Goal: Information Seeking & Learning: Learn about a topic

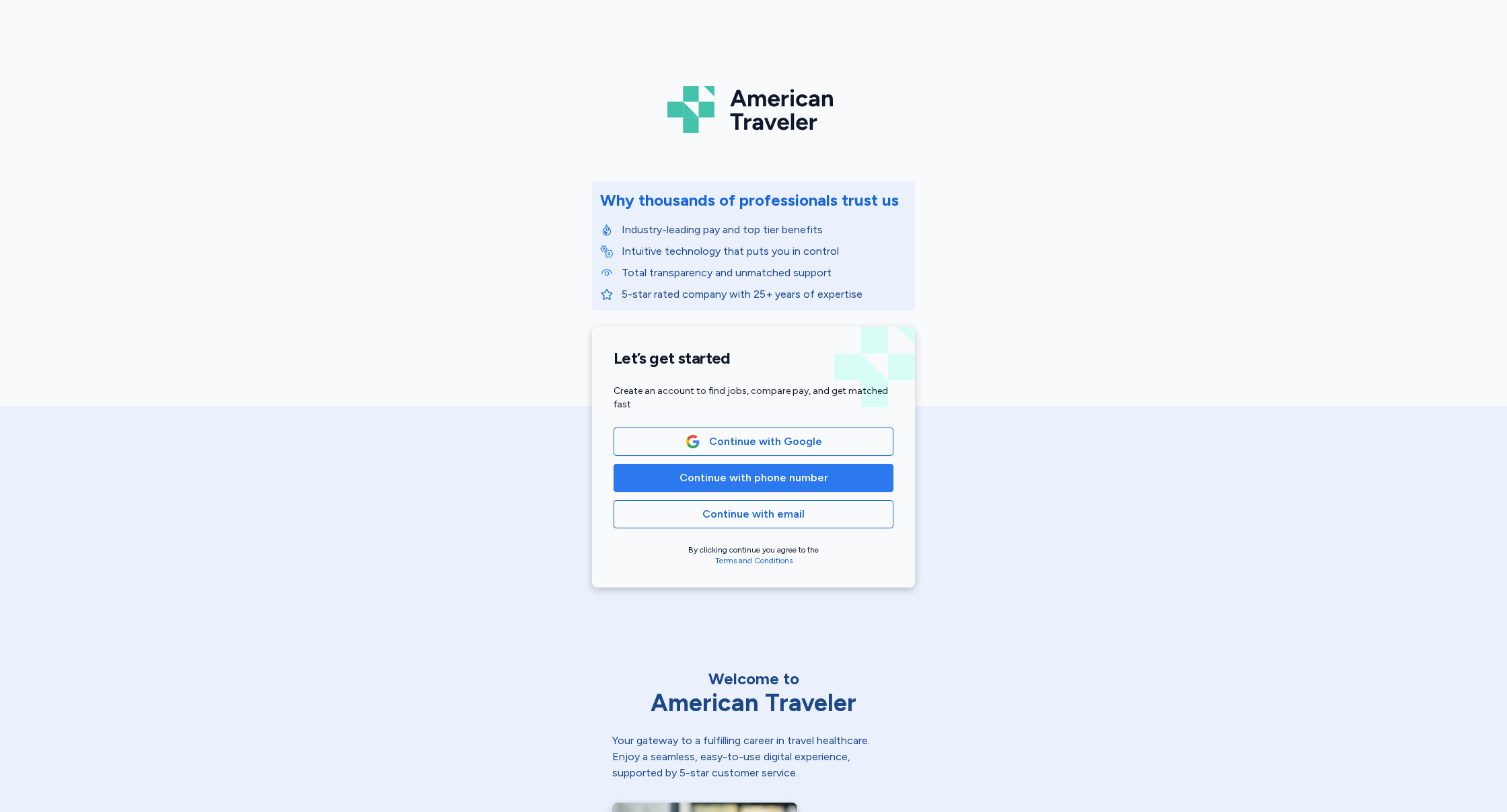
scroll to position [0, 1]
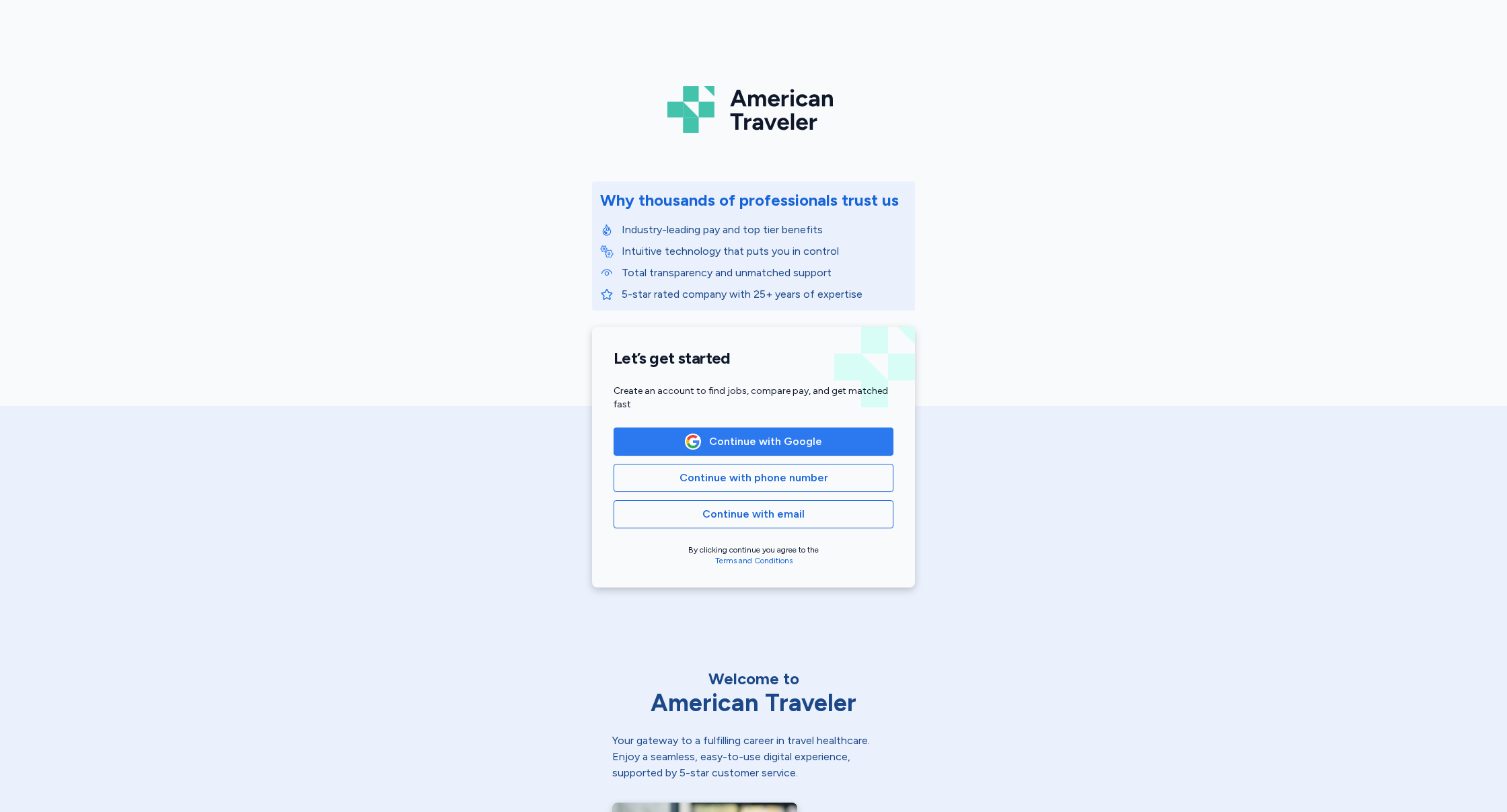
click at [758, 447] on span "Continue with Google" at bounding box center [765, 442] width 113 height 17
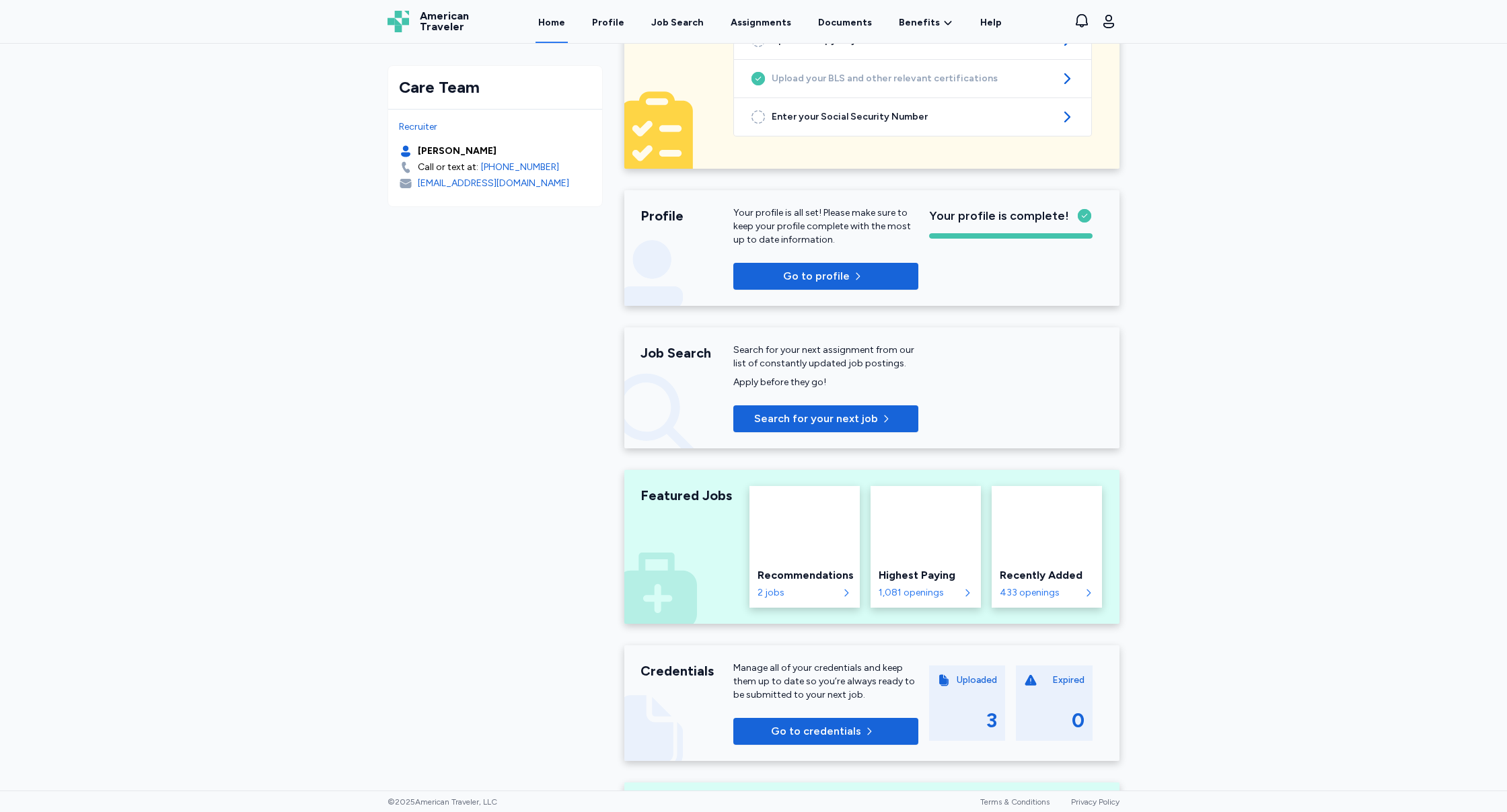
scroll to position [131, 0]
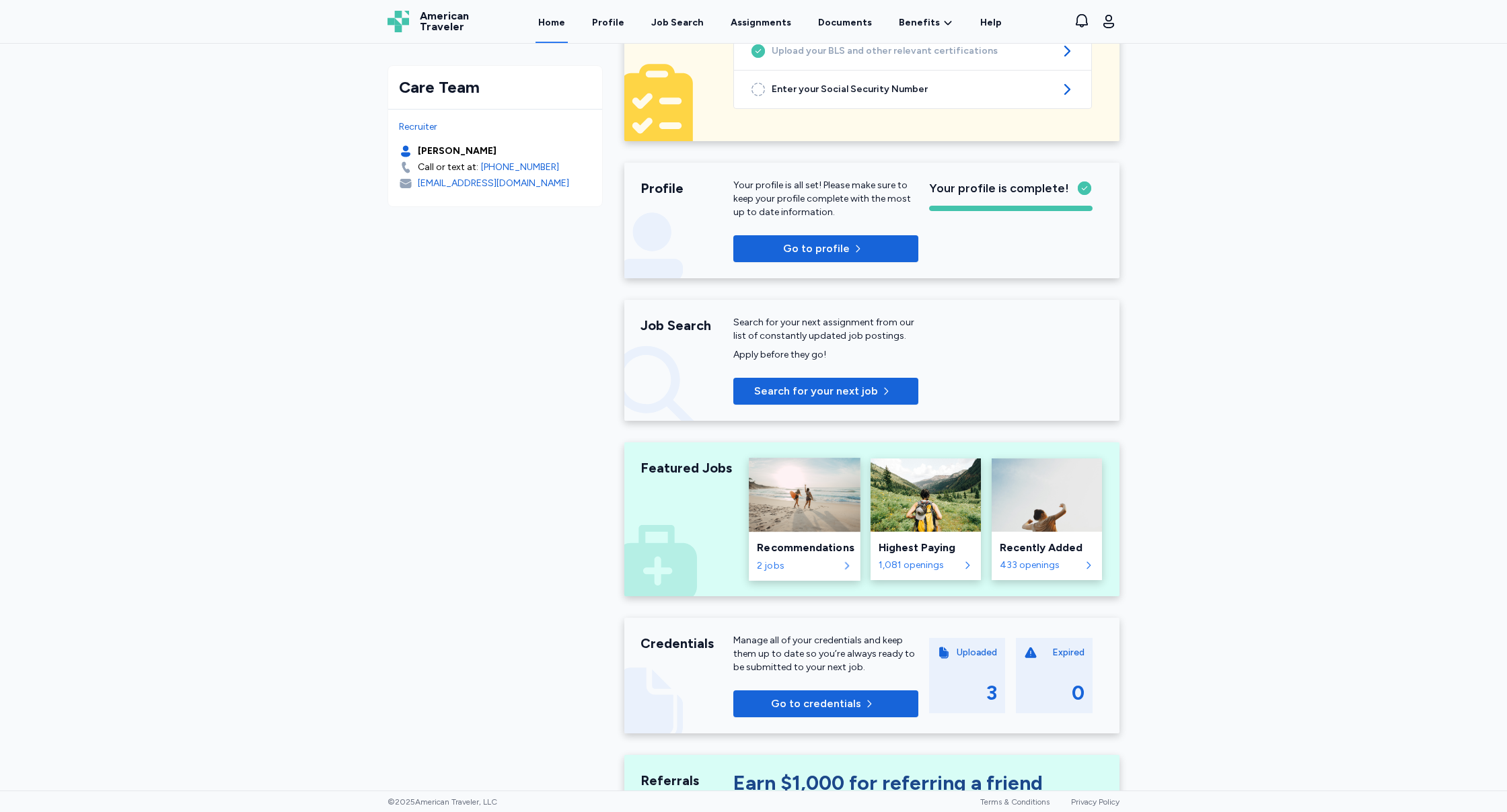
click at [790, 546] on div "Recommendations" at bounding box center [804, 549] width 95 height 17
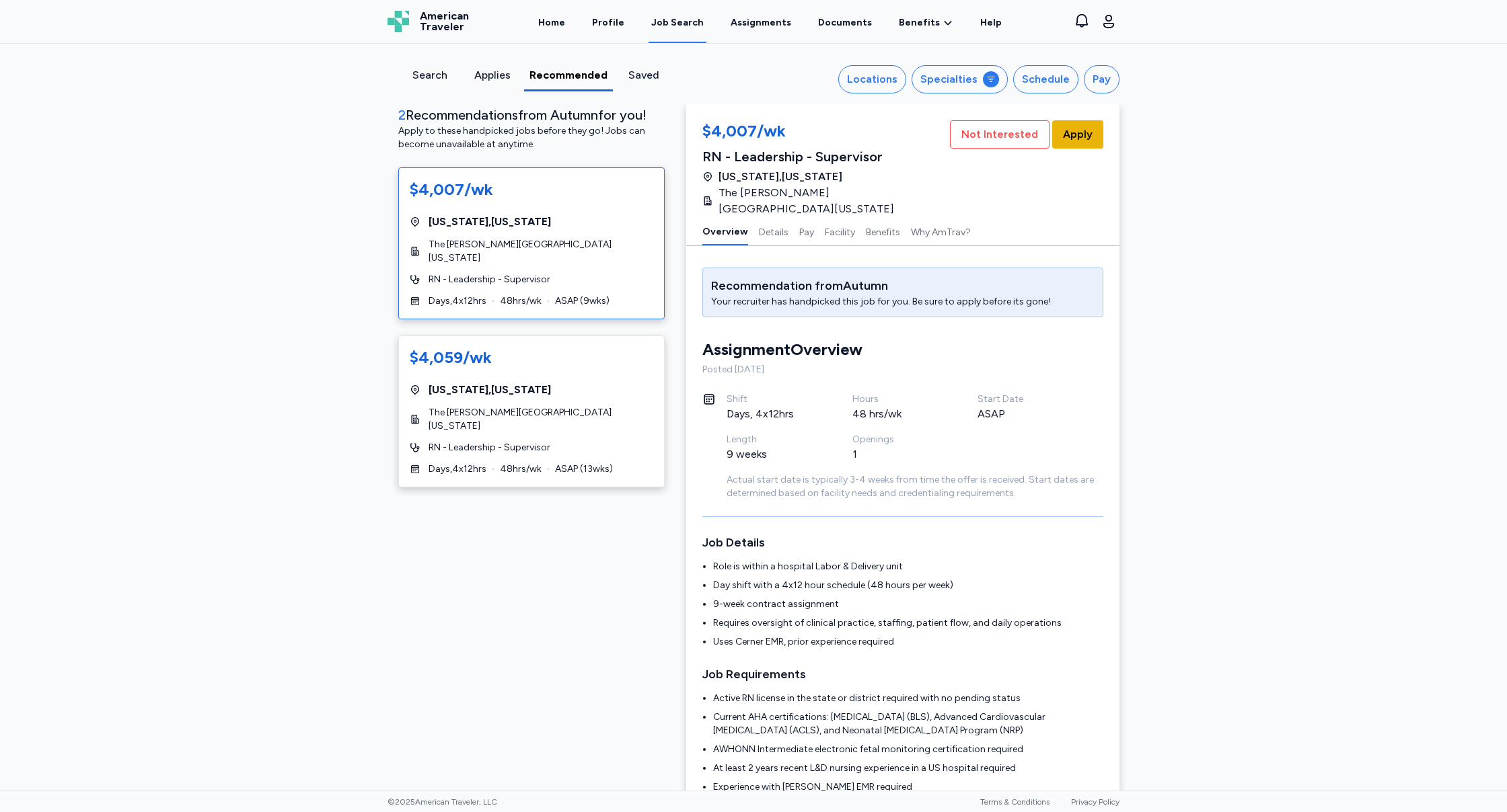
click at [1086, 131] on span "Apply" at bounding box center [1078, 134] width 29 height 17
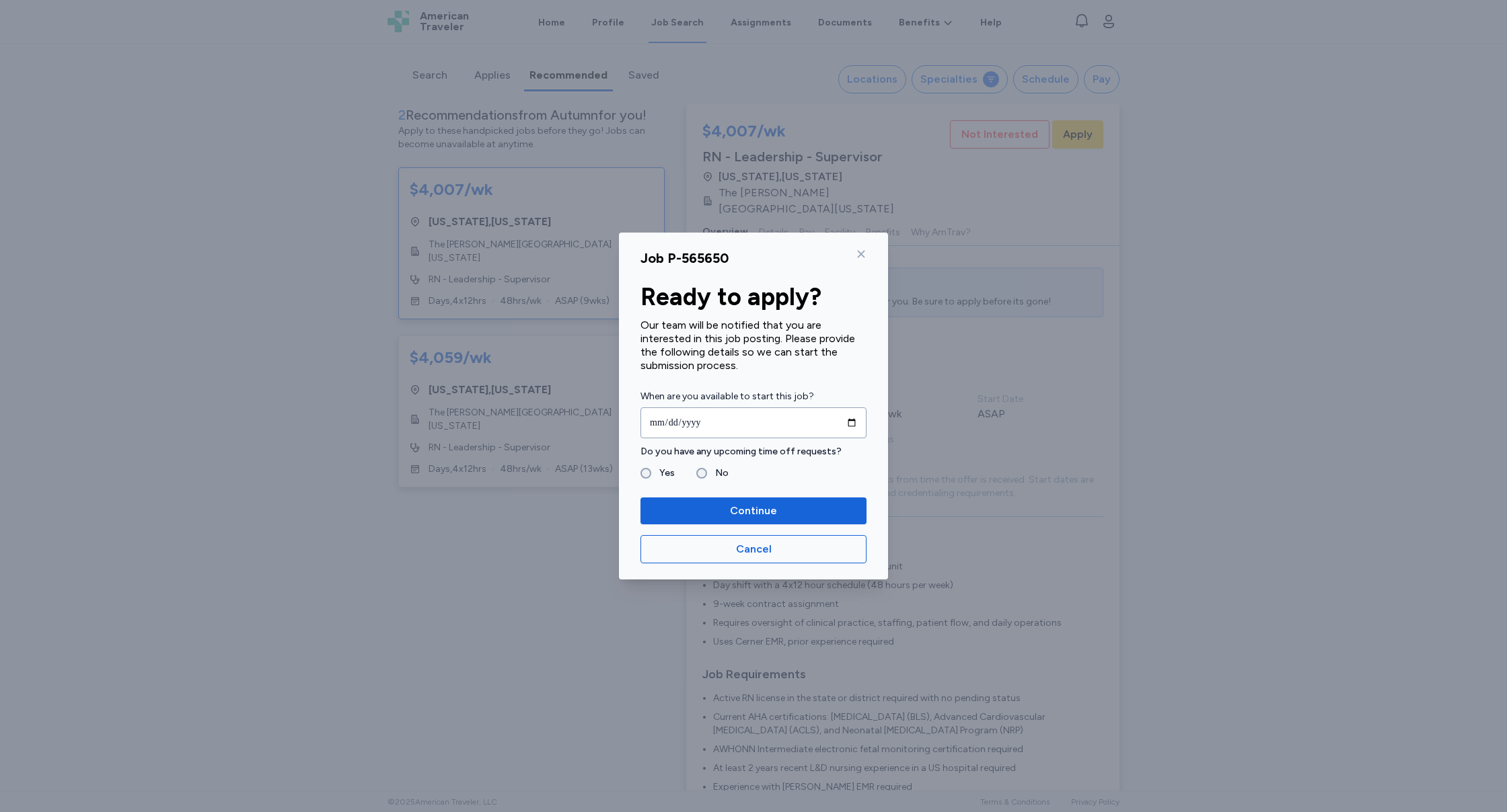
click at [657, 470] on label "Yes" at bounding box center [663, 473] width 24 height 17
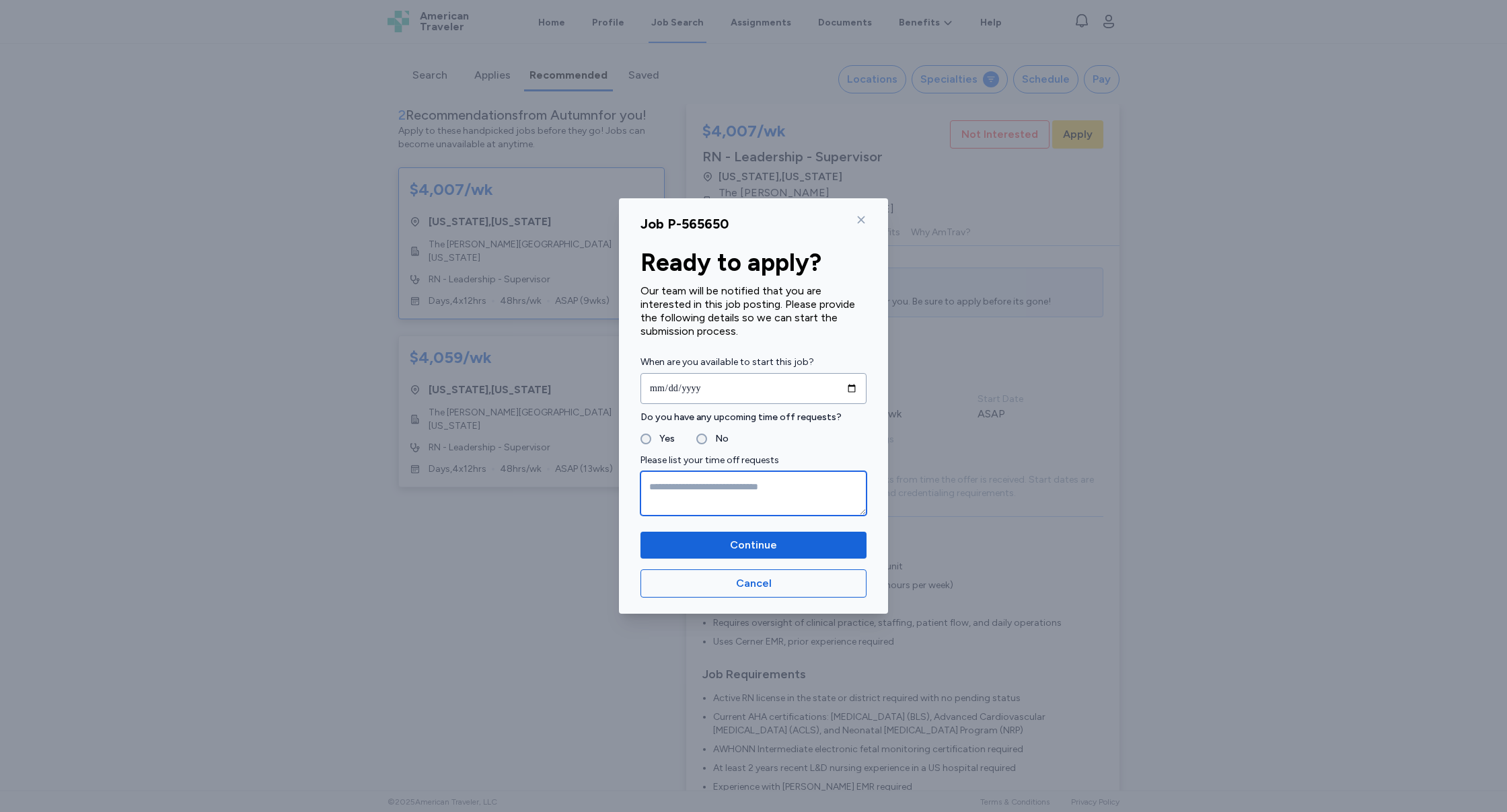
click at [720, 493] on textarea at bounding box center [753, 493] width 226 height 44
type textarea "**********"
click at [790, 542] on span "Continue" at bounding box center [754, 546] width 204 height 17
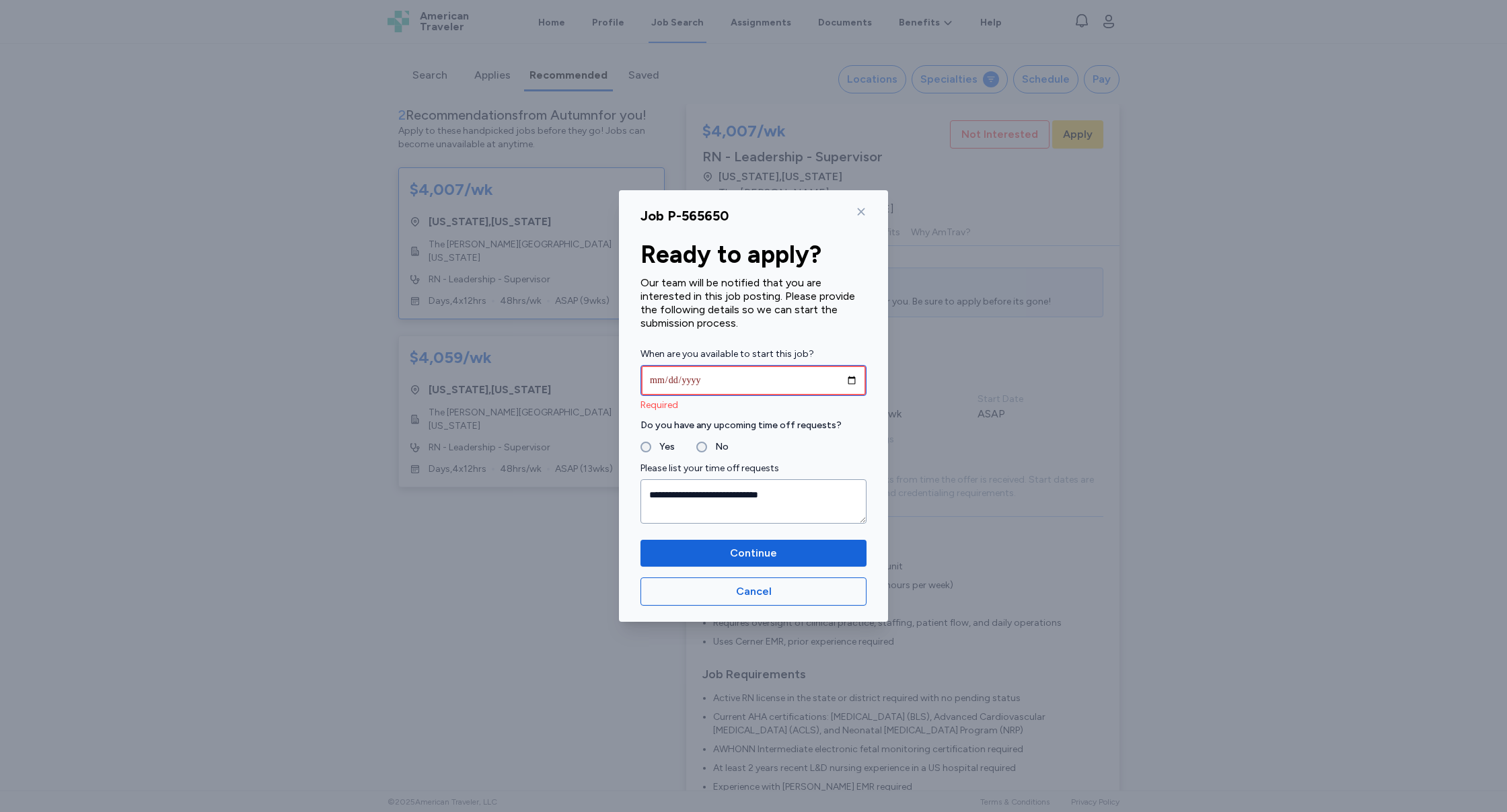
click at [673, 377] on input "date" at bounding box center [753, 381] width 226 height 31
click at [700, 381] on input "date" at bounding box center [753, 381] width 226 height 31
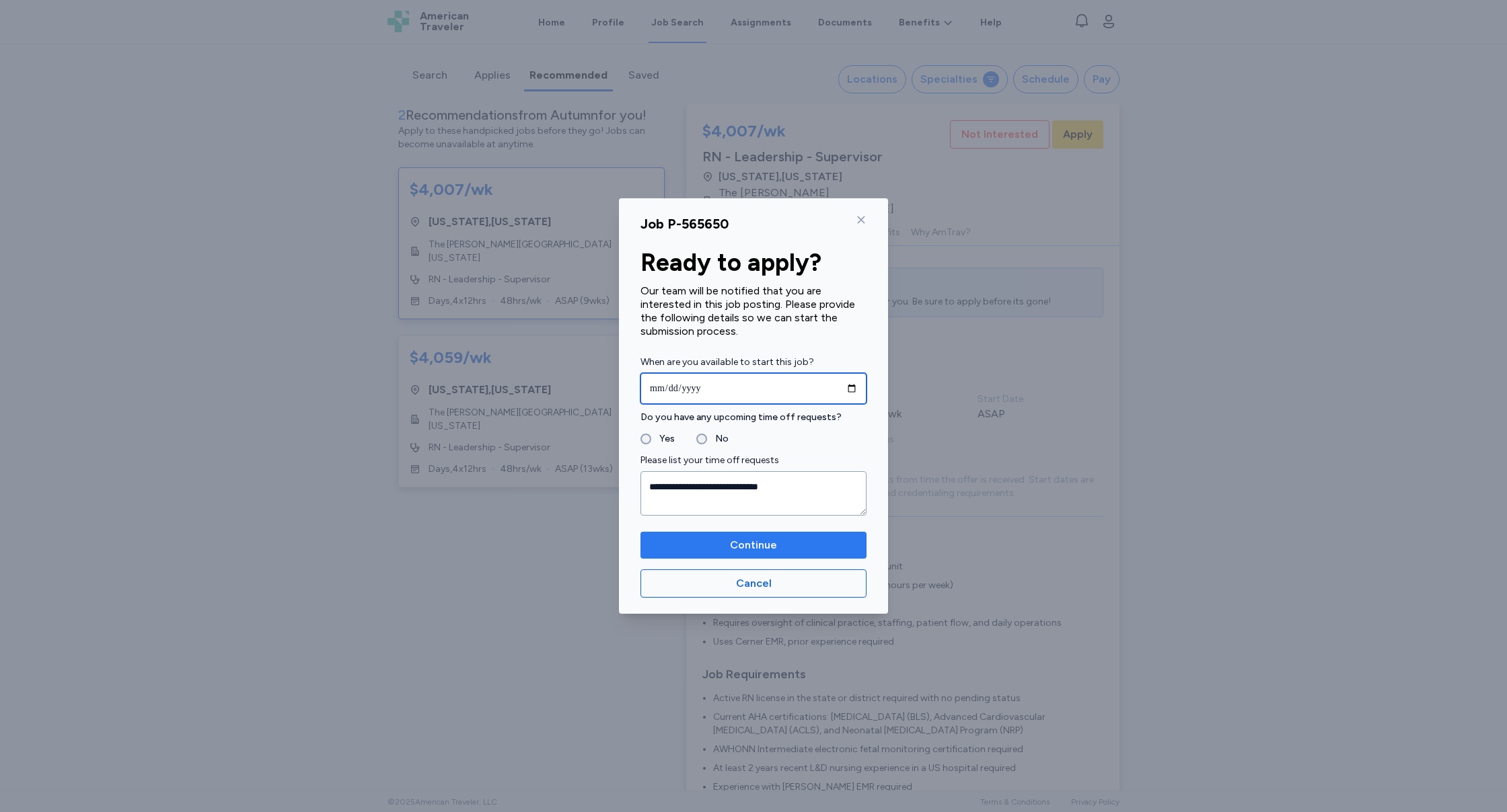
type input "**********"
click at [753, 540] on span "Continue" at bounding box center [754, 546] width 47 height 17
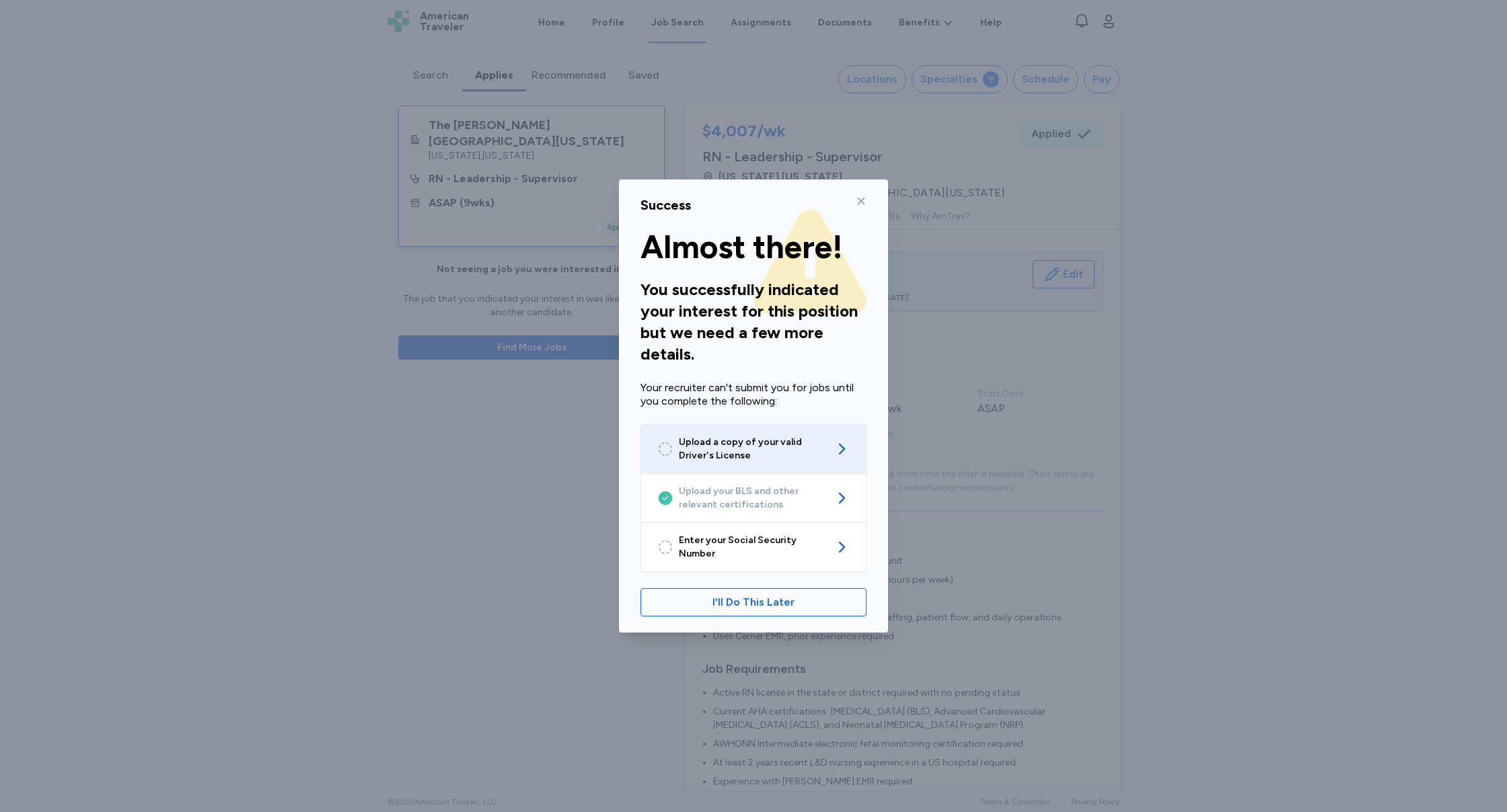
click at [781, 460] on span "Upload a copy of your valid Driver's License" at bounding box center [754, 448] width 149 height 27
click at [757, 604] on span "I'll Do This Later" at bounding box center [754, 603] width 82 height 17
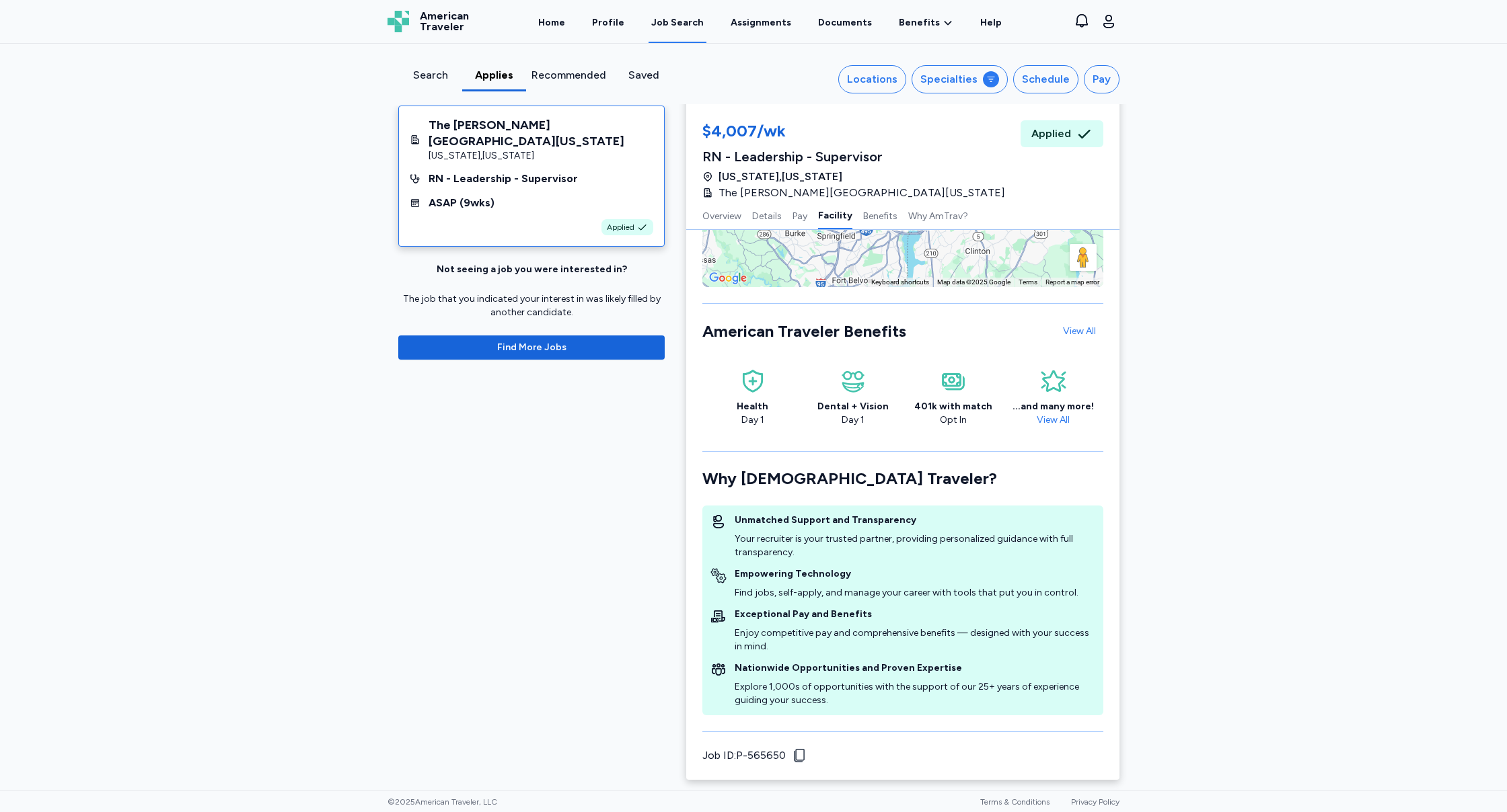
click at [561, 75] on div "Recommended" at bounding box center [568, 75] width 75 height 17
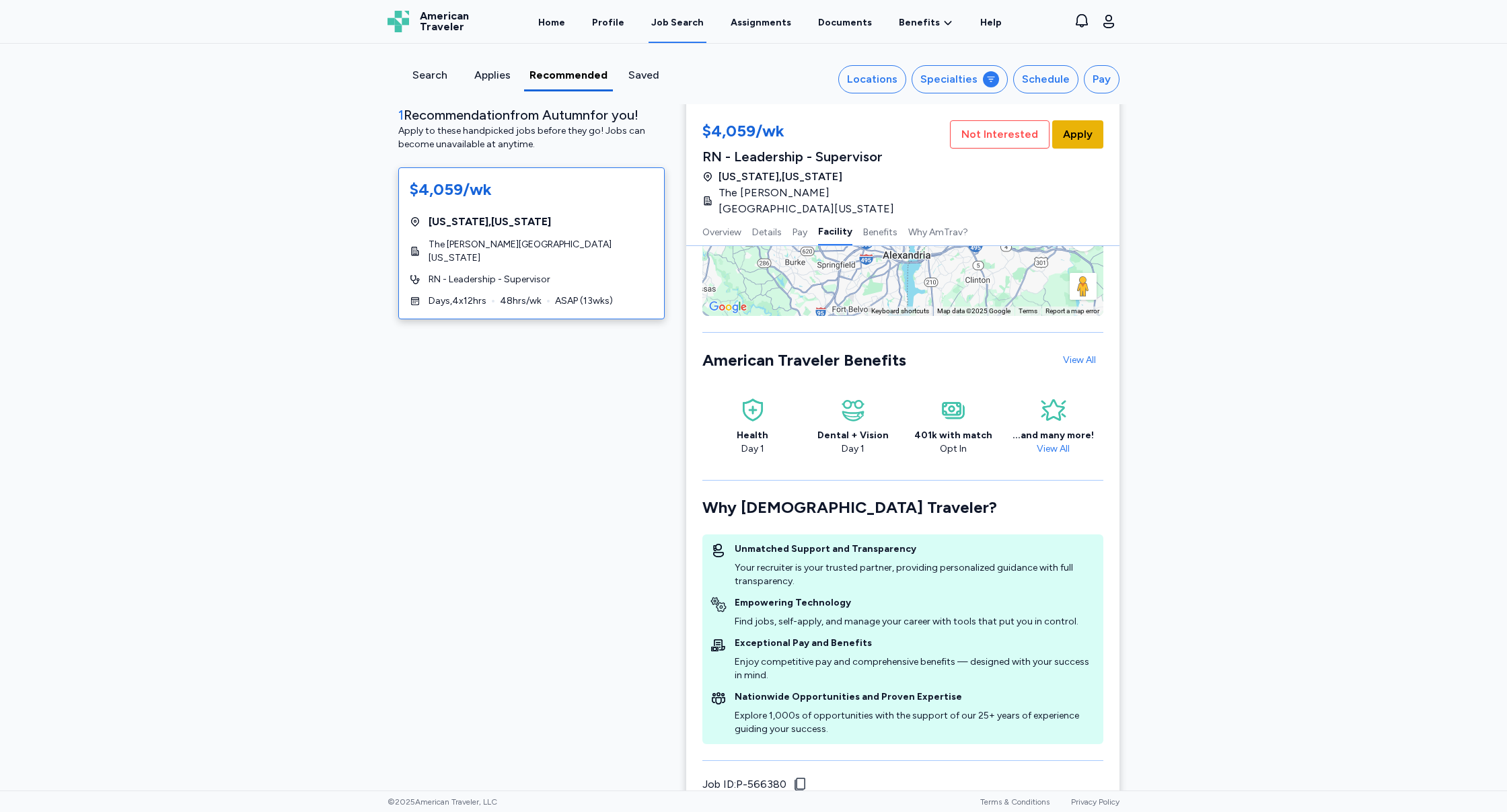
scroll to position [1833, 0]
click at [775, 217] on button "Details" at bounding box center [767, 231] width 29 height 29
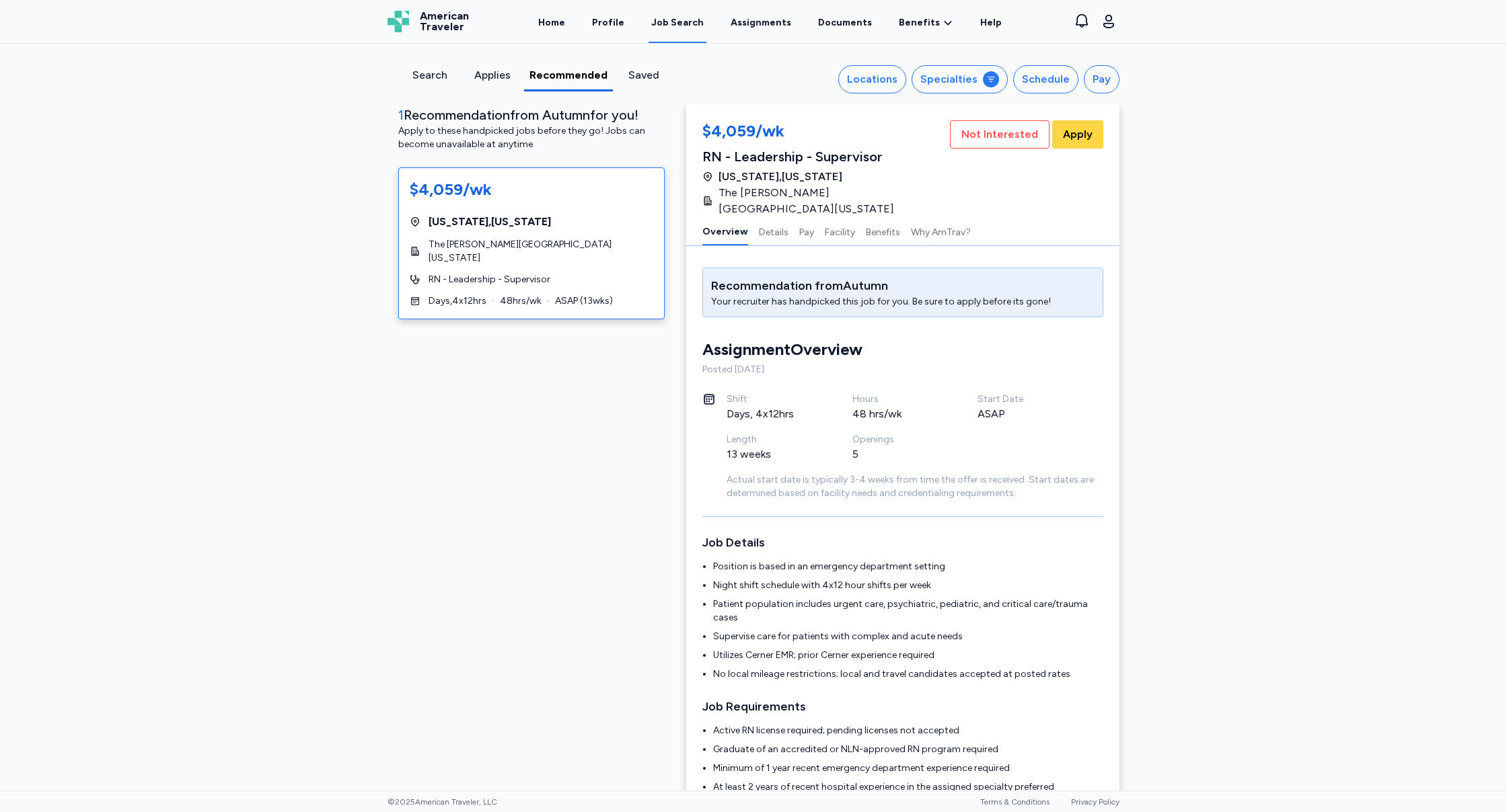
scroll to position [0, 0]
click at [1078, 137] on span "Apply" at bounding box center [1078, 134] width 29 height 17
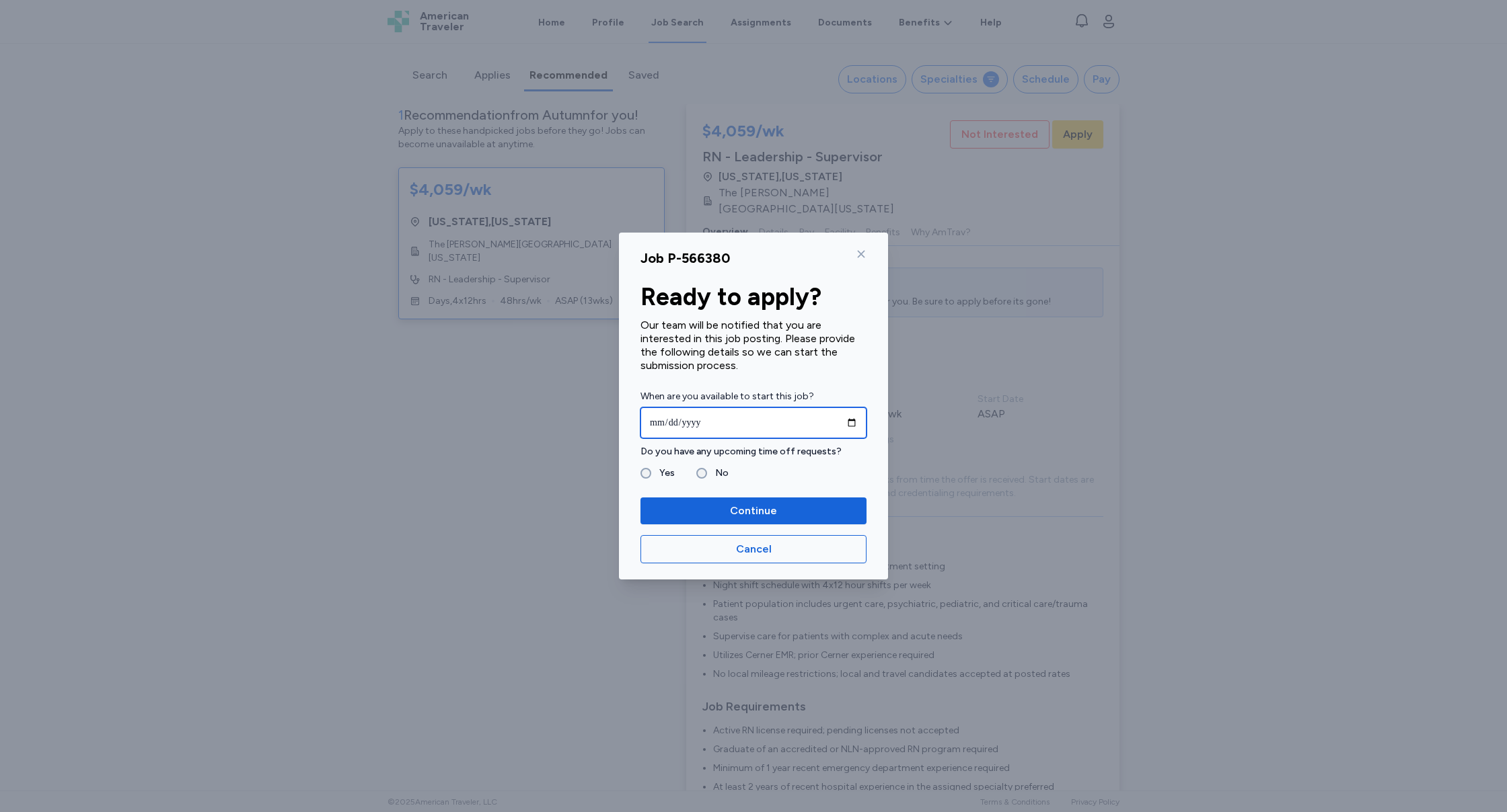
click at [655, 423] on input "date" at bounding box center [753, 423] width 226 height 31
click at [678, 424] on input "date" at bounding box center [753, 423] width 226 height 31
click at [688, 421] on input "date" at bounding box center [753, 423] width 226 height 31
type input "**********"
click at [654, 470] on label "Yes" at bounding box center [663, 473] width 24 height 17
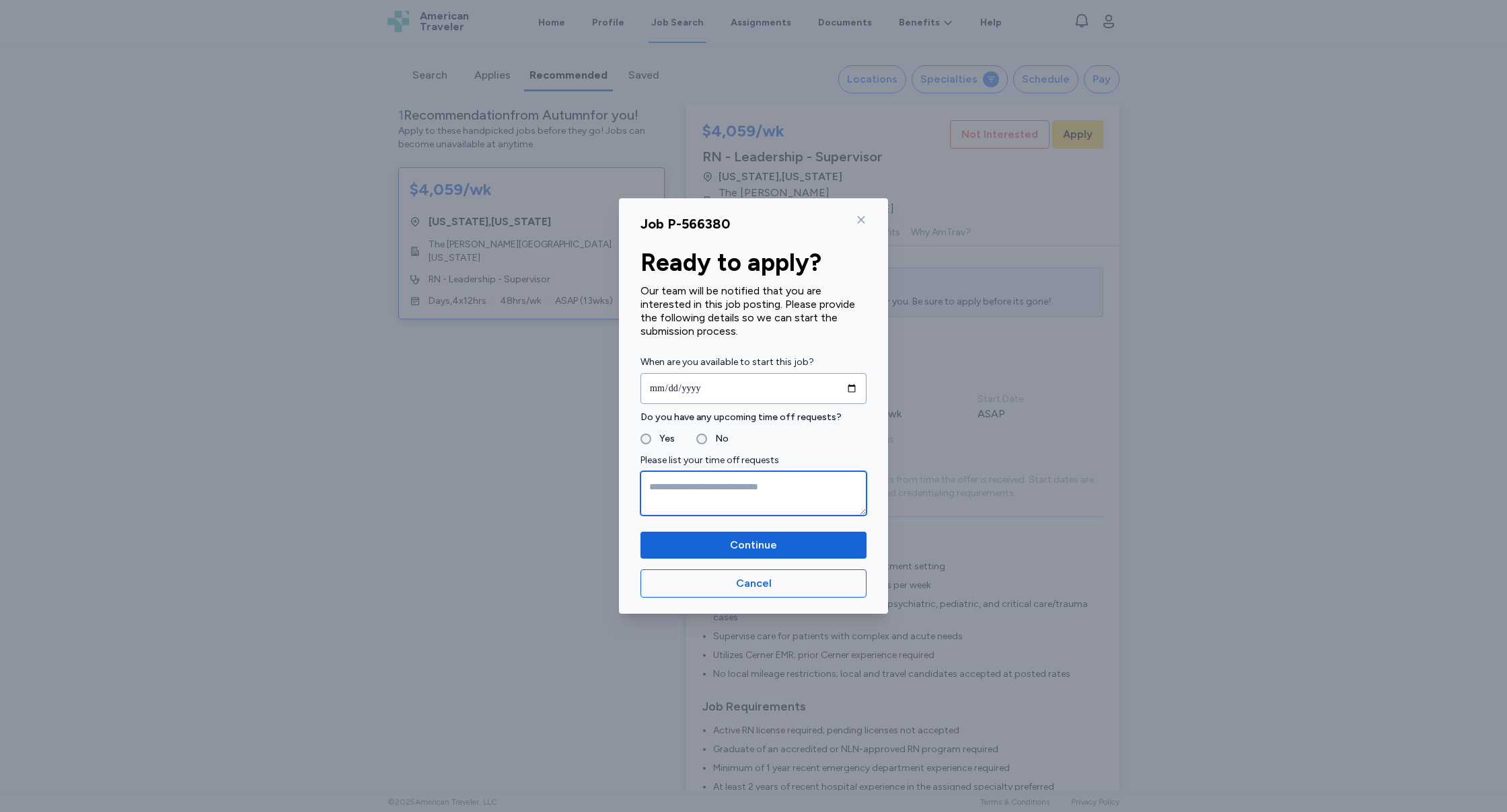
click at [718, 496] on textarea at bounding box center [753, 493] width 226 height 44
type textarea "**********"
click at [756, 550] on span "Continue" at bounding box center [754, 546] width 47 height 17
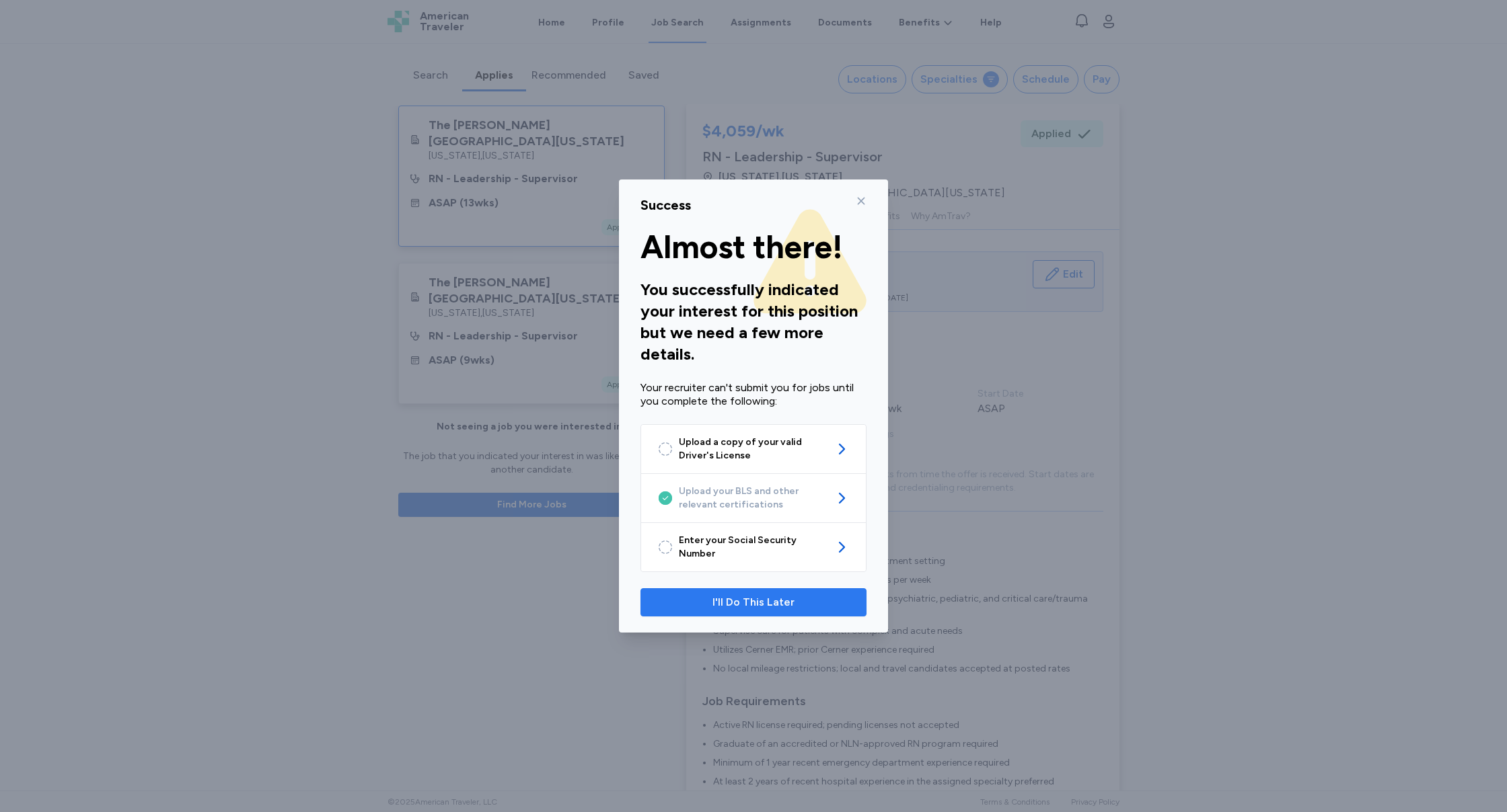
click at [766, 597] on span "I'll Do This Later" at bounding box center [754, 603] width 82 height 17
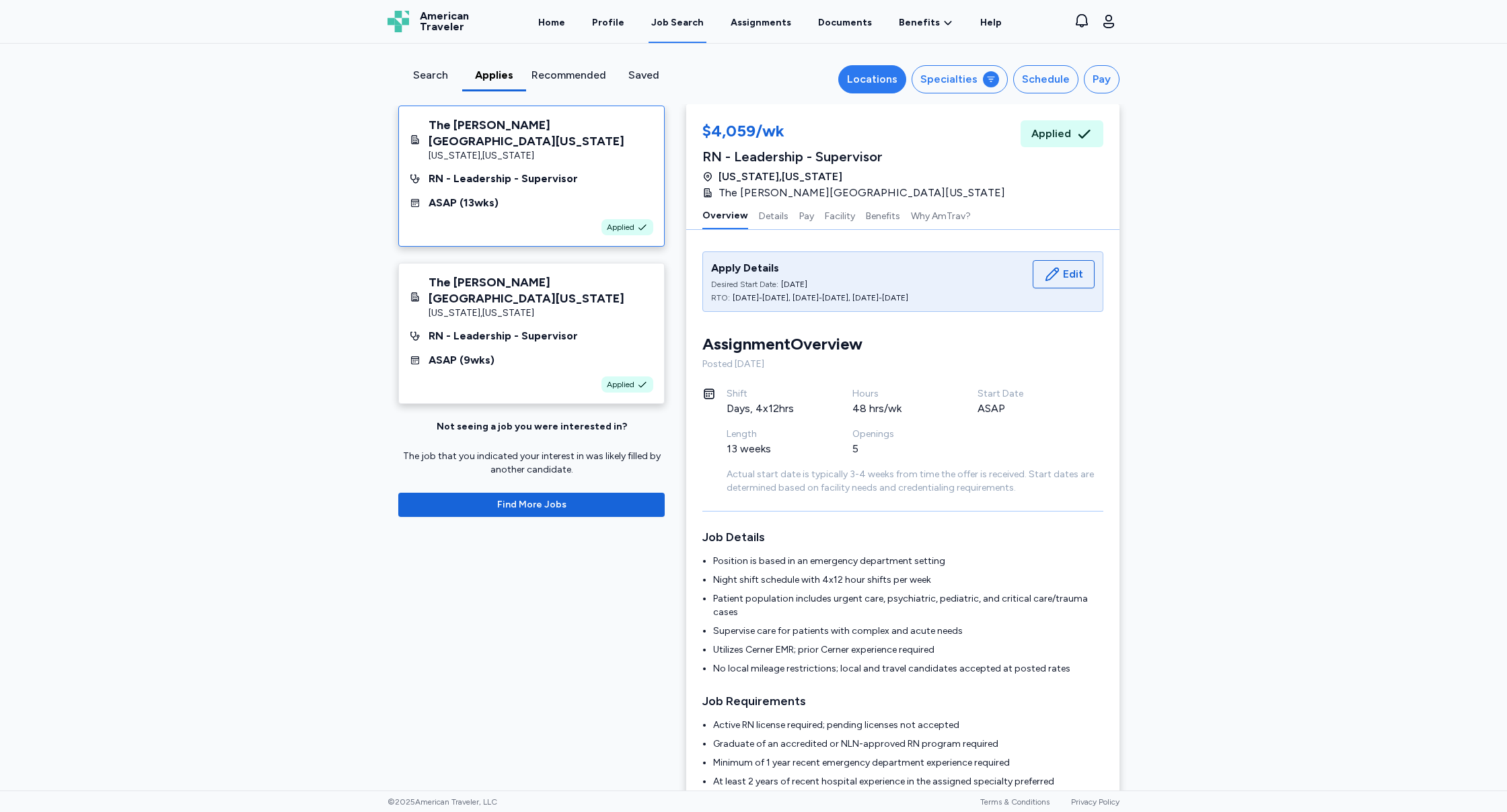
click at [884, 71] on div "Locations" at bounding box center [872, 79] width 51 height 17
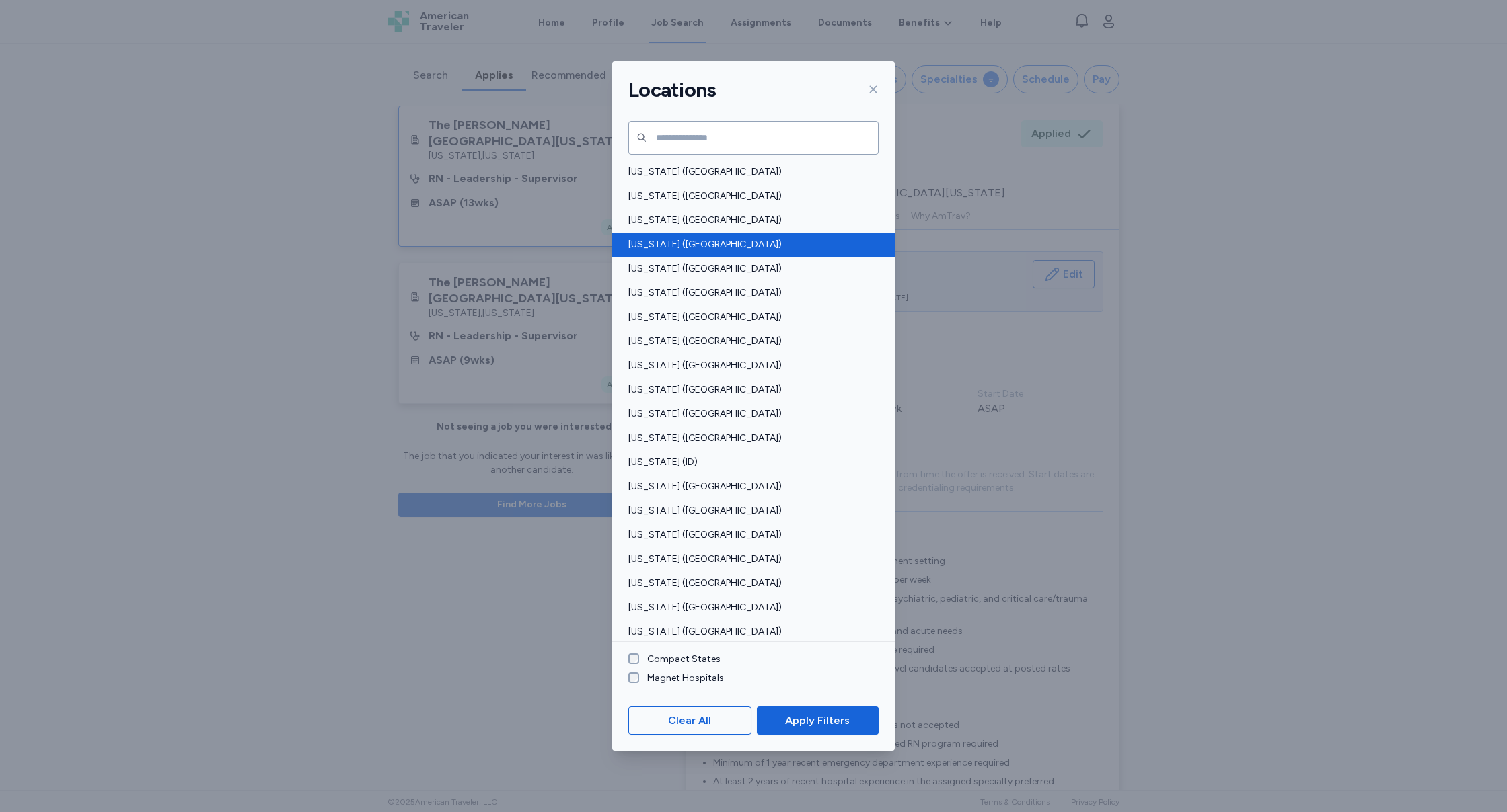
scroll to position [17, 0]
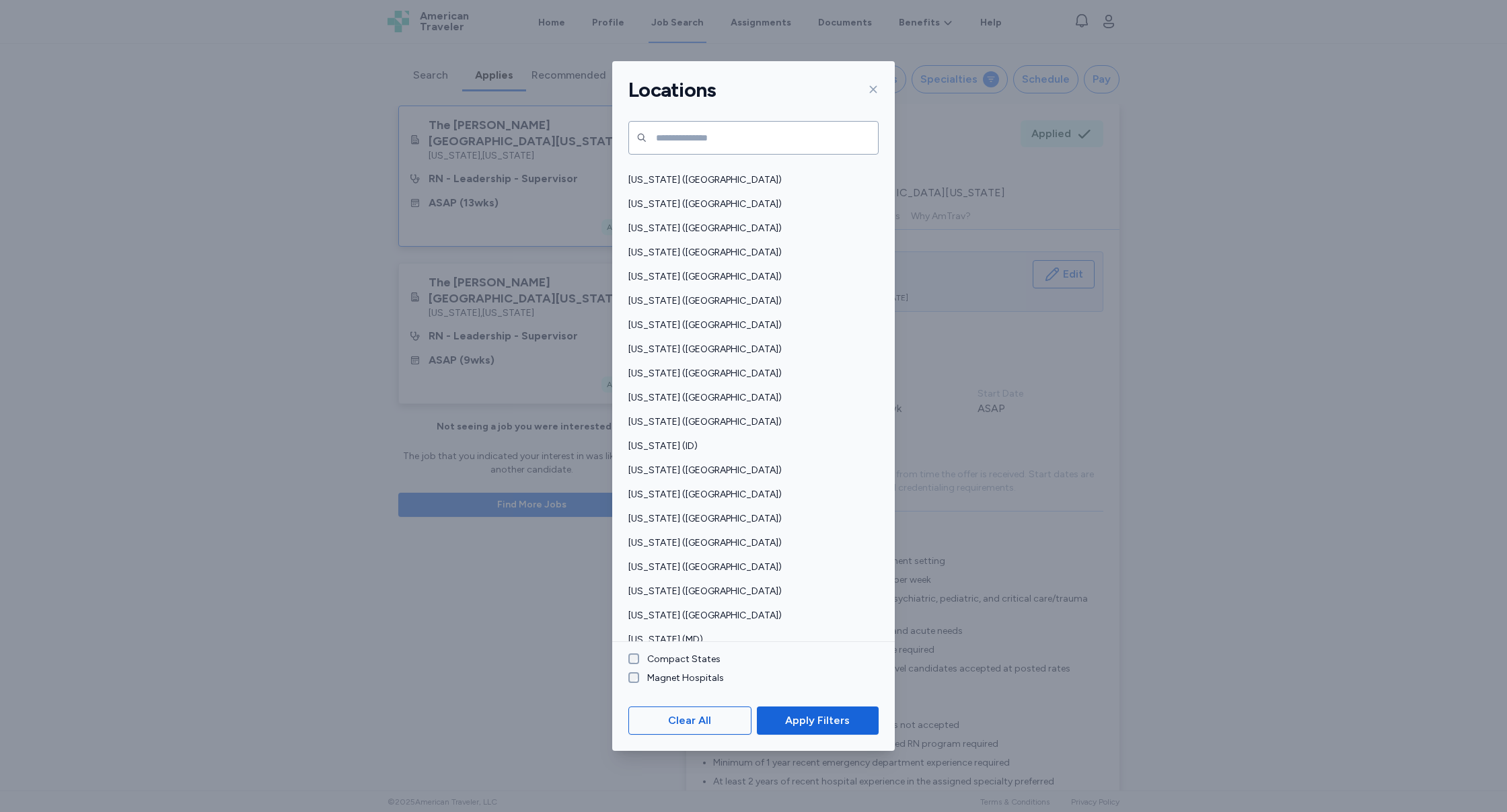
click at [1336, 488] on div "Locations [US_STATE] ([GEOGRAPHIC_DATA]) [US_STATE] ([GEOGRAPHIC_DATA]) [US_STA…" at bounding box center [754, 406] width 1507 height 812
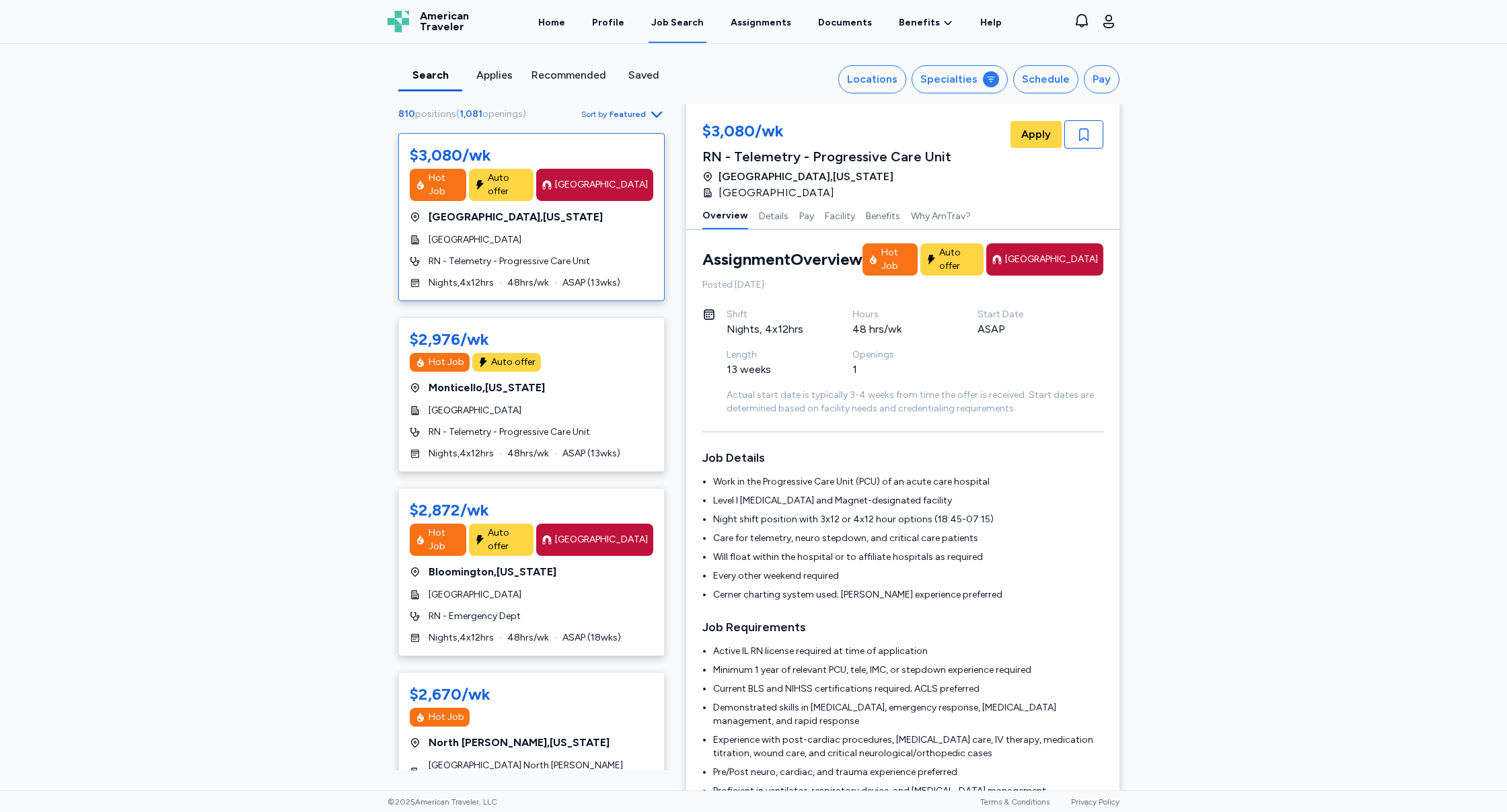
scroll to position [10, 0]
click at [496, 76] on div "Applies" at bounding box center [495, 75] width 53 height 17
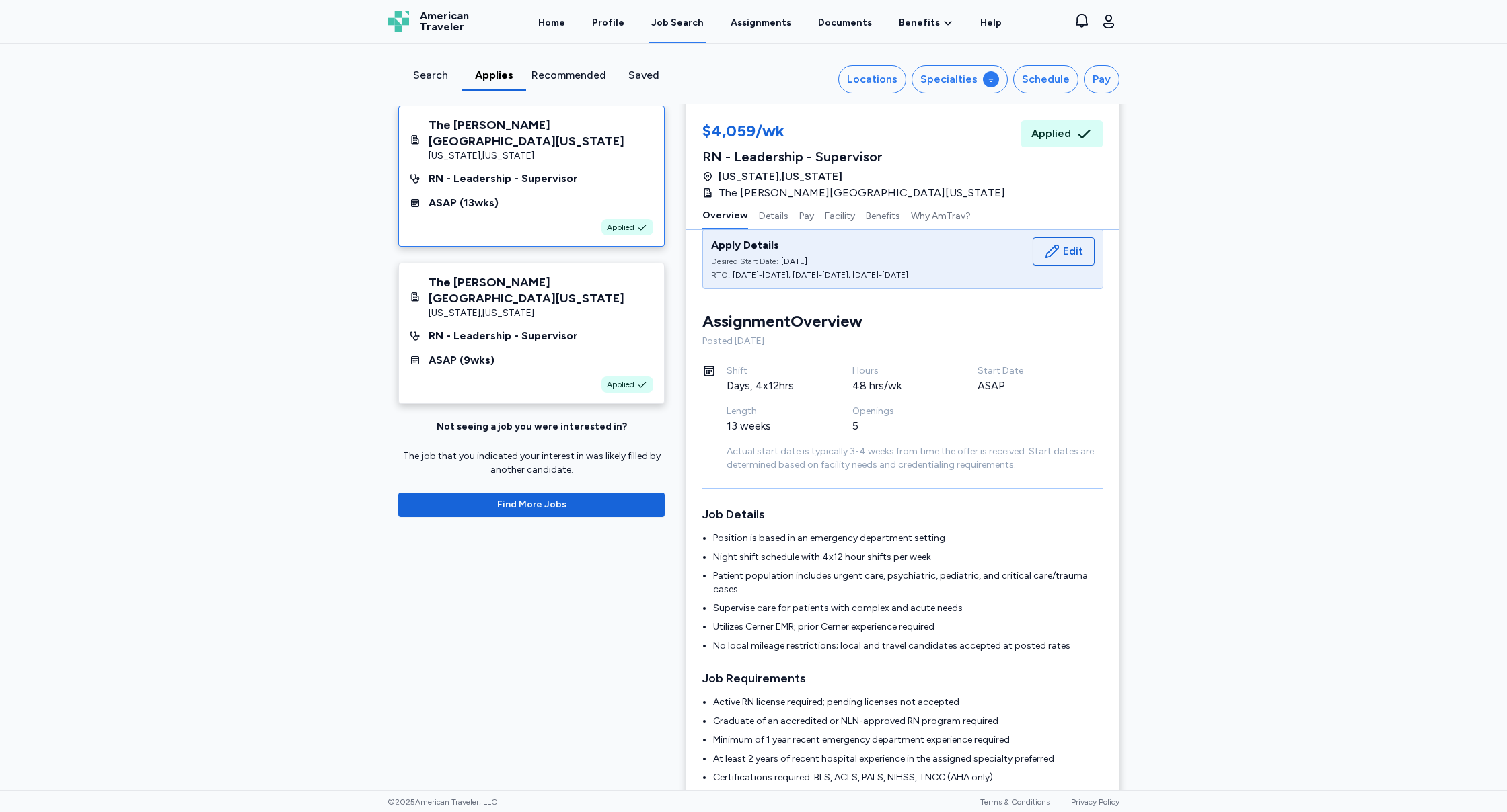
scroll to position [0, 1]
click at [535, 183] on div "RN - Leadership - Supervisor" at bounding box center [503, 180] width 149 height 17
click at [525, 345] on div "The [PERSON_NAME][GEOGRAPHIC_DATA][US_STATE] [US_STATE] , [US_STATE] RN - Leade…" at bounding box center [531, 333] width 266 height 141
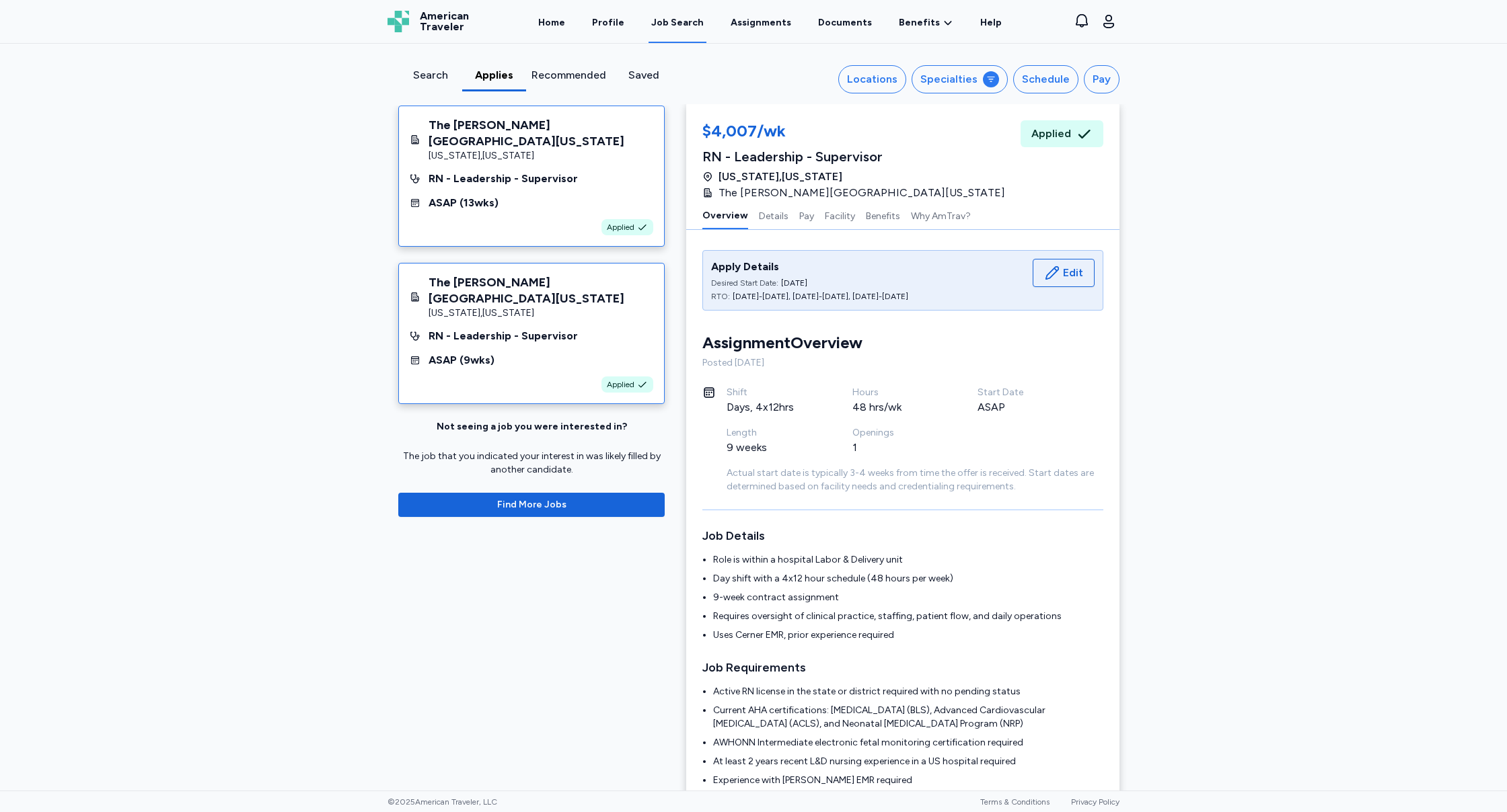
click at [558, 218] on div "The [PERSON_NAME][GEOGRAPHIC_DATA][US_STATE] [US_STATE] , [US_STATE] RN - Leade…" at bounding box center [531, 176] width 266 height 141
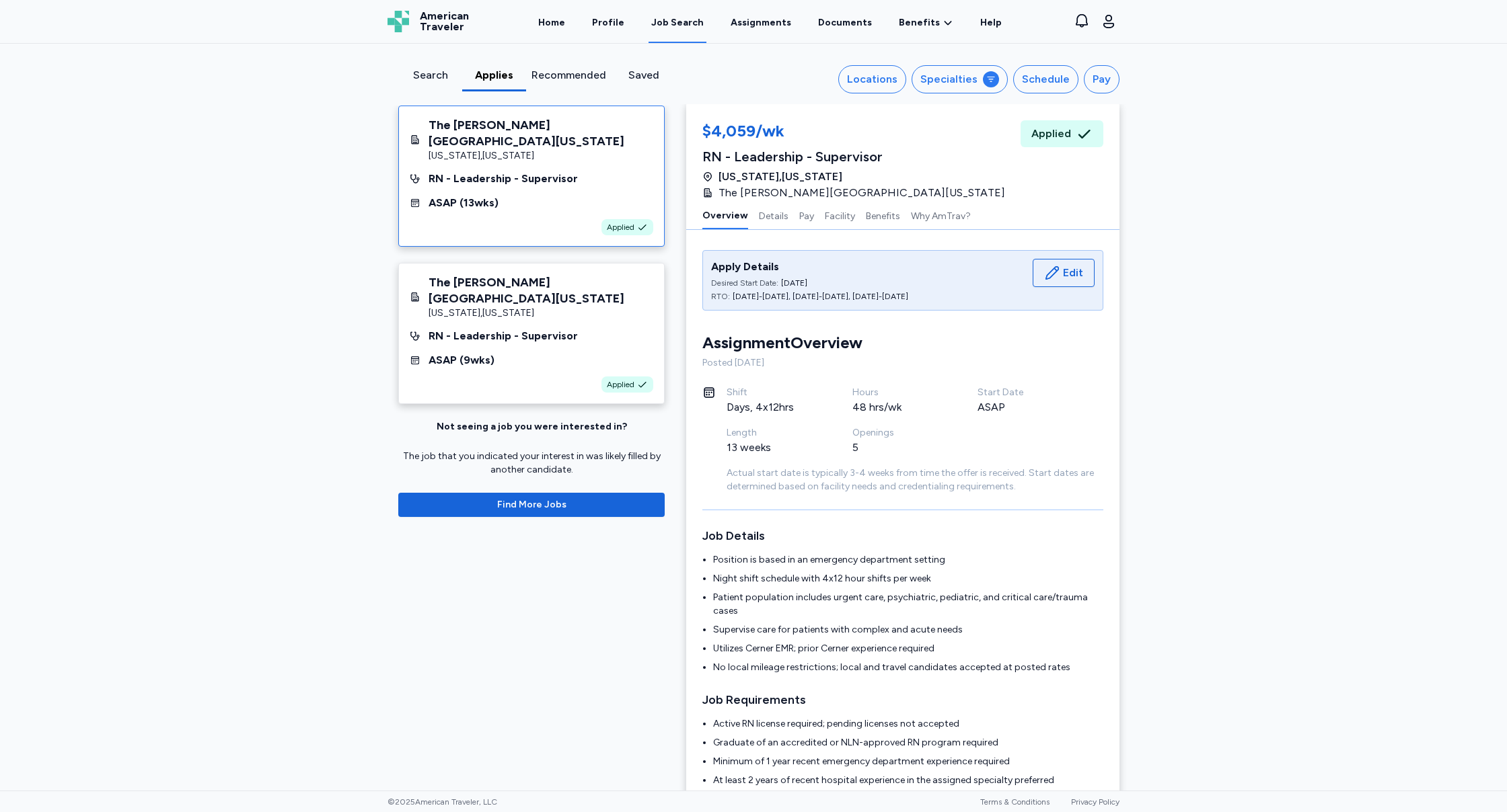
click at [558, 183] on div "RN - Leadership - Supervisor" at bounding box center [503, 180] width 149 height 17
click at [775, 212] on button "Details" at bounding box center [774, 215] width 29 height 29
click at [528, 319] on div "[US_STATE] , [US_STATE]" at bounding box center [541, 313] width 225 height 14
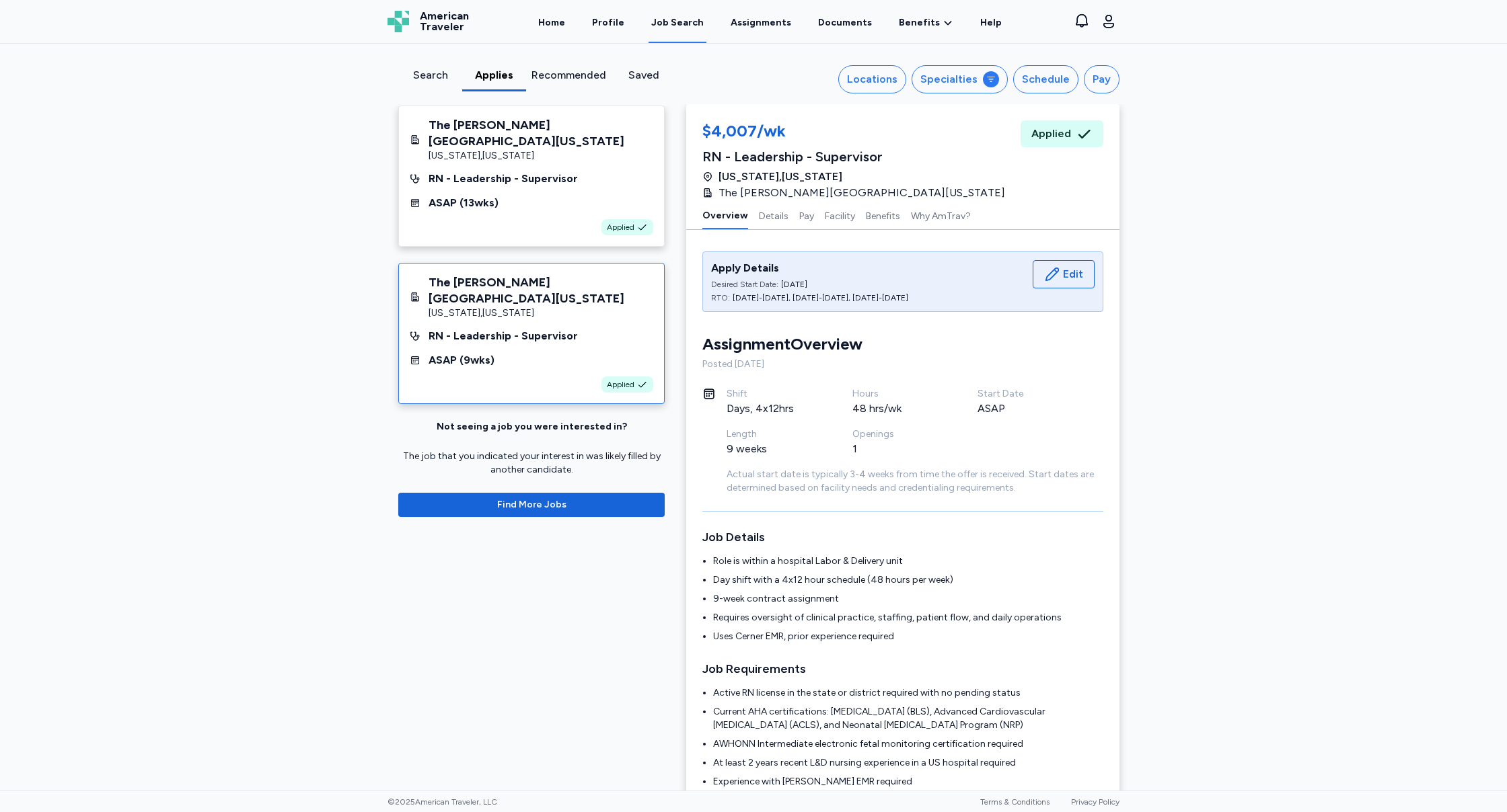
click at [767, 200] on span "The [PERSON_NAME][GEOGRAPHIC_DATA][US_STATE]" at bounding box center [861, 193] width 286 height 17
click at [767, 219] on button "Details" at bounding box center [774, 215] width 29 height 29
click at [835, 215] on button "Facility" at bounding box center [840, 215] width 30 height 29
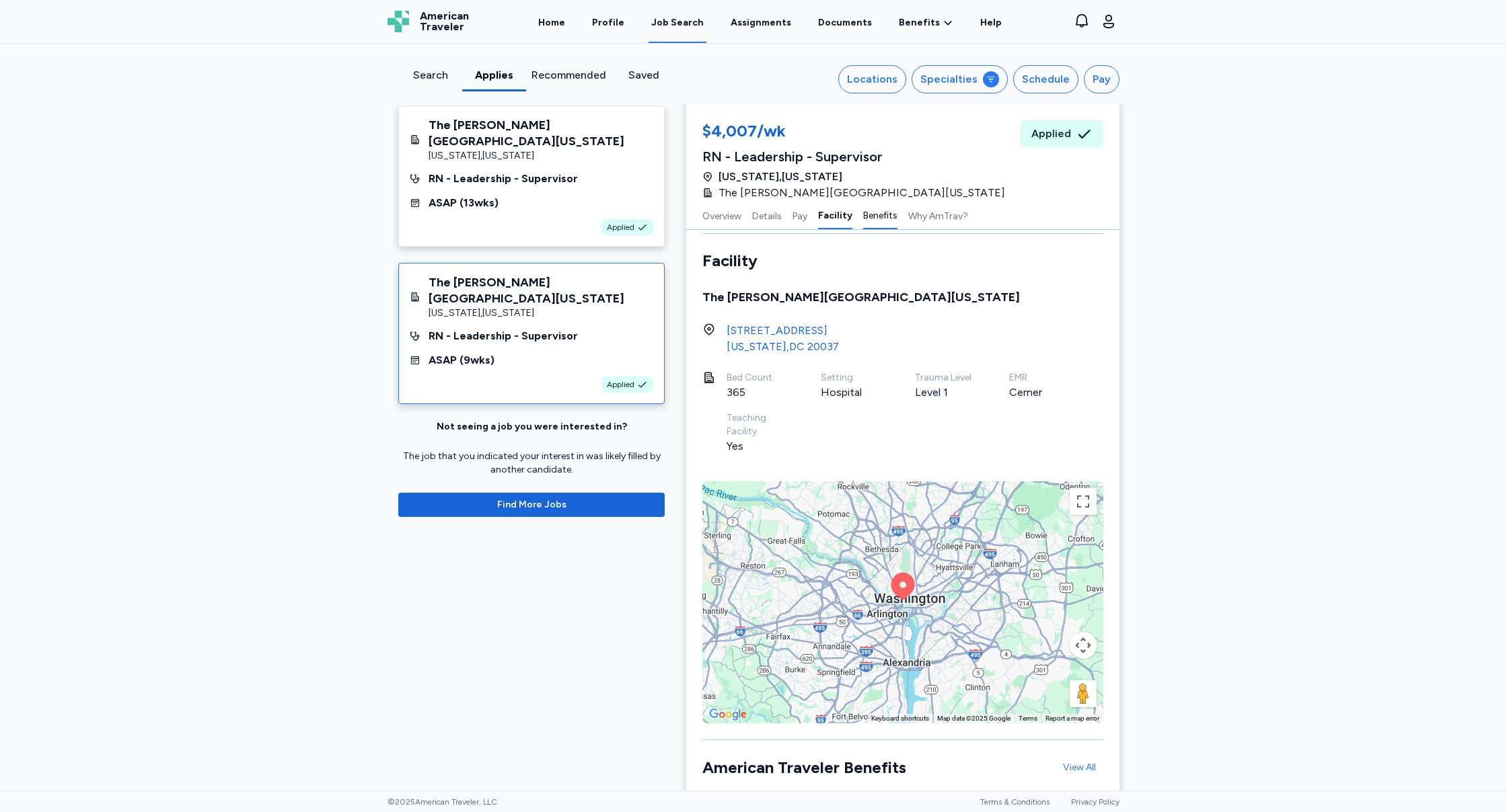
click at [872, 212] on button "Benefits" at bounding box center [880, 215] width 34 height 29
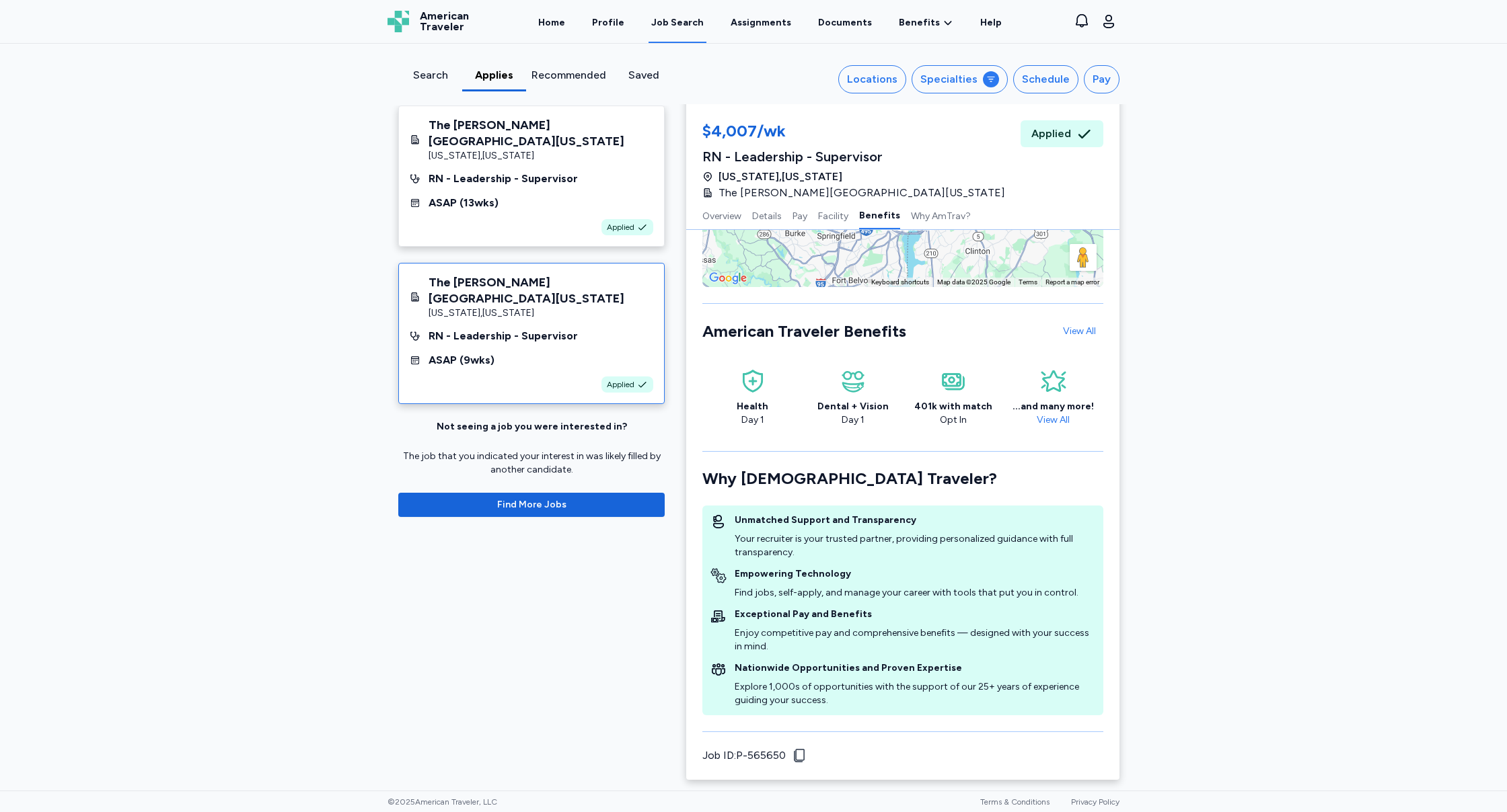
click at [785, 215] on div "Overview Details Pay Facility Benefits Why AmTrav?" at bounding box center [903, 215] width 433 height 29
click at [773, 214] on button "Details" at bounding box center [767, 215] width 29 height 29
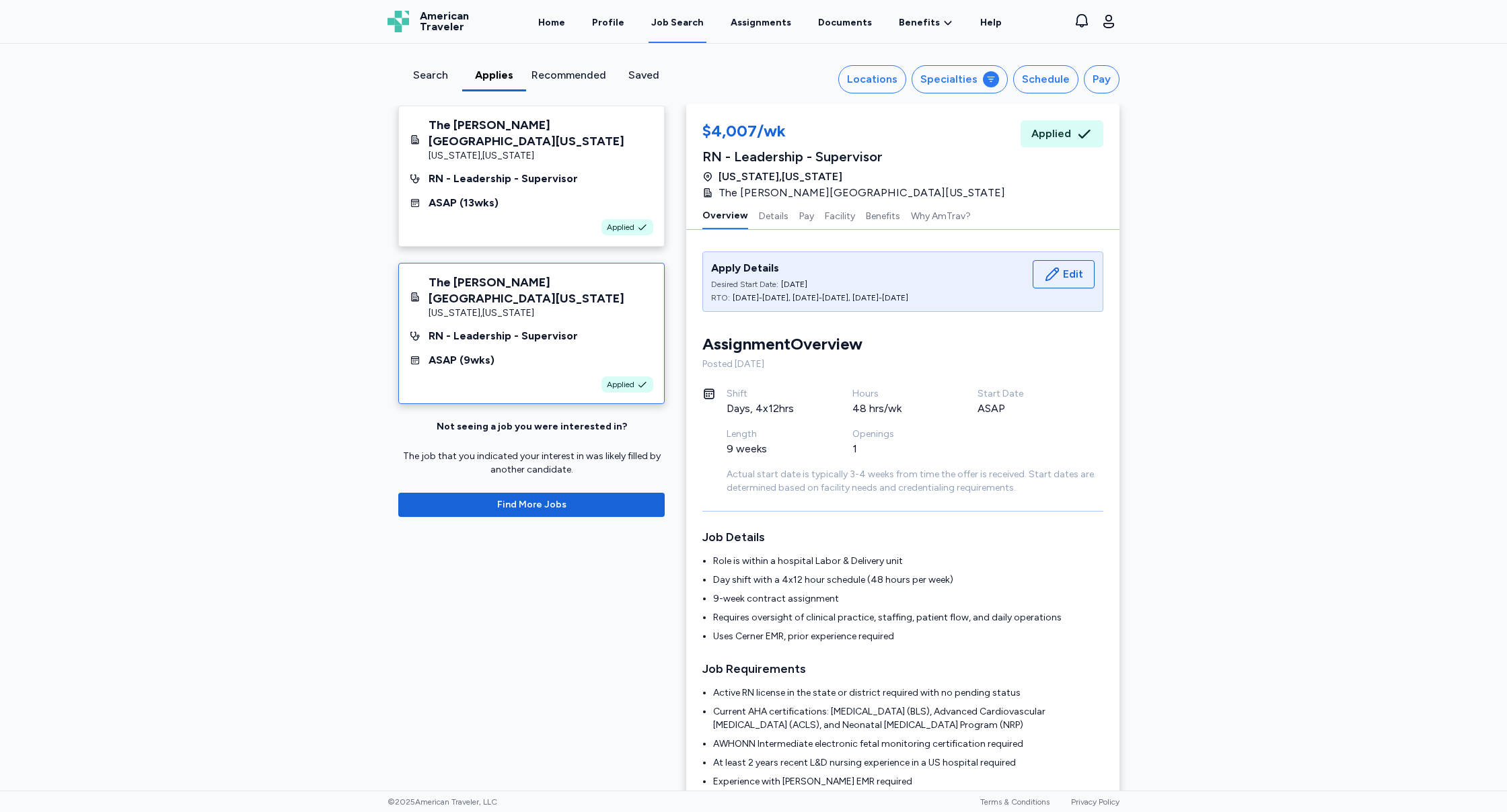
scroll to position [1, 0]
click at [425, 79] on div "Search" at bounding box center [430, 75] width 53 height 17
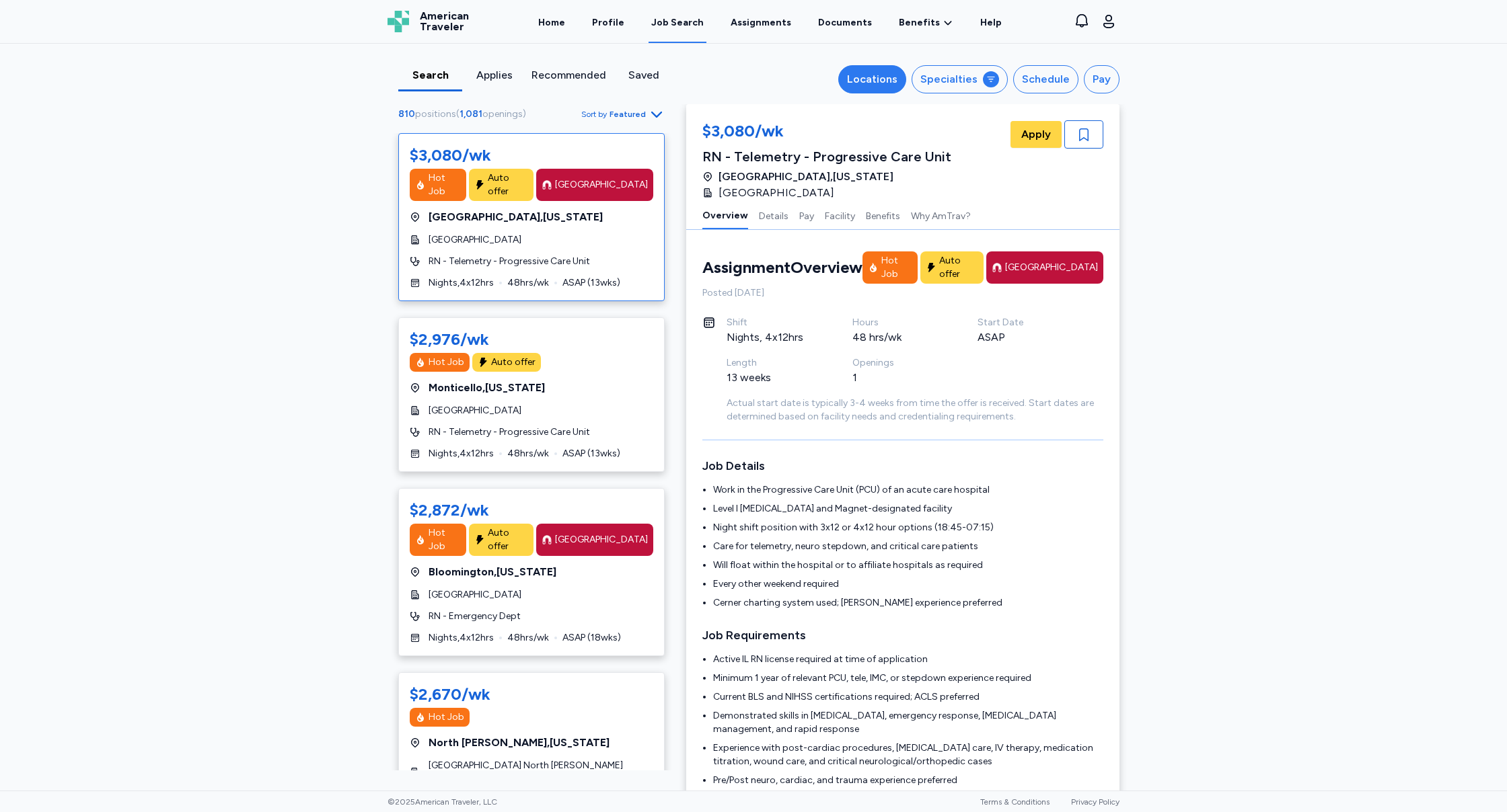
click at [877, 69] on button "Locations" at bounding box center [872, 79] width 68 height 29
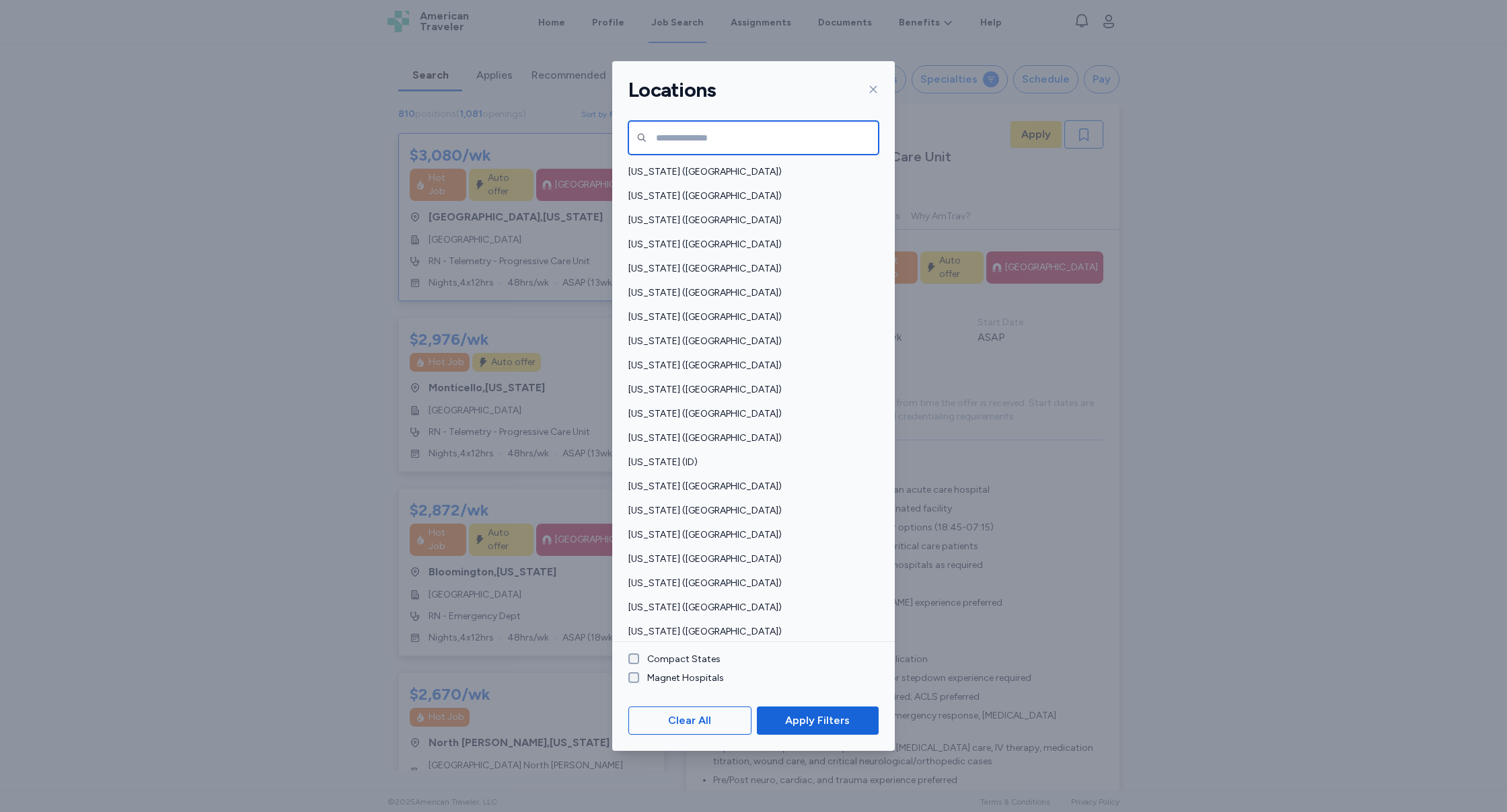
click at [749, 130] on input "text" at bounding box center [754, 137] width 251 height 34
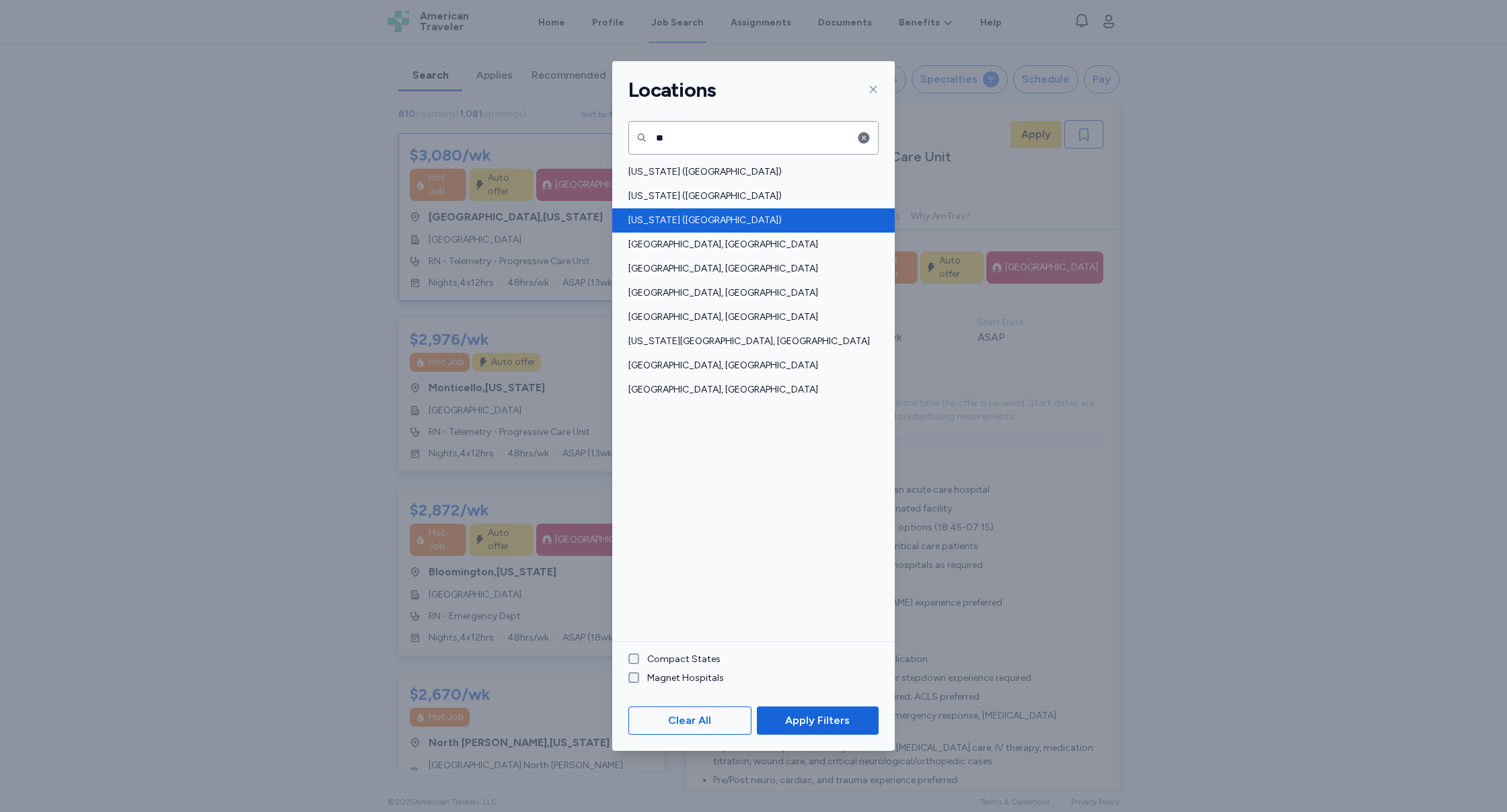
click at [672, 214] on span "[US_STATE] ([GEOGRAPHIC_DATA])" at bounding box center [749, 220] width 242 height 14
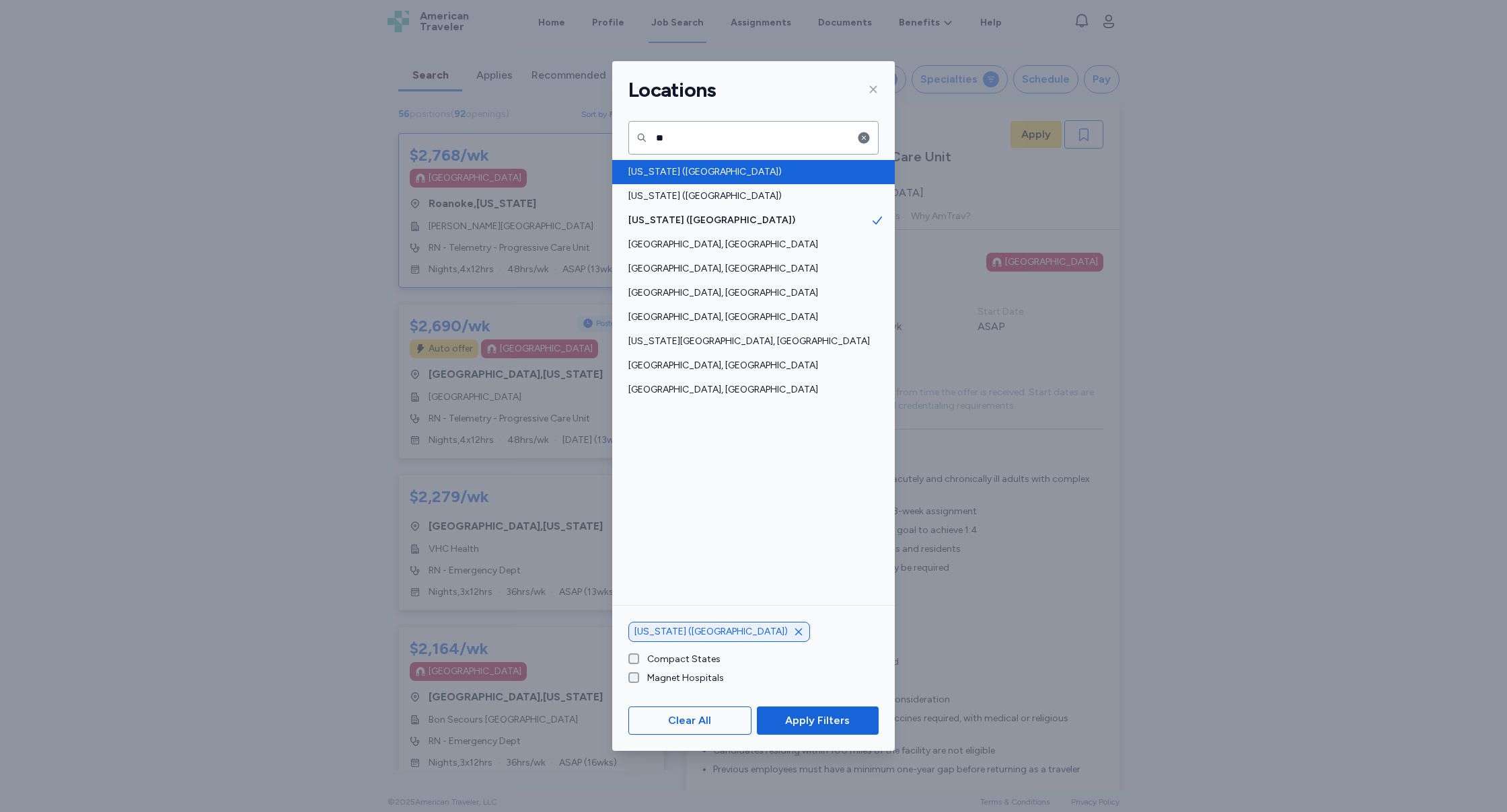
scroll to position [1, 0]
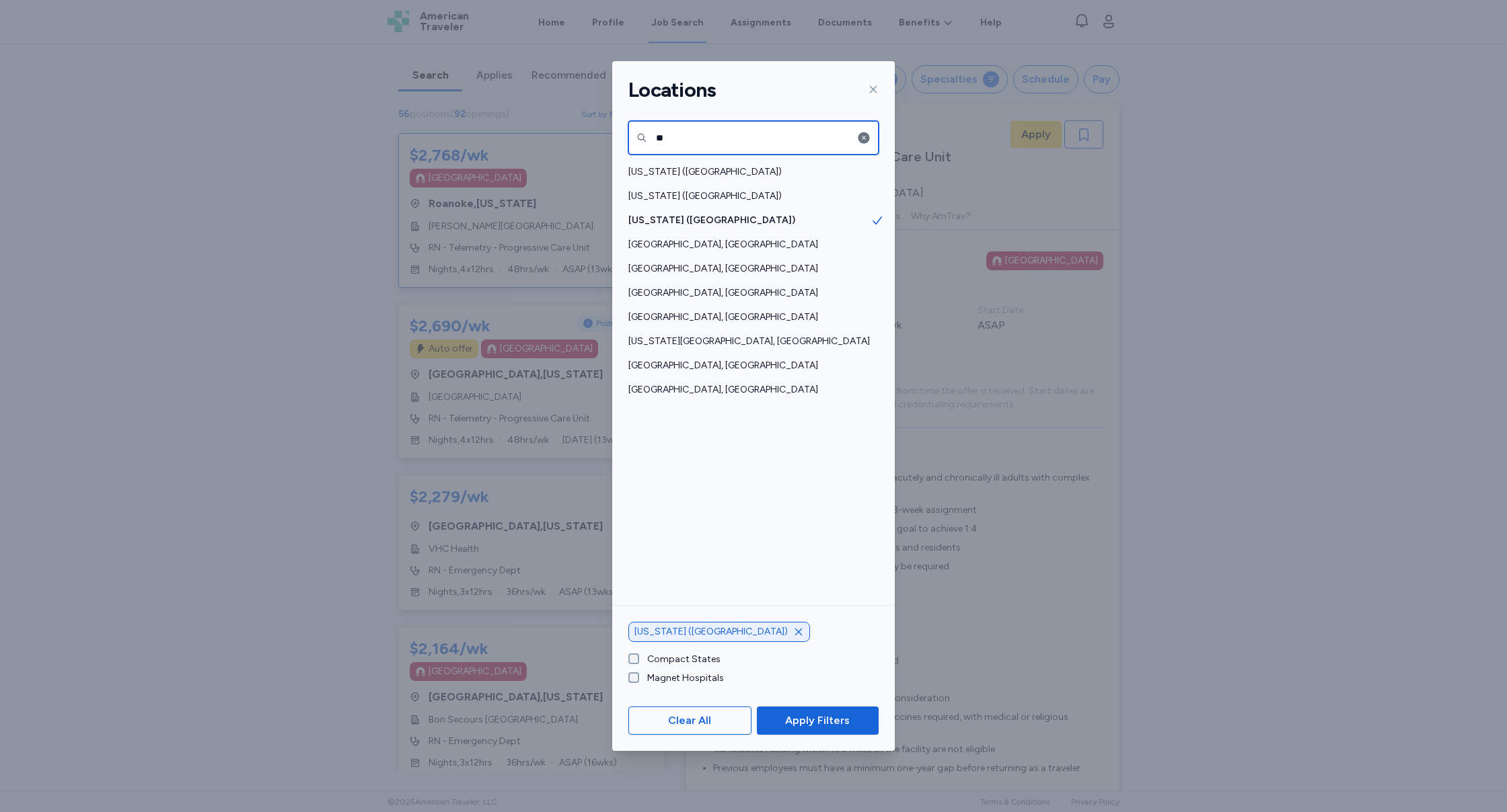
drag, startPoint x: 767, startPoint y: 138, endPoint x: 636, endPoint y: 133, distance: 131.1
click at [636, 133] on input "**" at bounding box center [754, 137] width 251 height 34
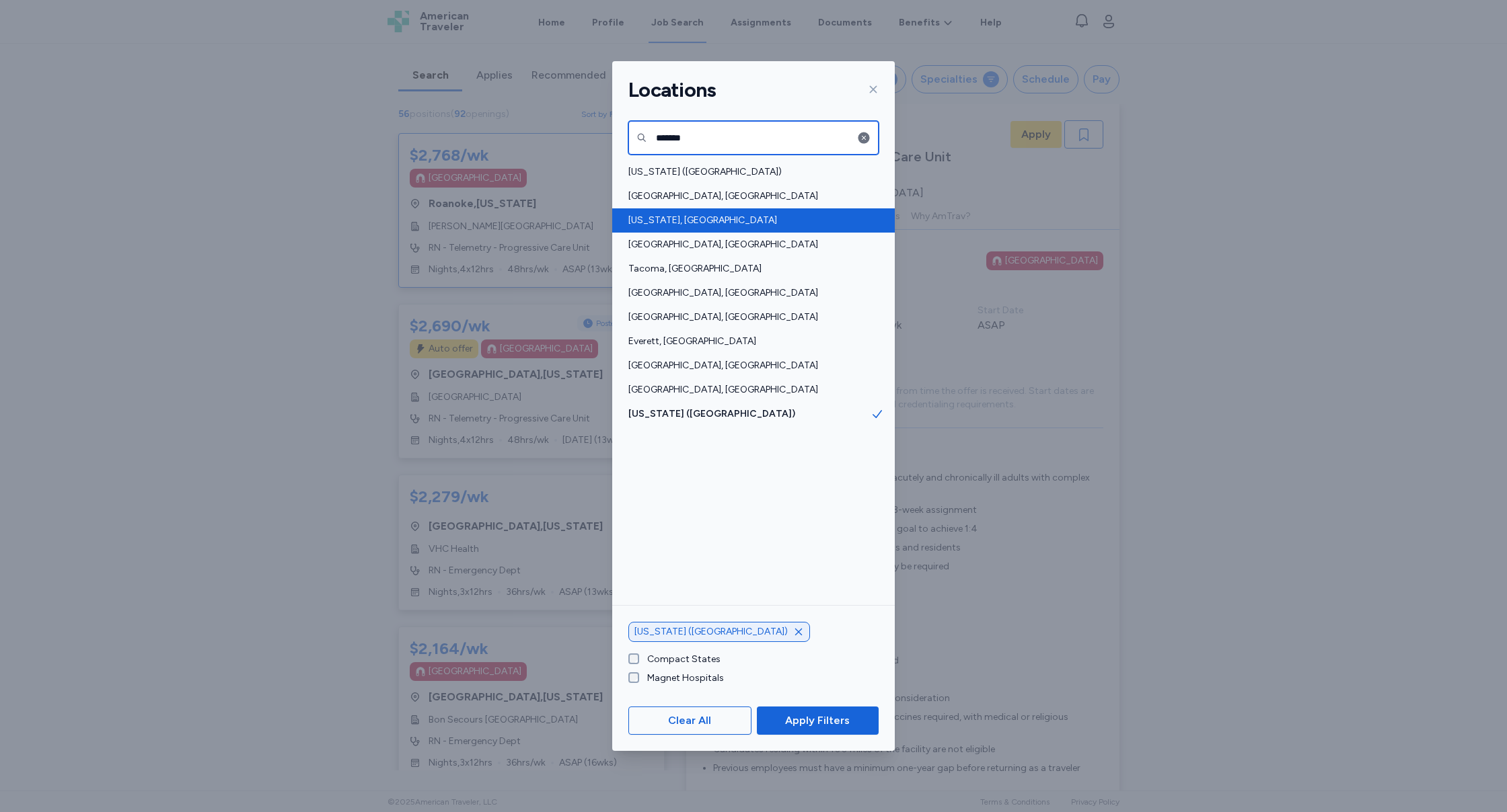
type input "*******"
click at [765, 215] on span "[US_STATE], [GEOGRAPHIC_DATA]" at bounding box center [749, 220] width 242 height 14
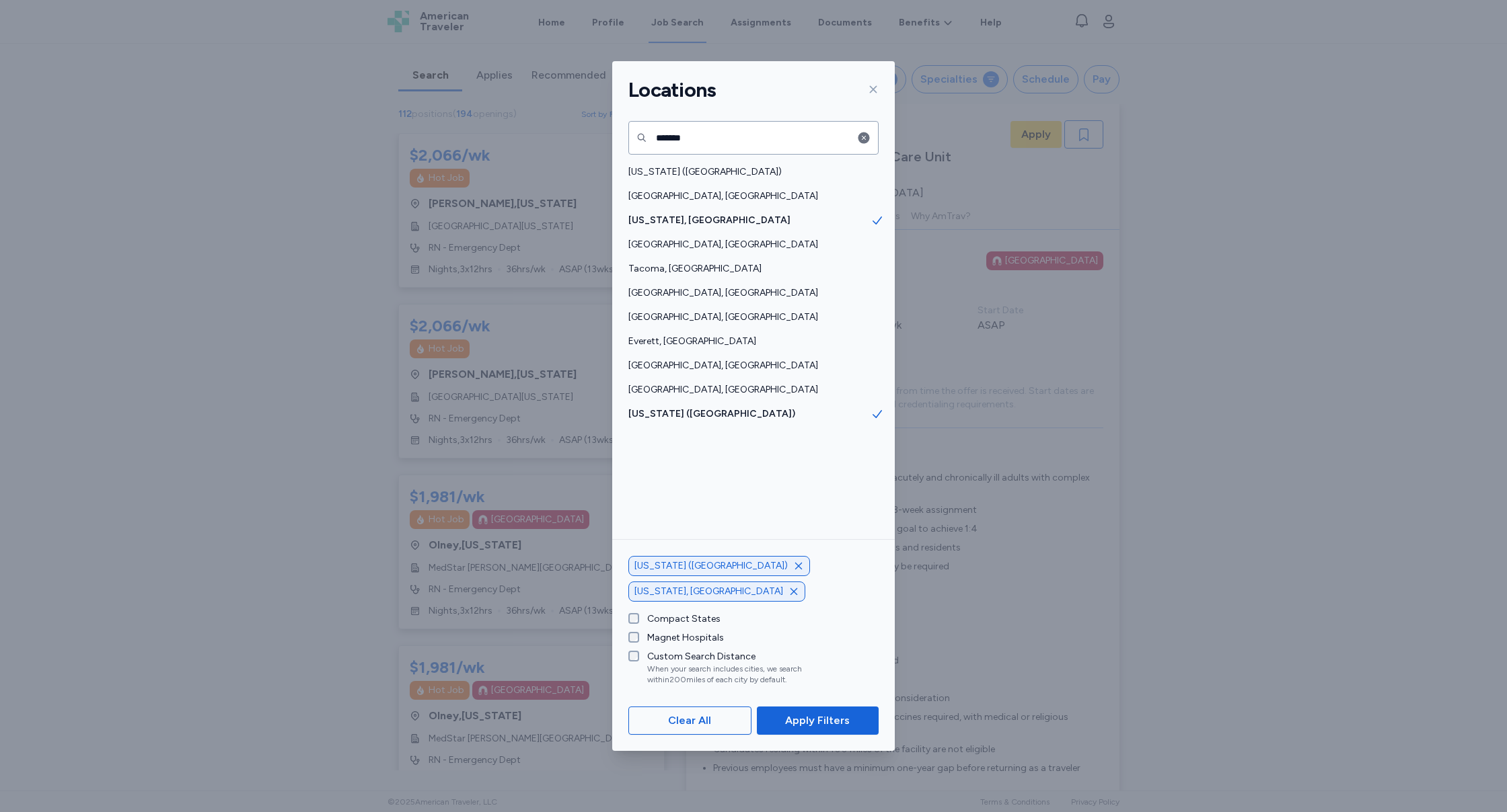
drag, startPoint x: 729, startPoint y: 648, endPoint x: 730, endPoint y: 660, distance: 12.0
click at [729, 648] on div "Compact States Magnet Hospitals Custom Search Distance When your search include…" at bounding box center [754, 646] width 283 height 88
click at [730, 660] on div "Custom Search Distance" at bounding box center [753, 656] width 210 height 14
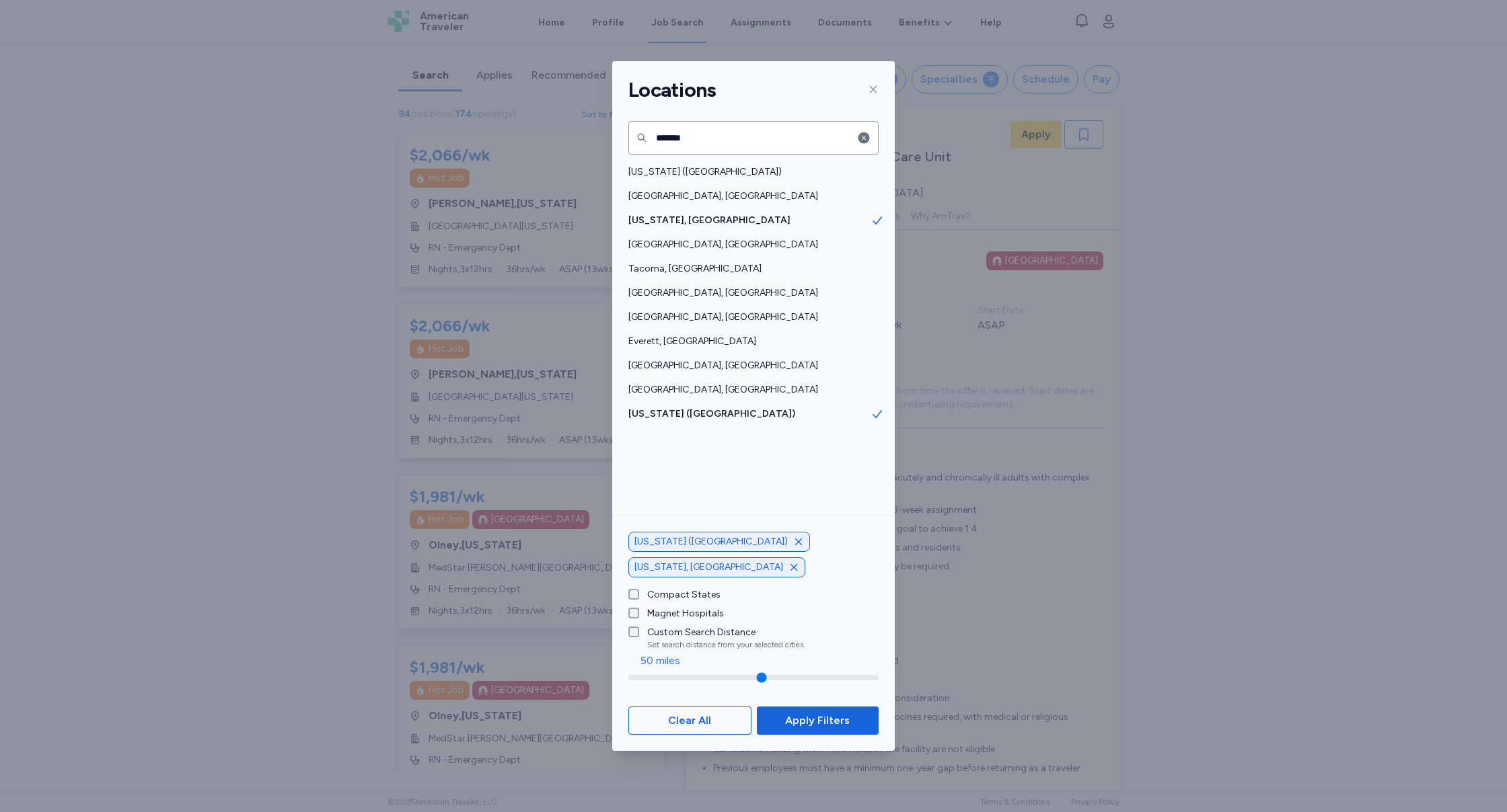
drag, startPoint x: 743, startPoint y: 675, endPoint x: 665, endPoint y: 677, distance: 78.0
type input "**"
click at [650, 670] on div "50 miles" at bounding box center [754, 668] width 251 height 32
click at [792, 718] on span "Apply Filters" at bounding box center [817, 721] width 64 height 17
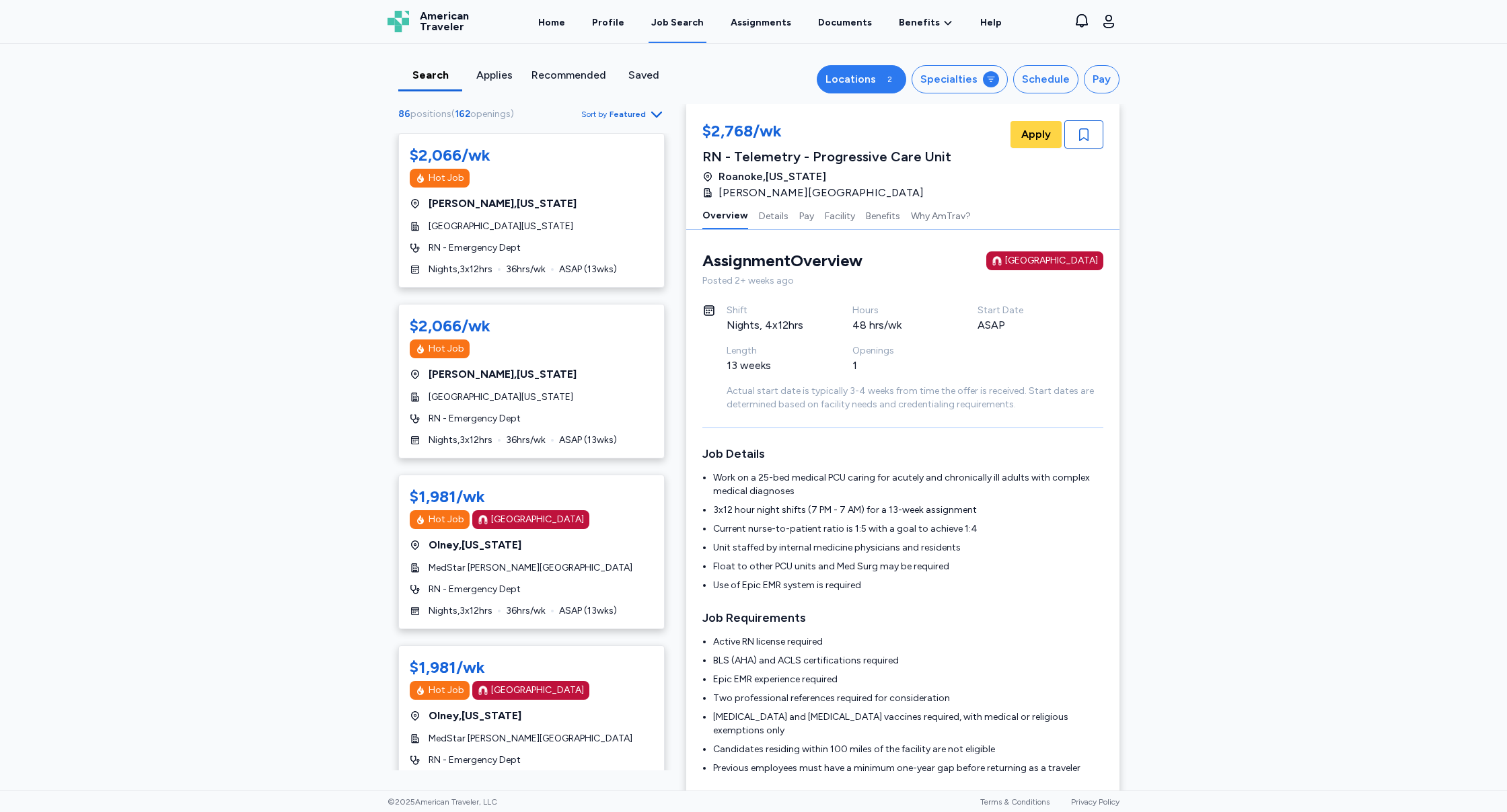
click at [868, 71] on div "Locations" at bounding box center [850, 79] width 51 height 17
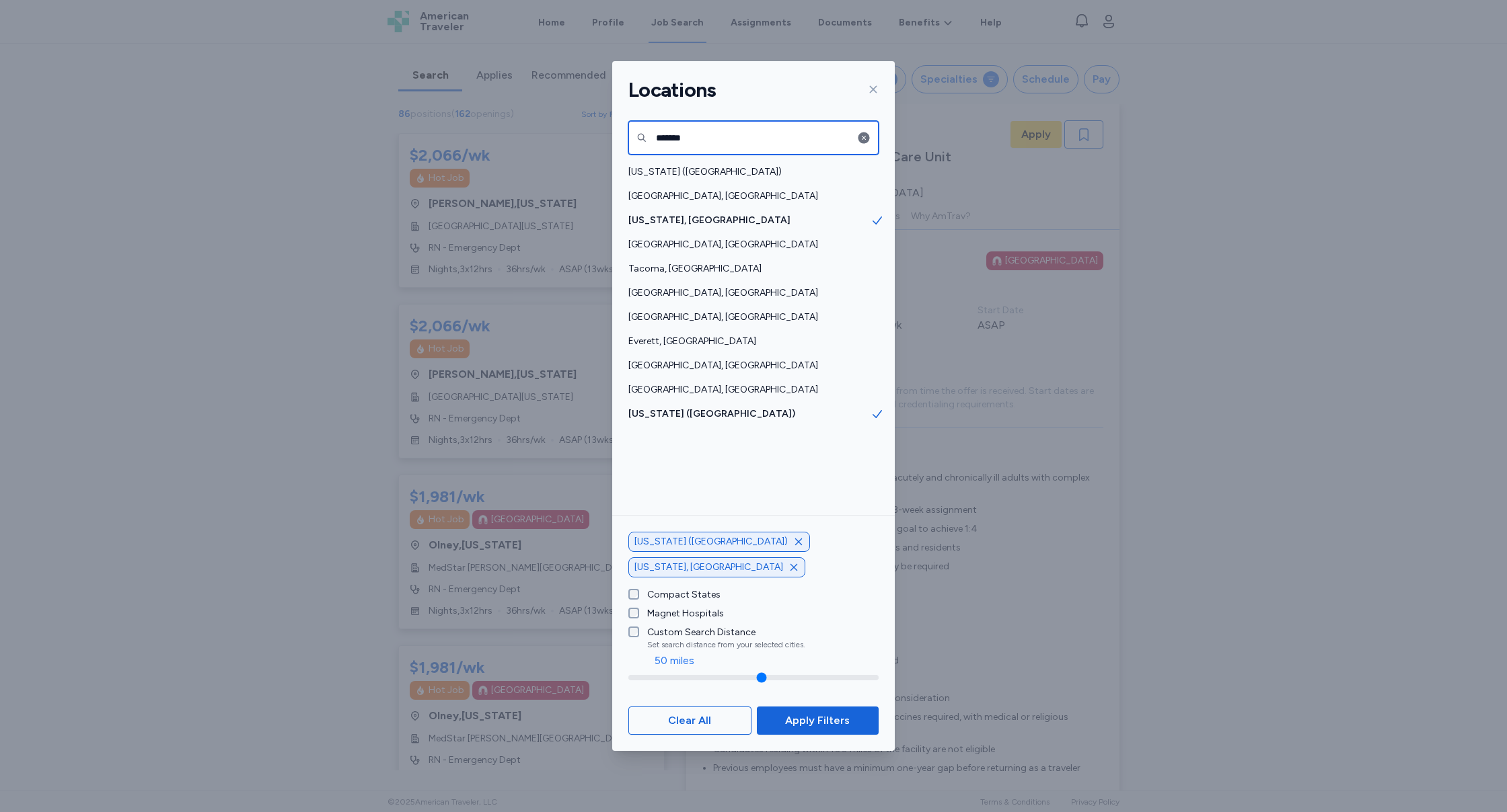
click at [563, 112] on div "Locations ******* [US_STATE] ([GEOGRAPHIC_DATA]) [GEOGRAPHIC_DATA], [GEOGRAPHIC…" at bounding box center [754, 406] width 1507 height 812
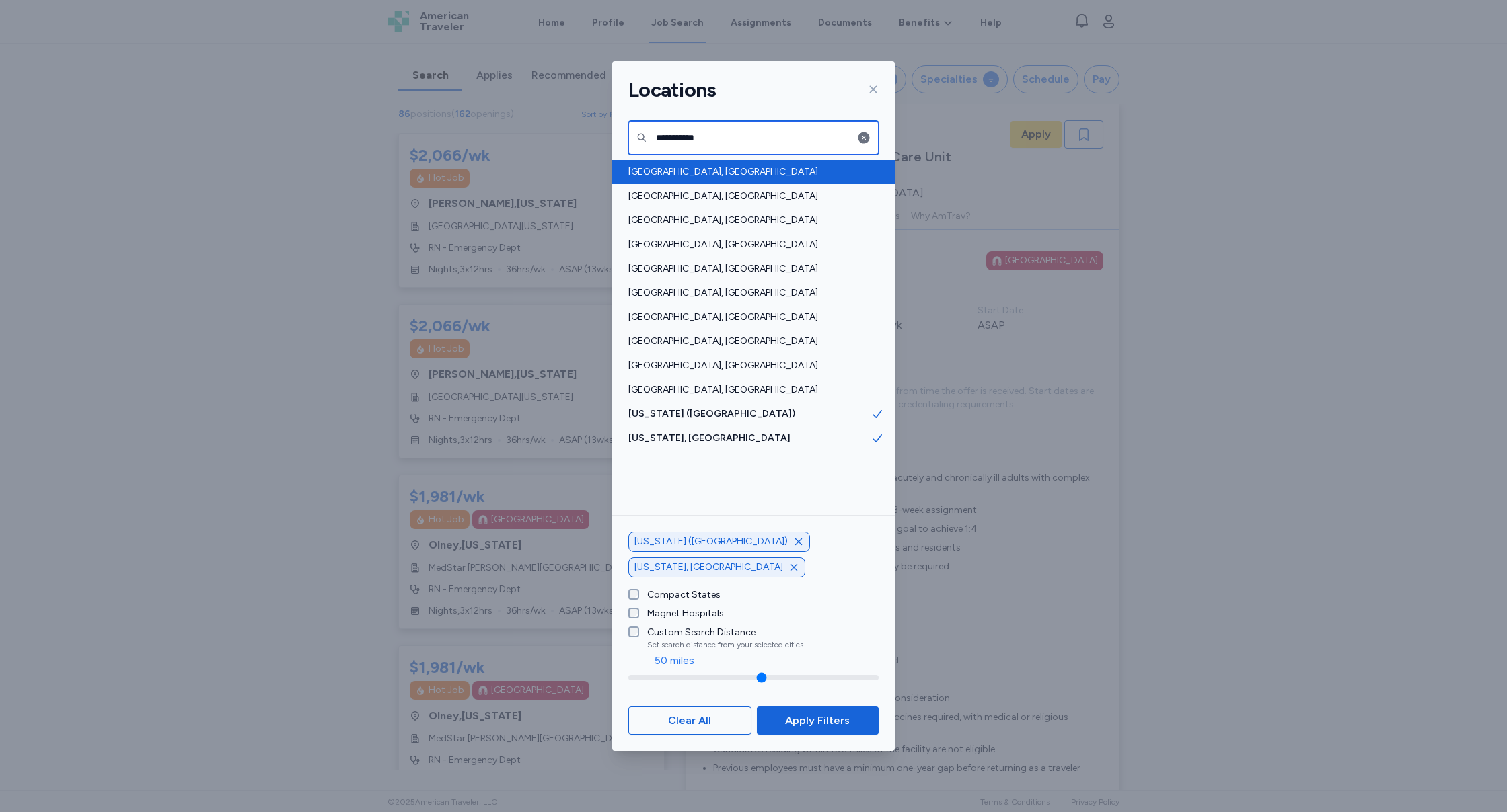
type input "**********"
click at [706, 175] on span "[GEOGRAPHIC_DATA], [GEOGRAPHIC_DATA]" at bounding box center [749, 172] width 242 height 14
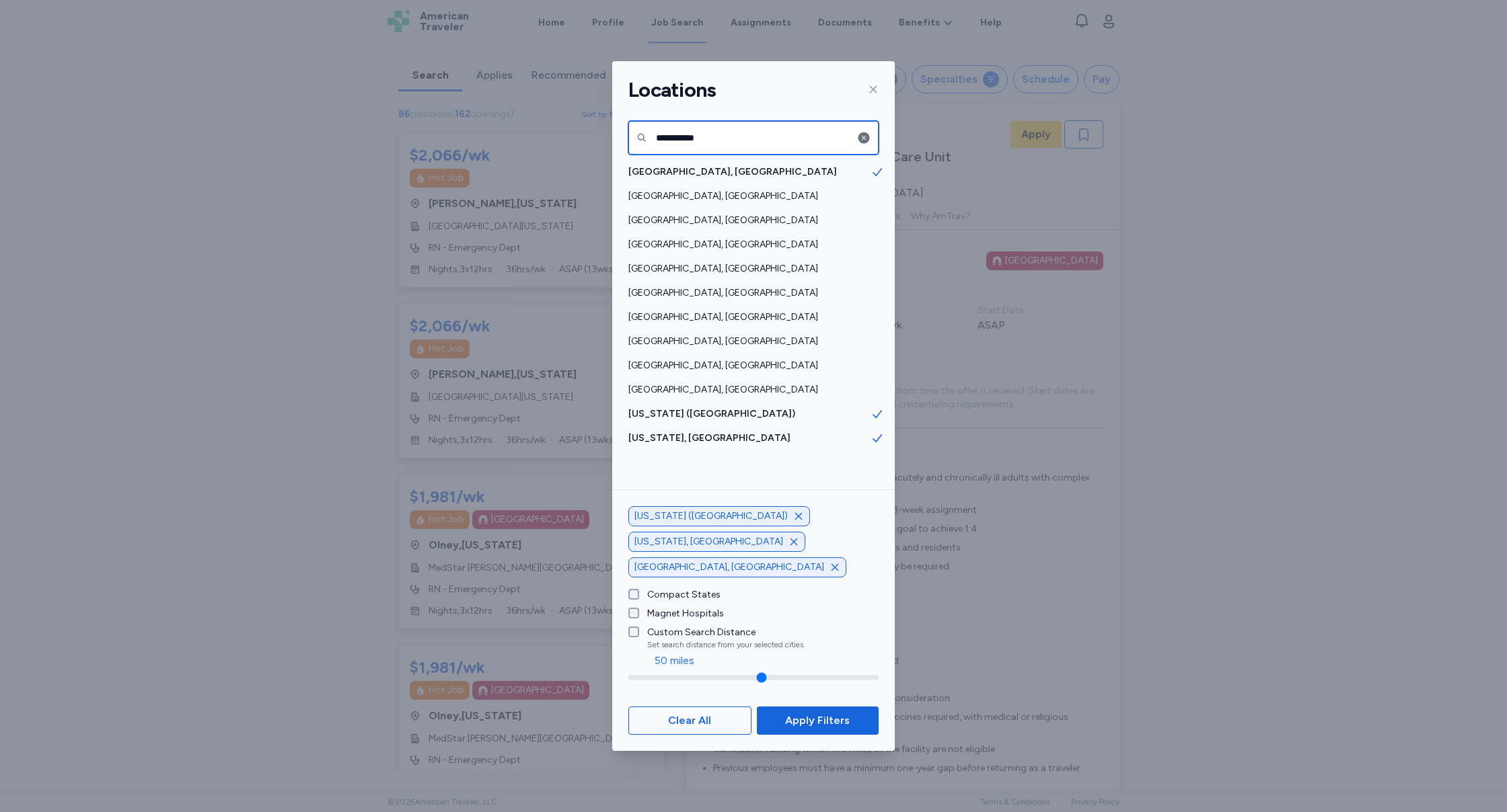
drag, startPoint x: 621, startPoint y: 131, endPoint x: 590, endPoint y: 131, distance: 31.0
click at [590, 131] on div "**********" at bounding box center [754, 406] width 1507 height 812
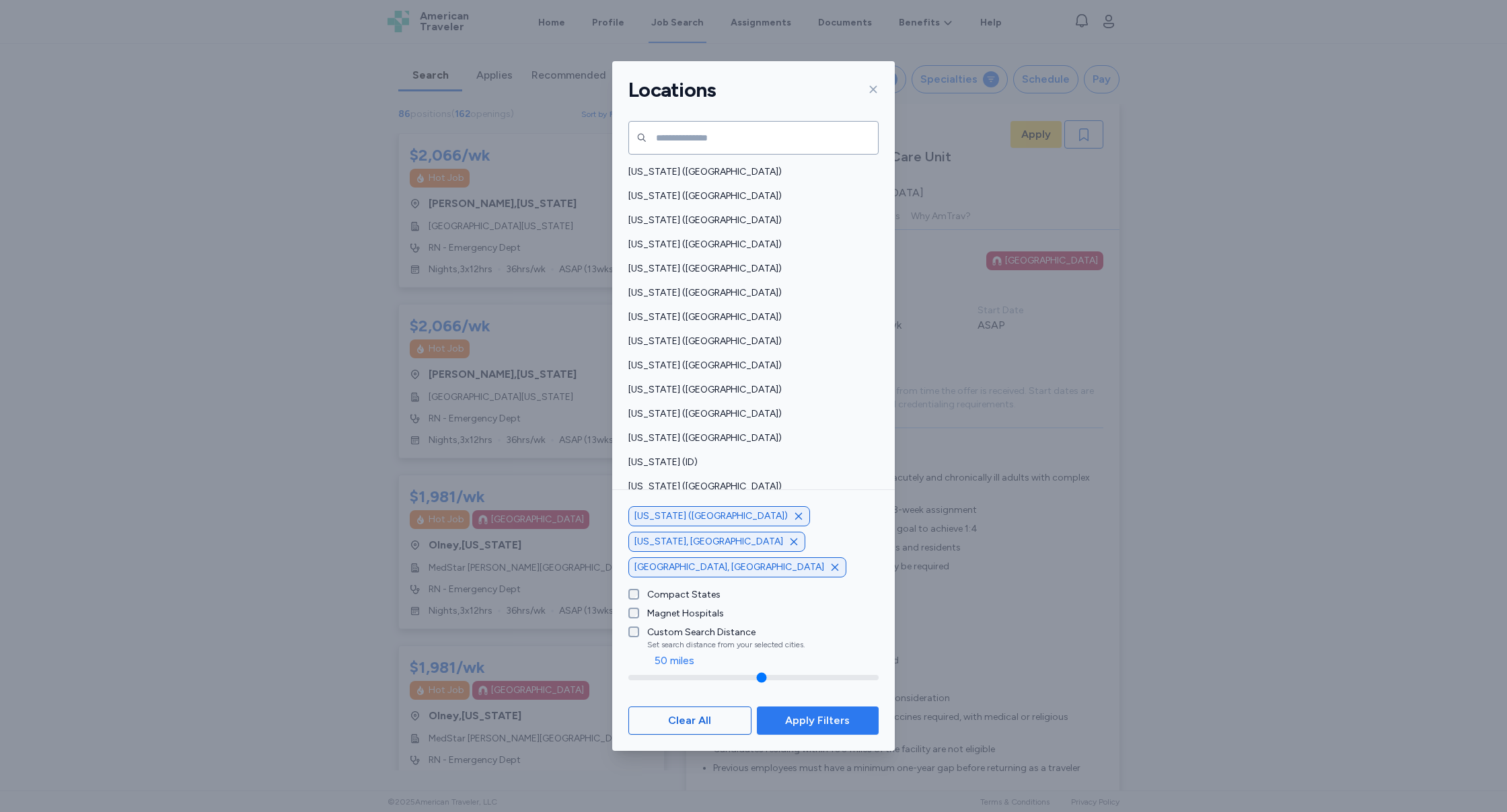
click at [854, 730] on button "Apply Filters" at bounding box center [818, 721] width 122 height 29
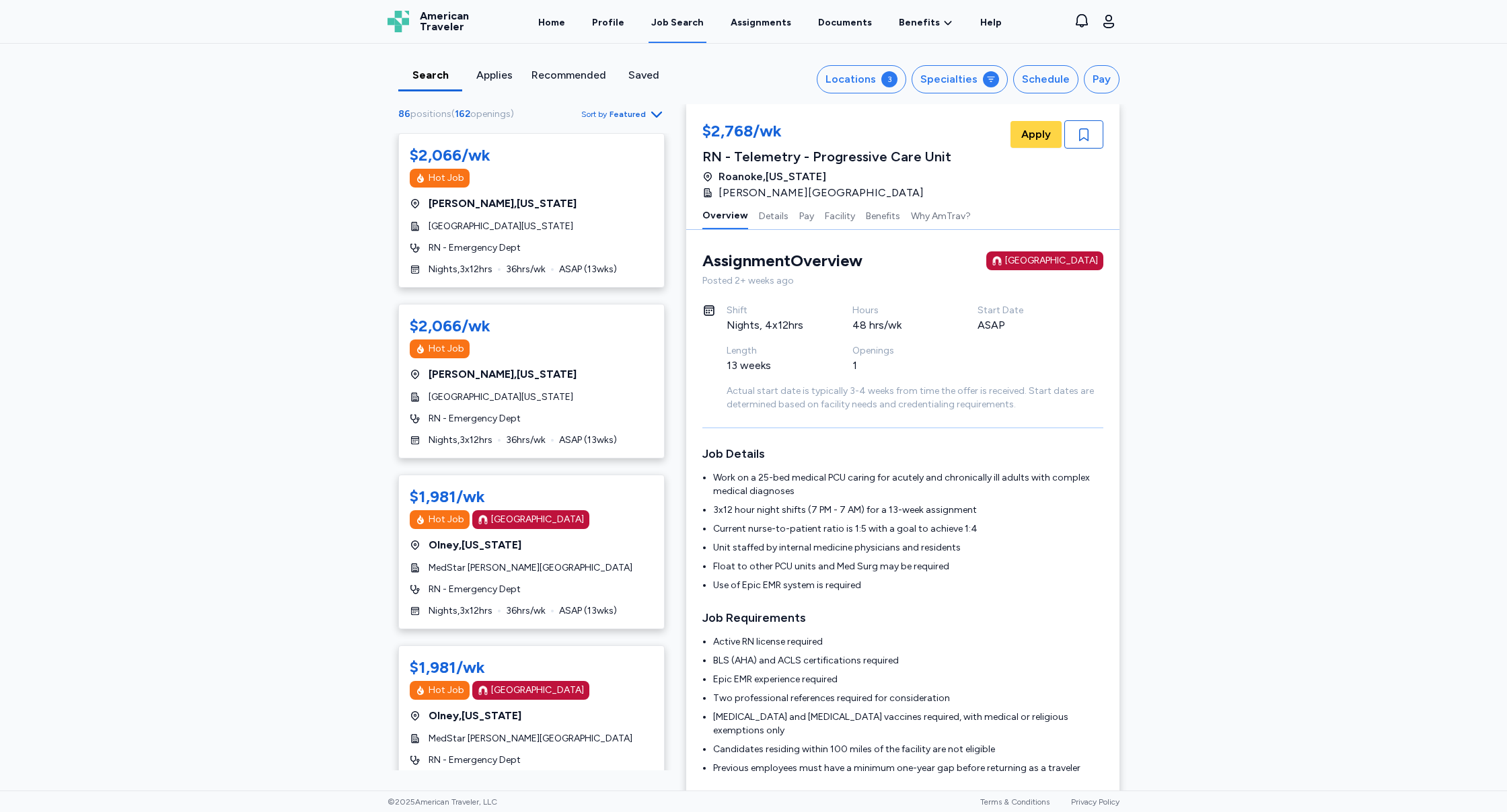
scroll to position [4, 0]
click at [865, 76] on div "Locations" at bounding box center [850, 79] width 51 height 17
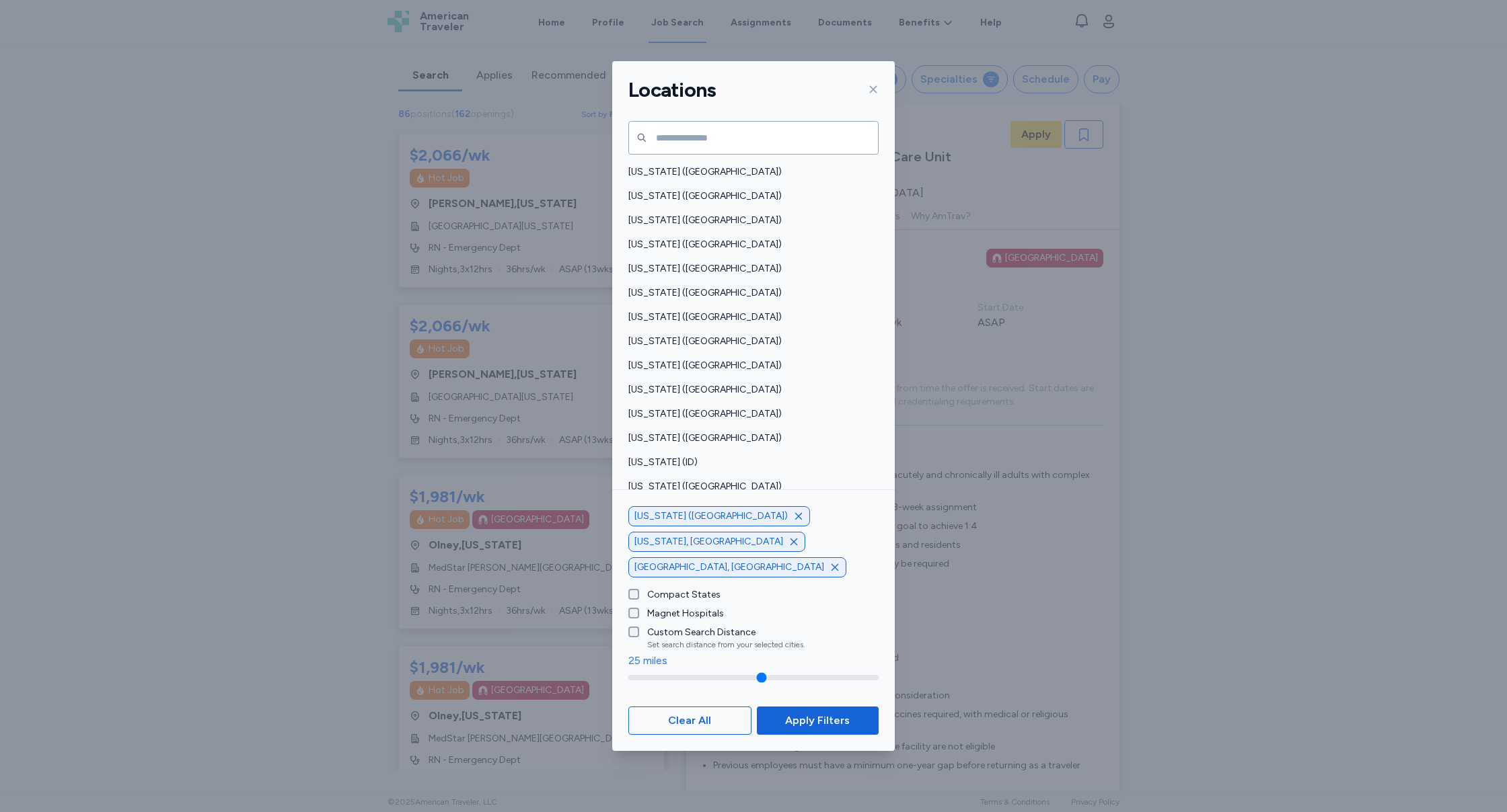
drag, startPoint x: 647, startPoint y: 675, endPoint x: 718, endPoint y: 690, distance: 72.6
type input "**"
click at [641, 675] on input "range" at bounding box center [754, 678] width 251 height 6
click at [789, 717] on span "Apply Filters" at bounding box center [817, 721] width 64 height 17
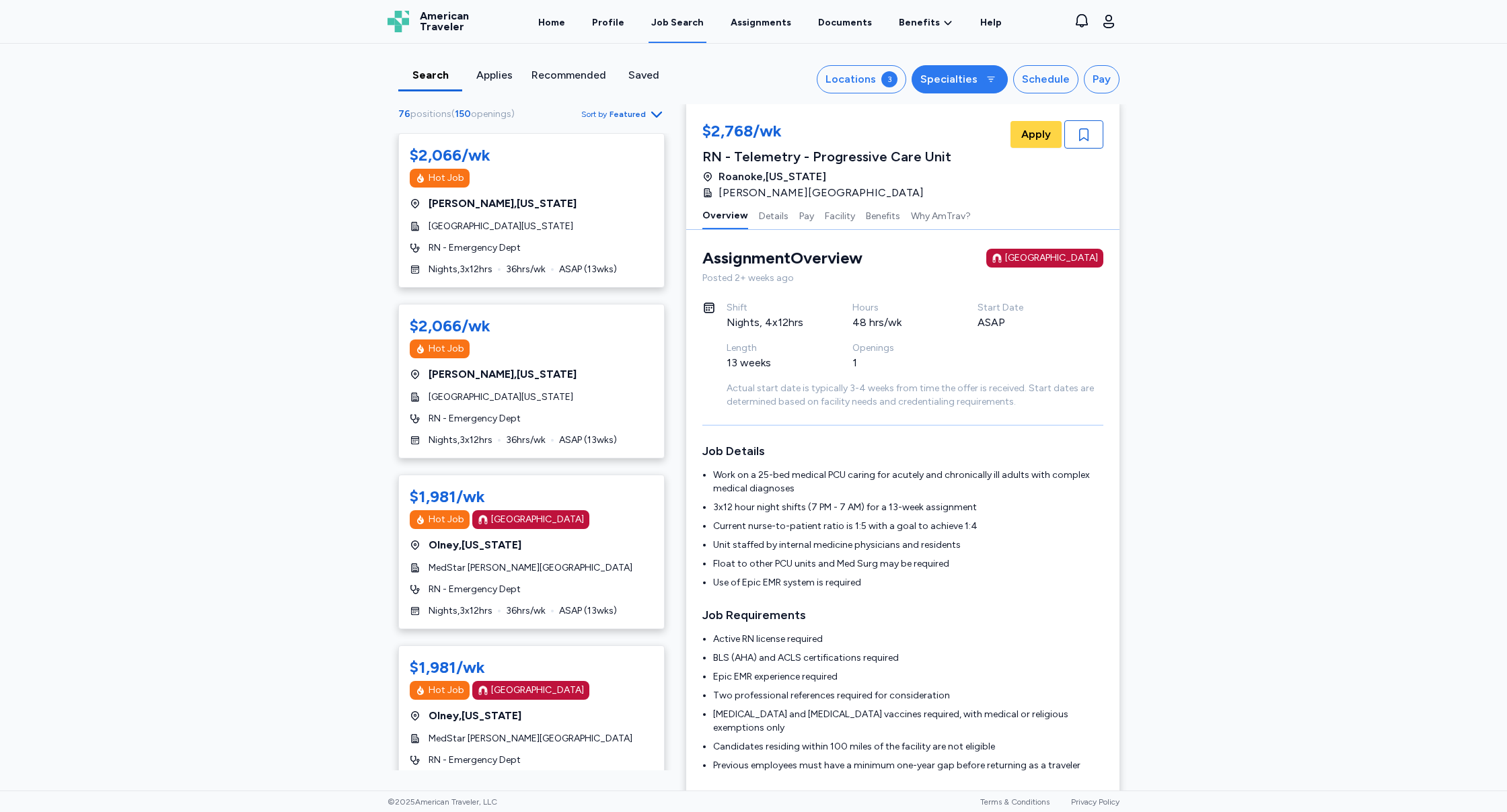
click at [969, 84] on div "Specialties" at bounding box center [949, 79] width 57 height 17
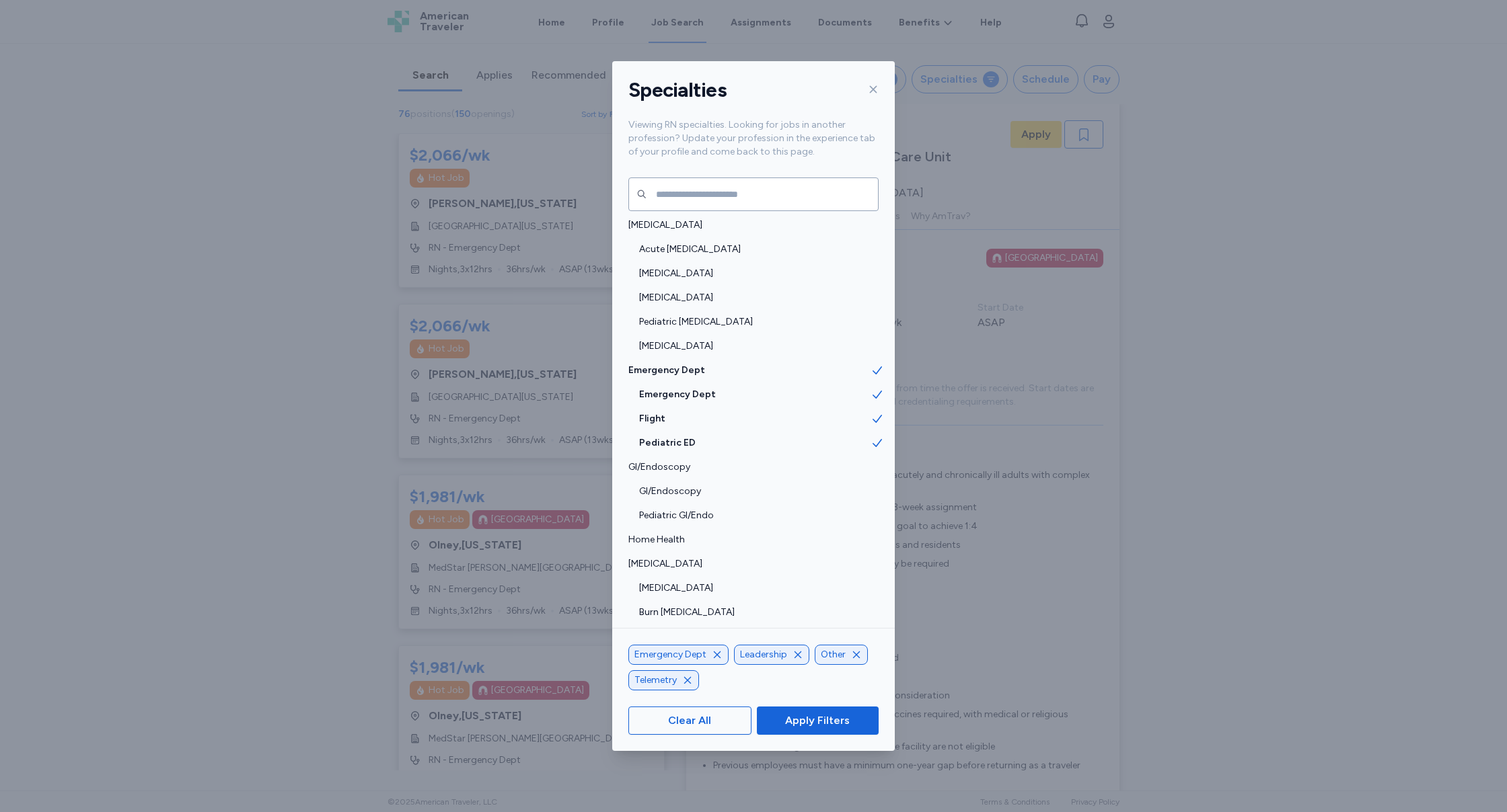
scroll to position [296, 0]
click at [763, 442] on span "Pediatric ED" at bounding box center [754, 442] width 231 height 14
click at [672, 681] on icon "button" at bounding box center [671, 680] width 11 height 11
click at [687, 682] on icon "button" at bounding box center [688, 680] width 11 height 11
click at [777, 679] on icon "button" at bounding box center [776, 680] width 11 height 11
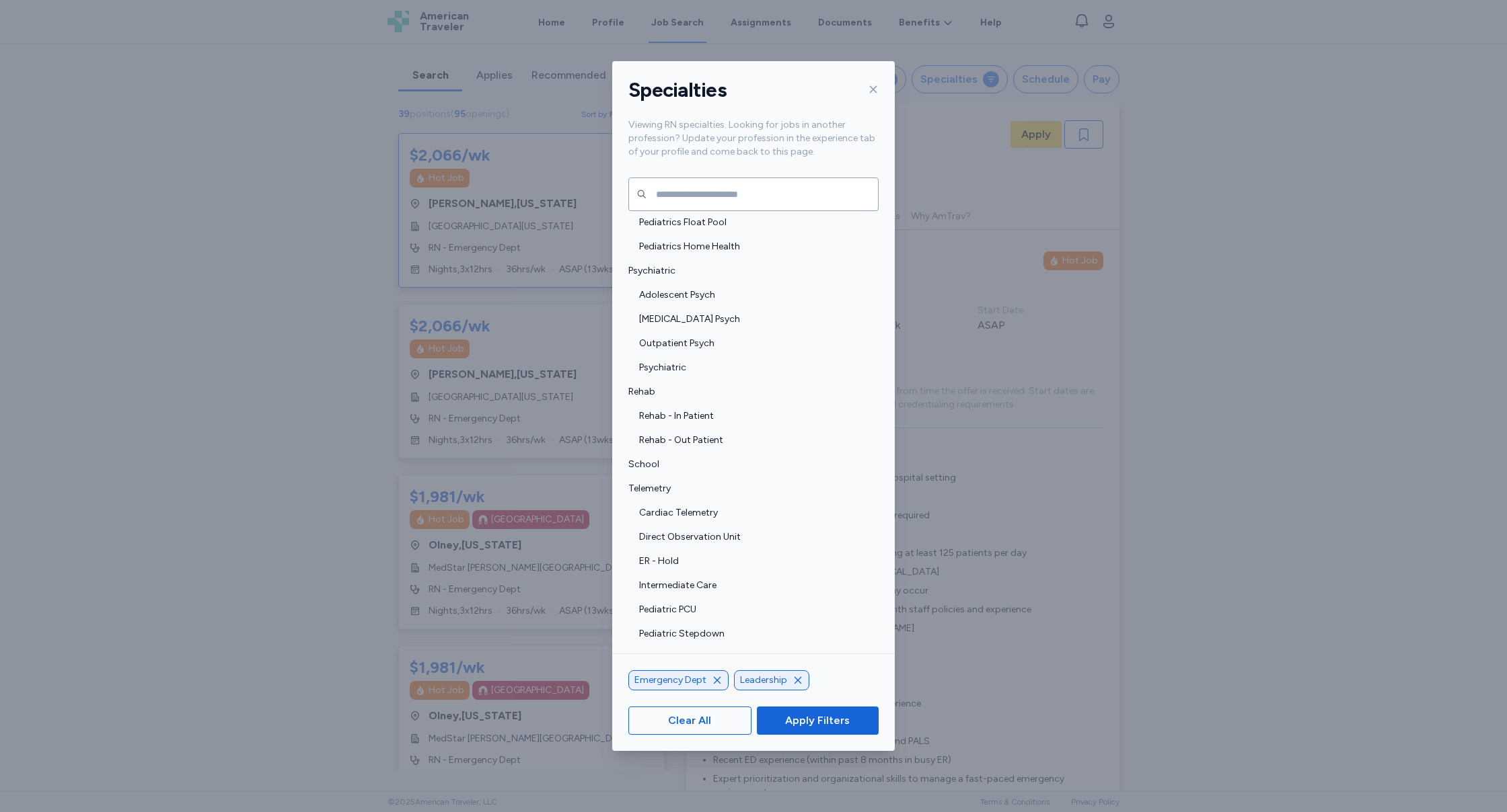
scroll to position [2708, 0]
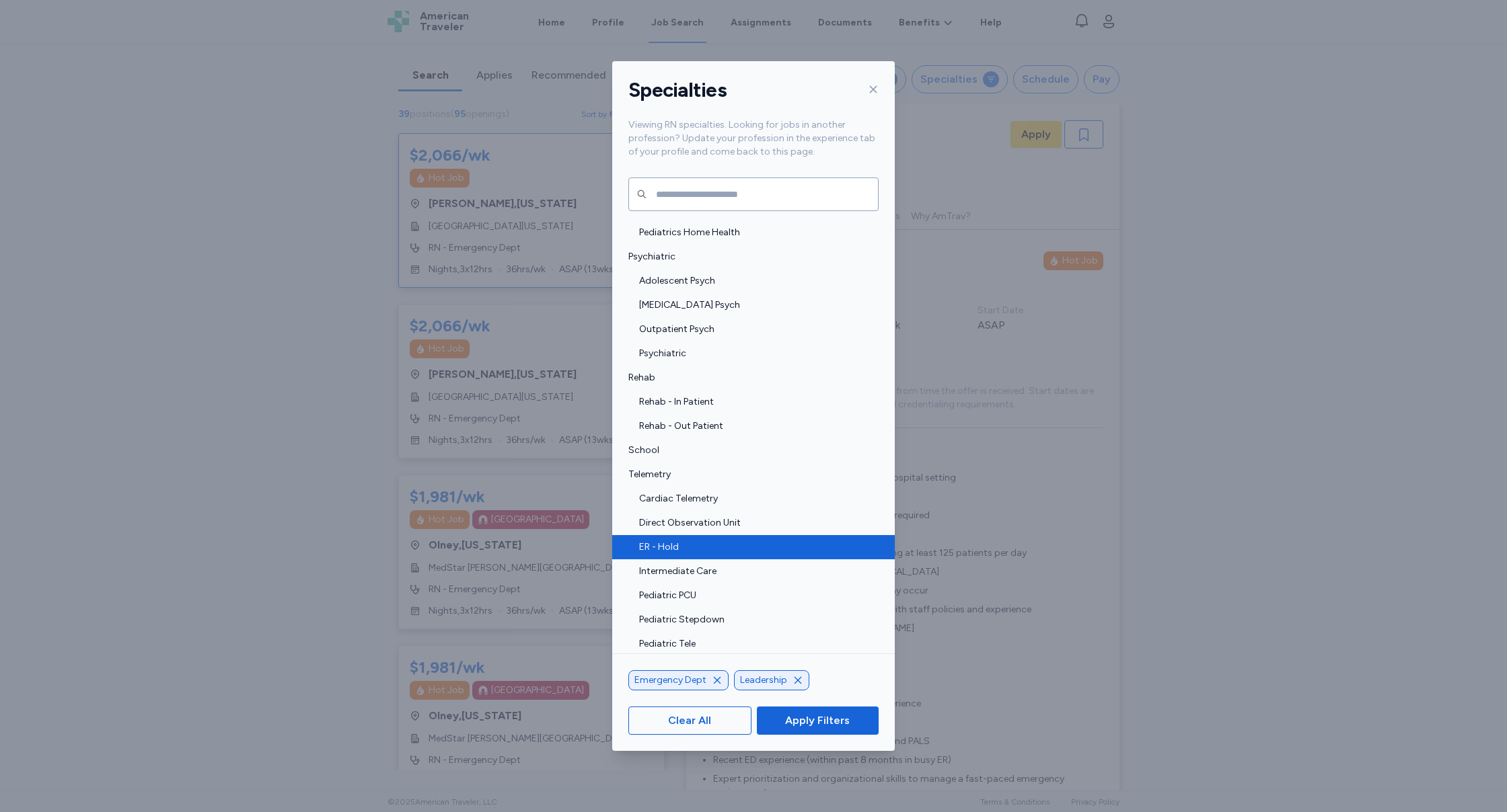
click at [773, 550] on span "ER - Hold" at bounding box center [754, 547] width 231 height 14
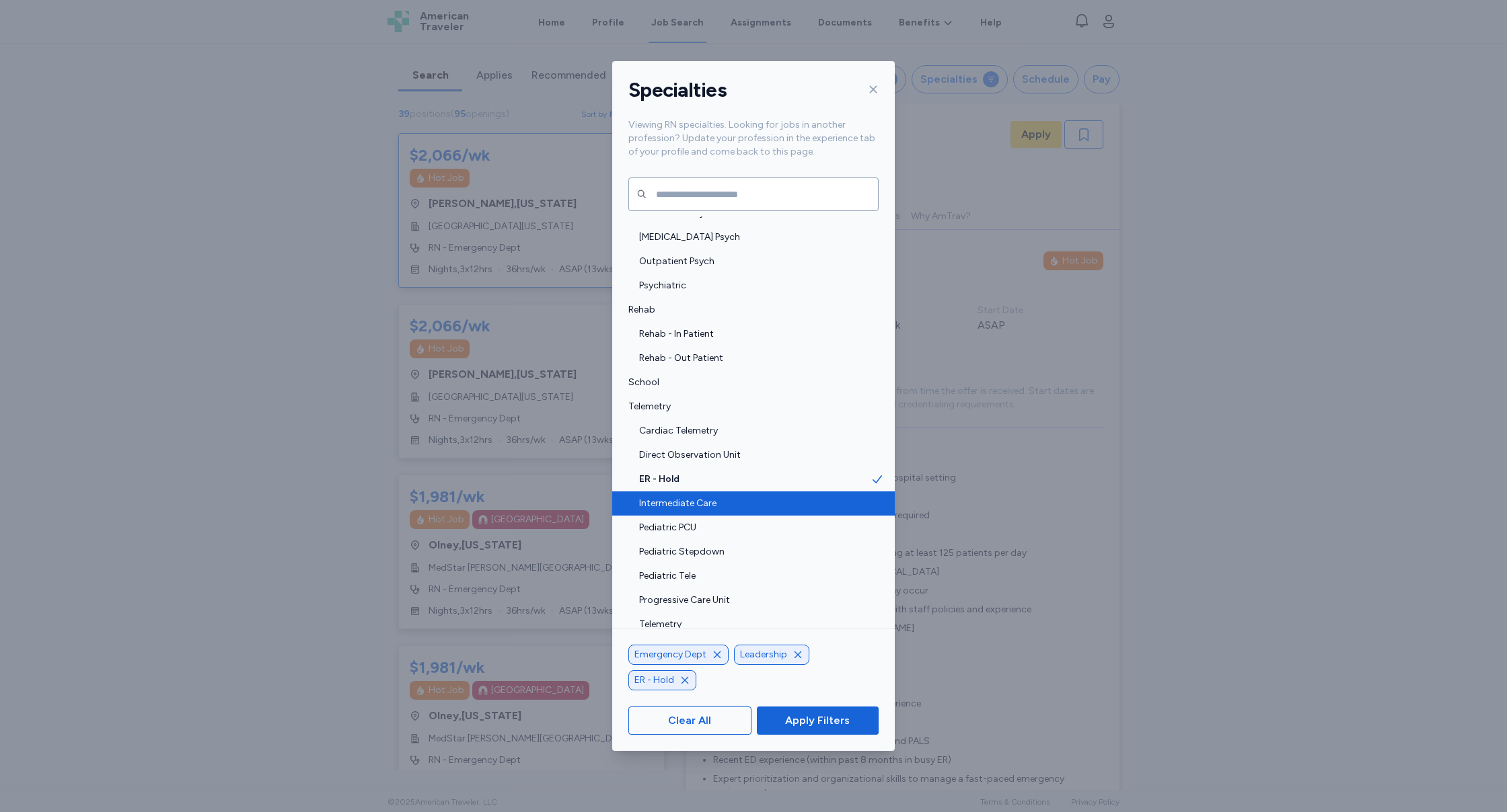
scroll to position [2808, 0]
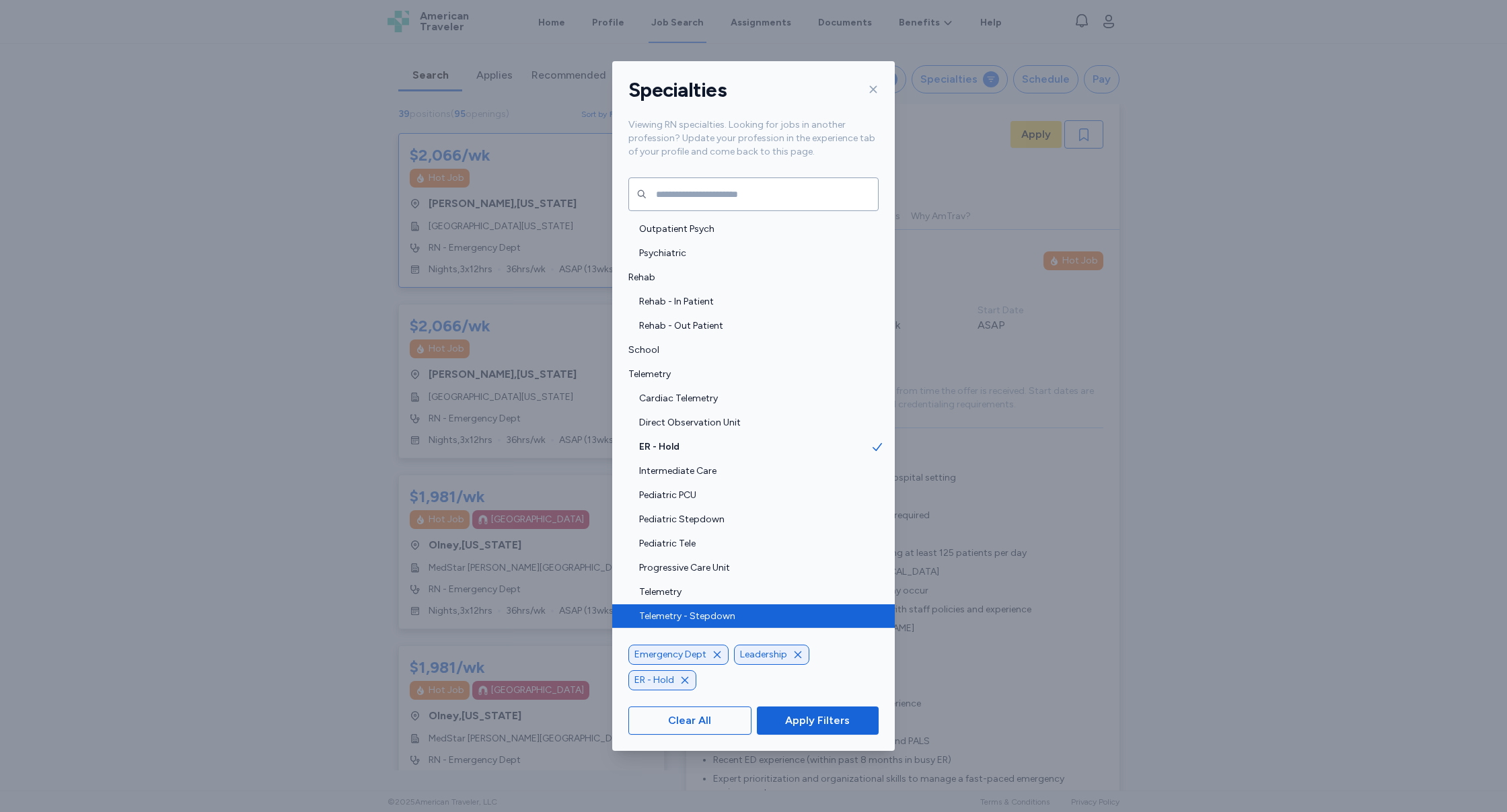
click at [776, 617] on span "Telemetry - Stepdown" at bounding box center [754, 617] width 231 height 14
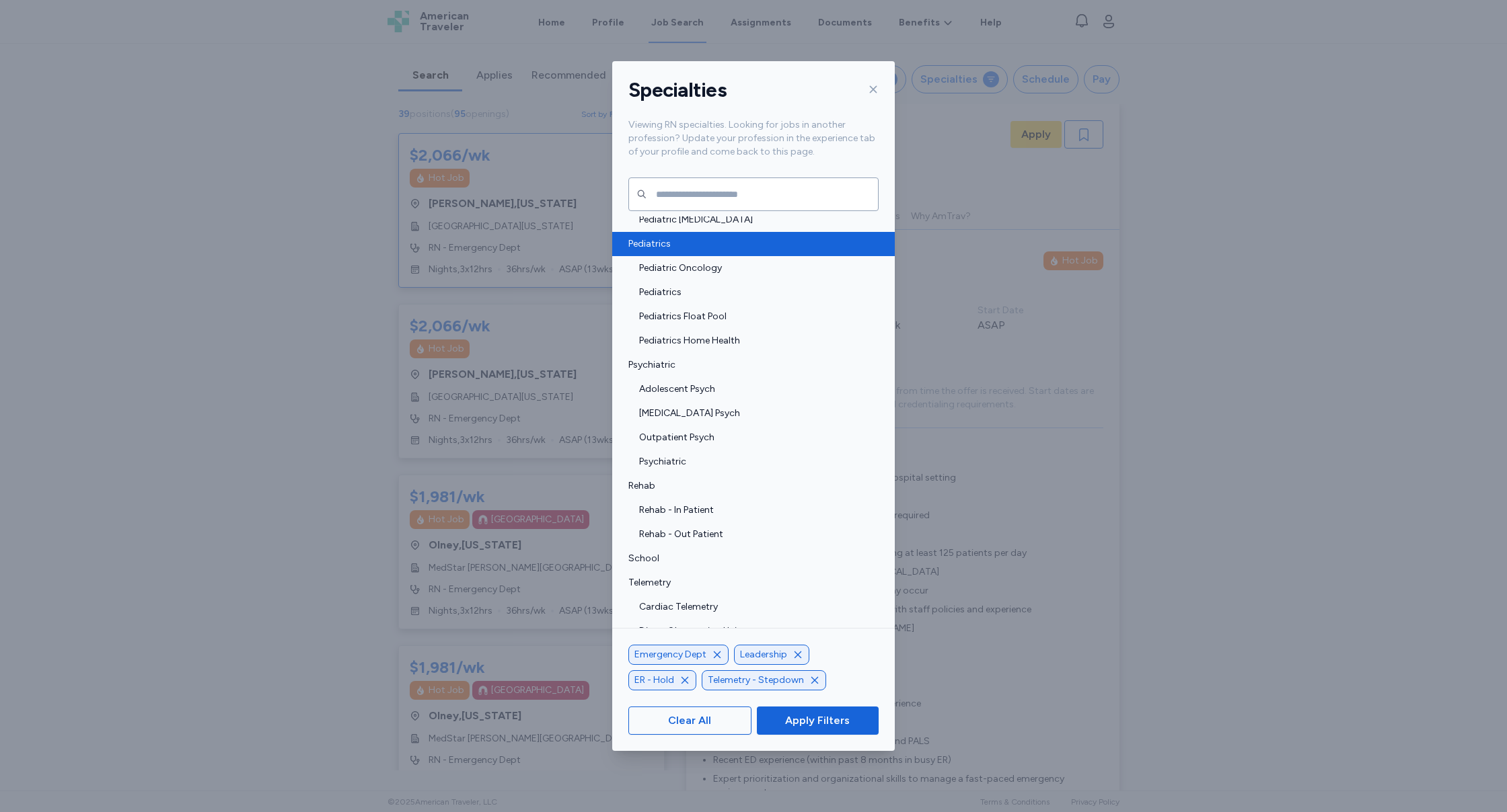
scroll to position [2598, 0]
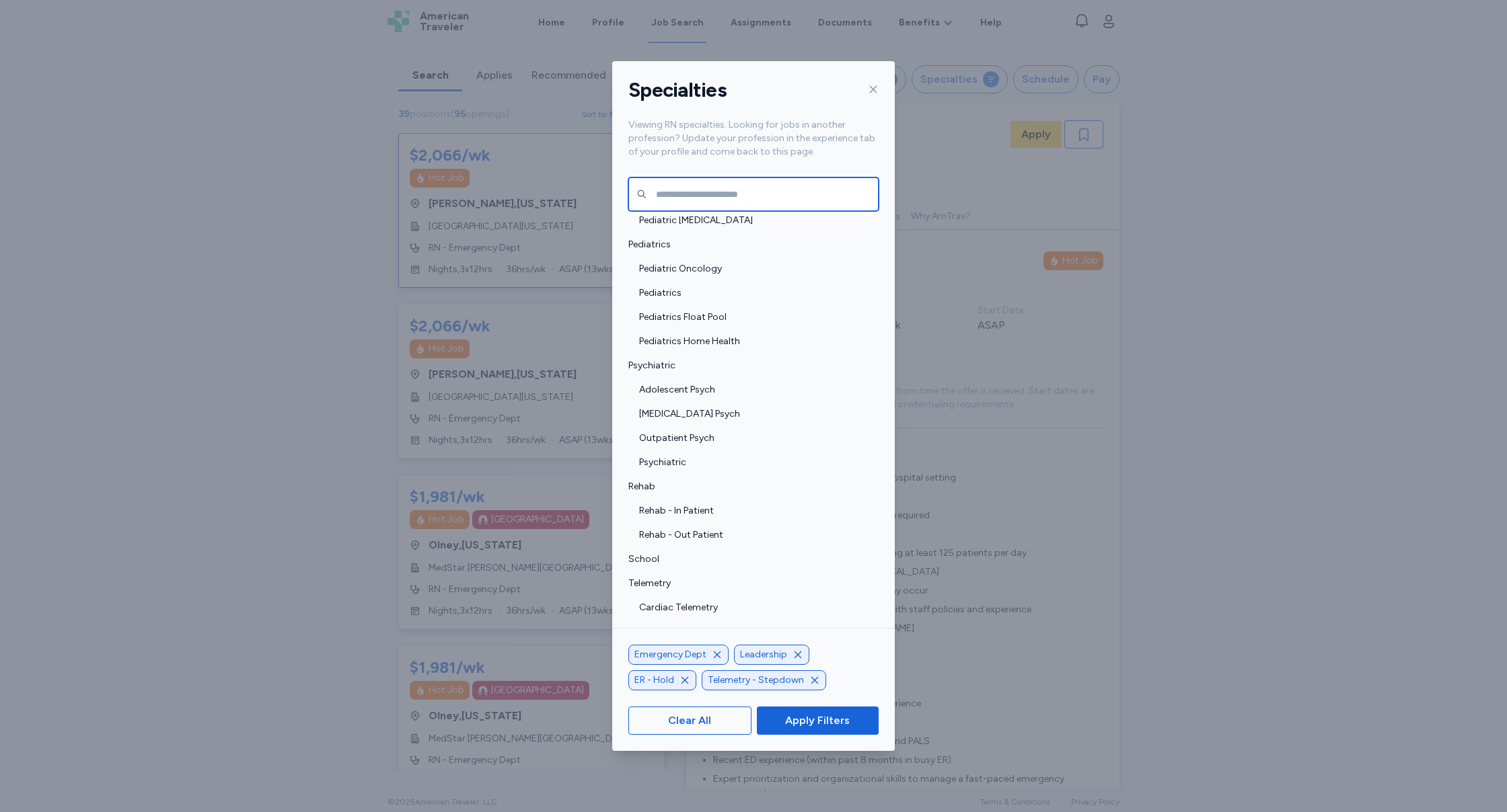
click at [774, 191] on input "text" at bounding box center [754, 194] width 251 height 34
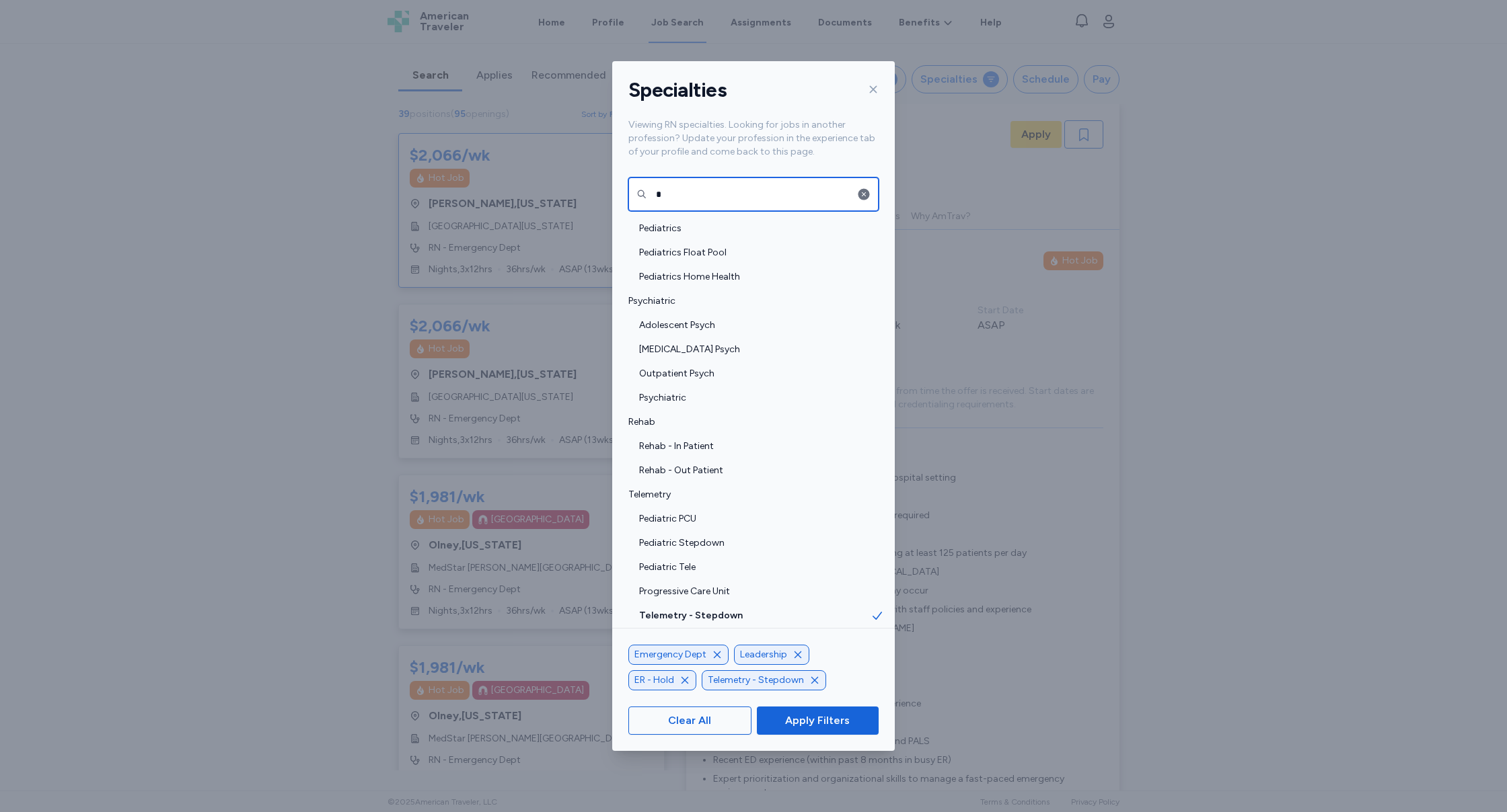
scroll to position [0, 0]
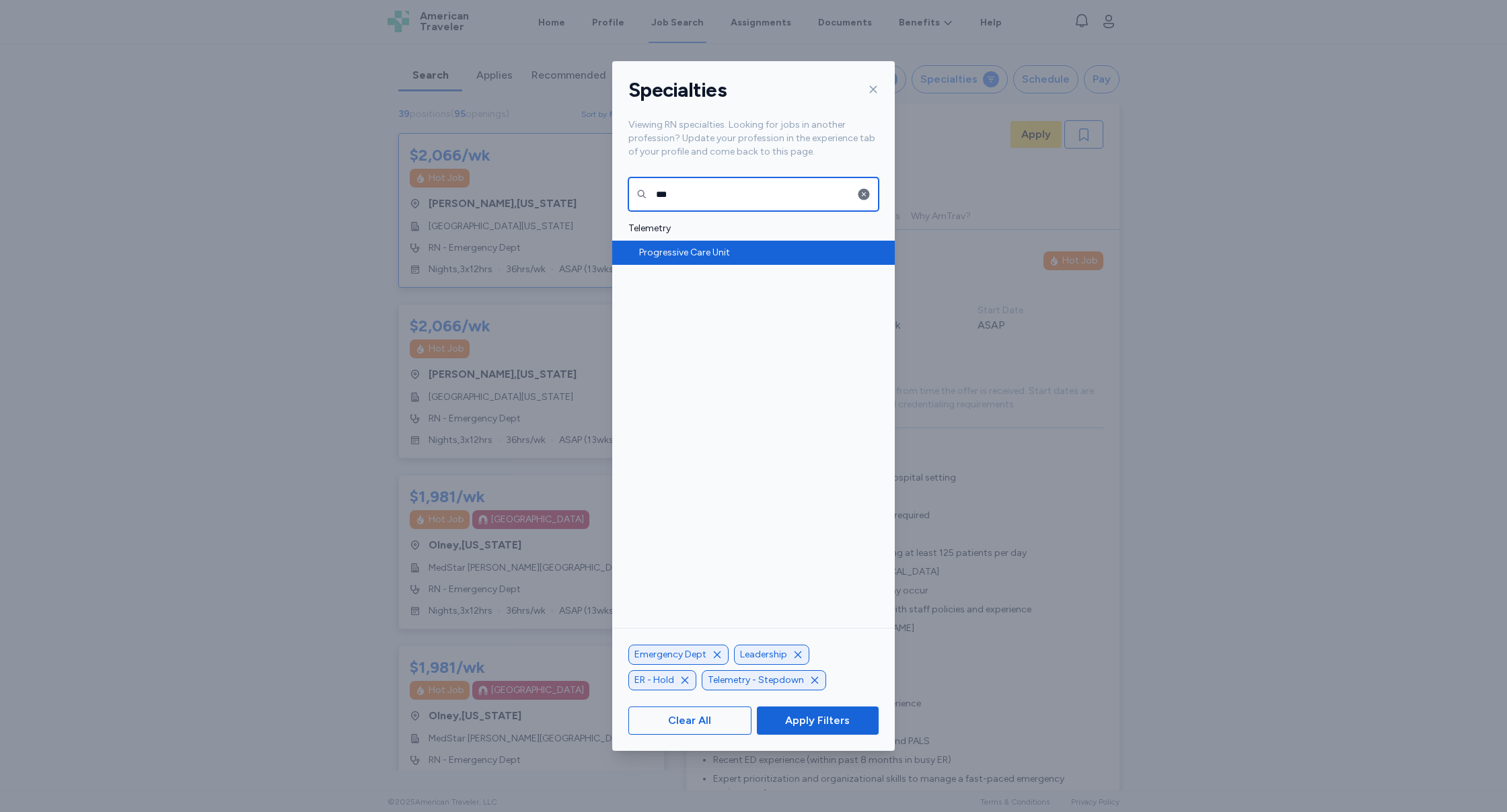
type input "***"
click at [722, 253] on span "Progressive Care Unit" at bounding box center [754, 252] width 231 height 14
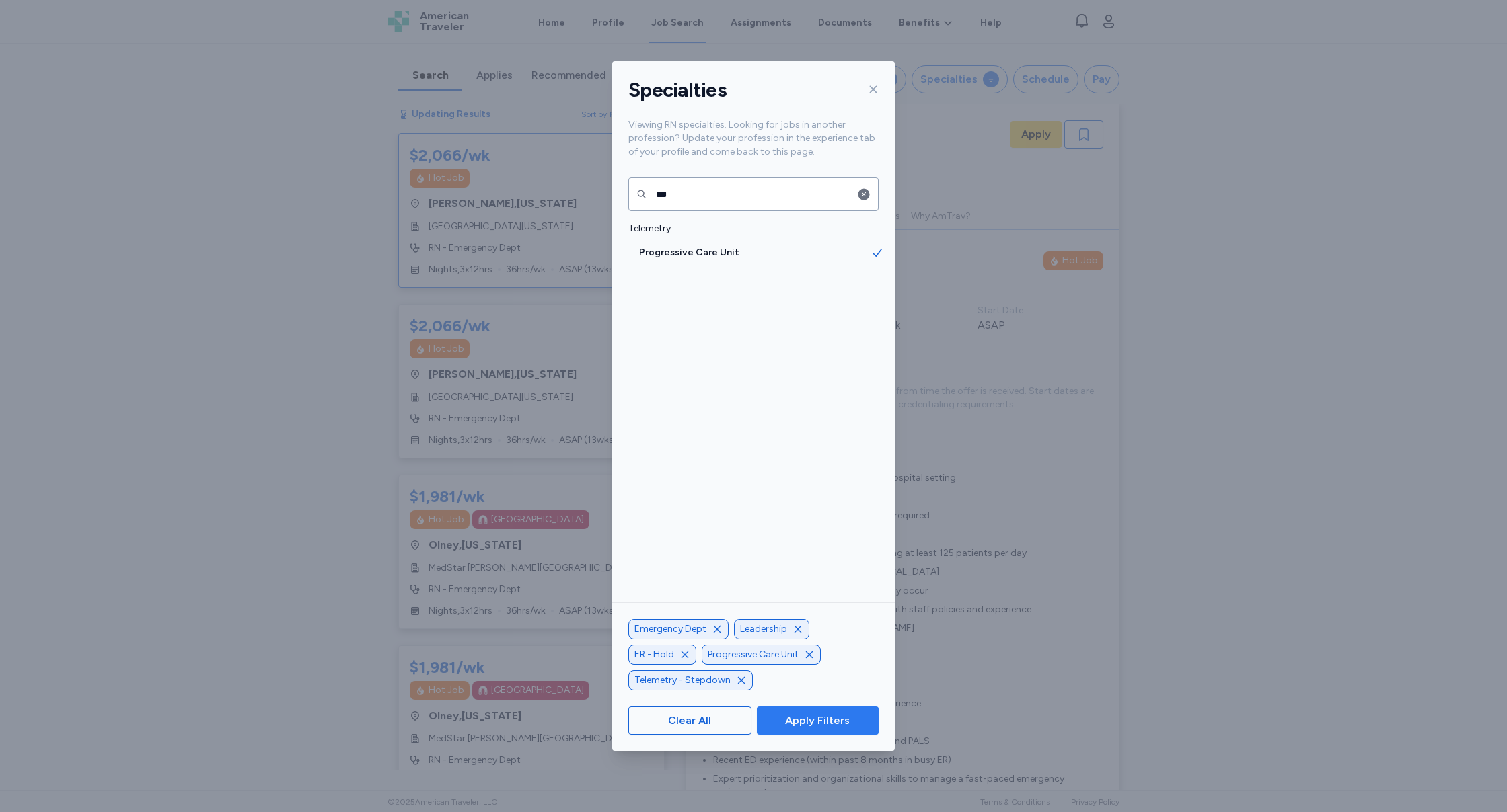
click at [834, 721] on span "Apply Filters" at bounding box center [817, 721] width 64 height 17
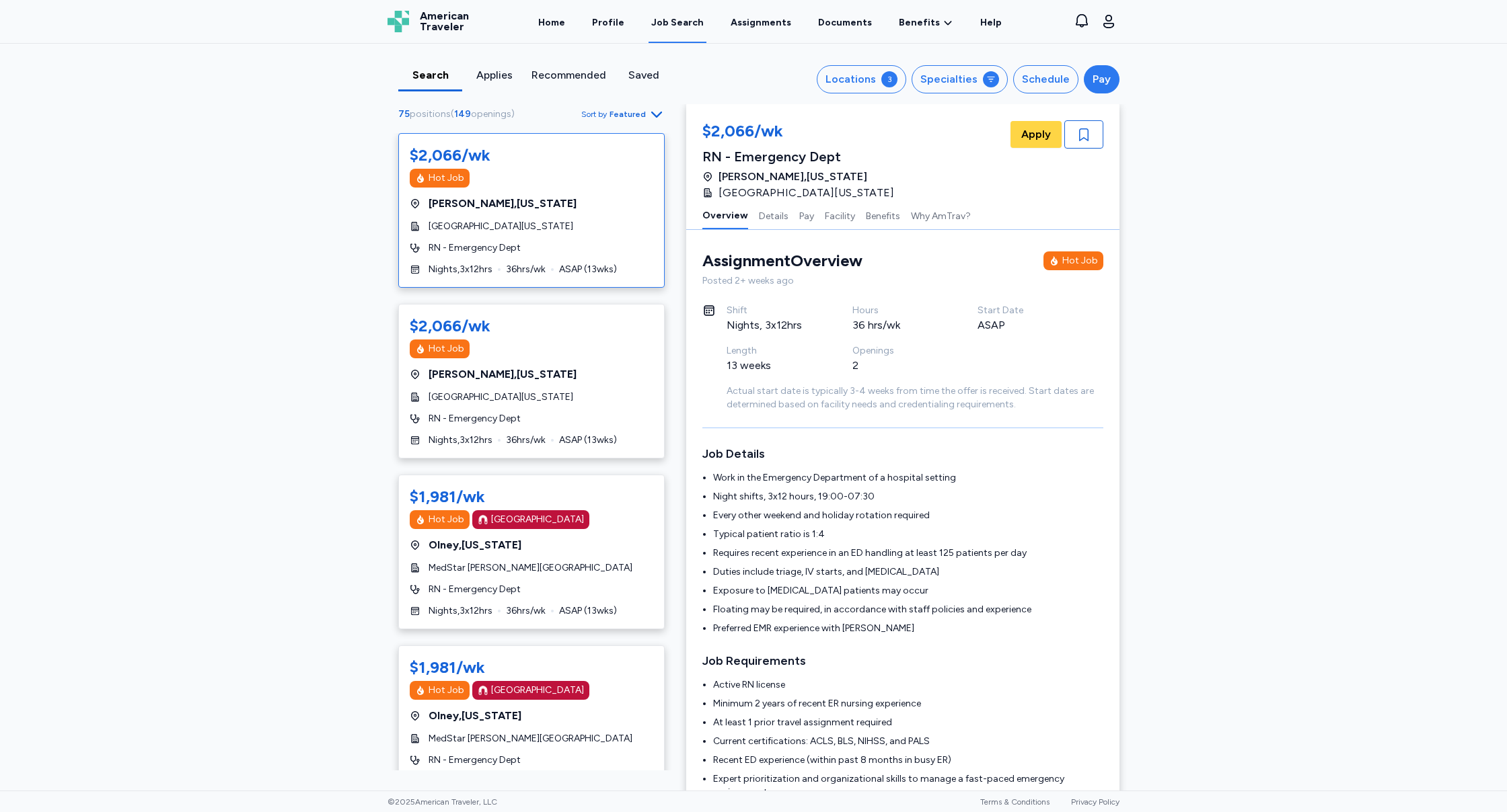
click at [1101, 75] on div "Pay" at bounding box center [1102, 79] width 18 height 17
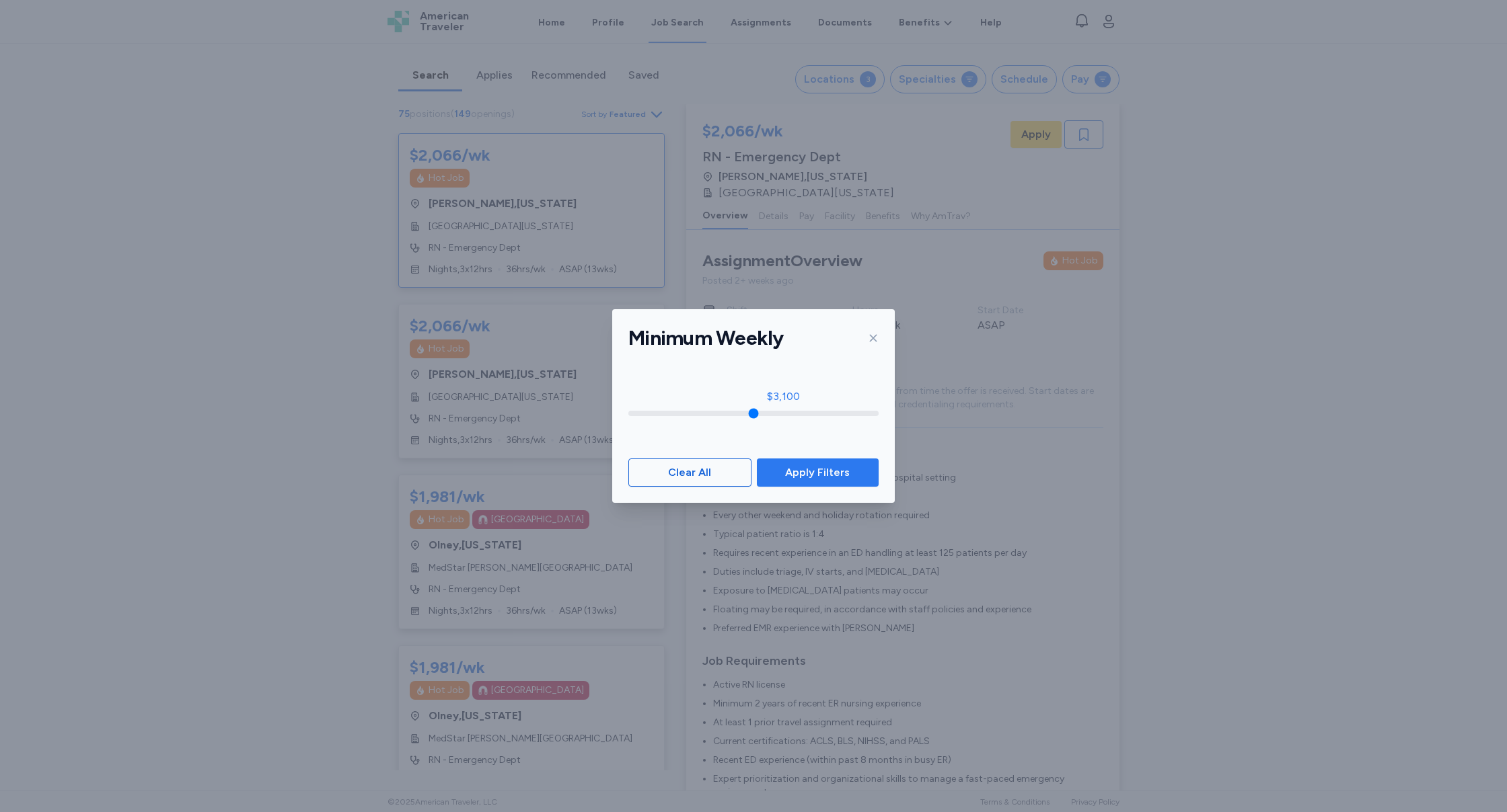
drag, startPoint x: 636, startPoint y: 414, endPoint x: 825, endPoint y: 467, distance: 196.3
type input "****"
click at [782, 416] on input "range" at bounding box center [754, 413] width 251 height 6
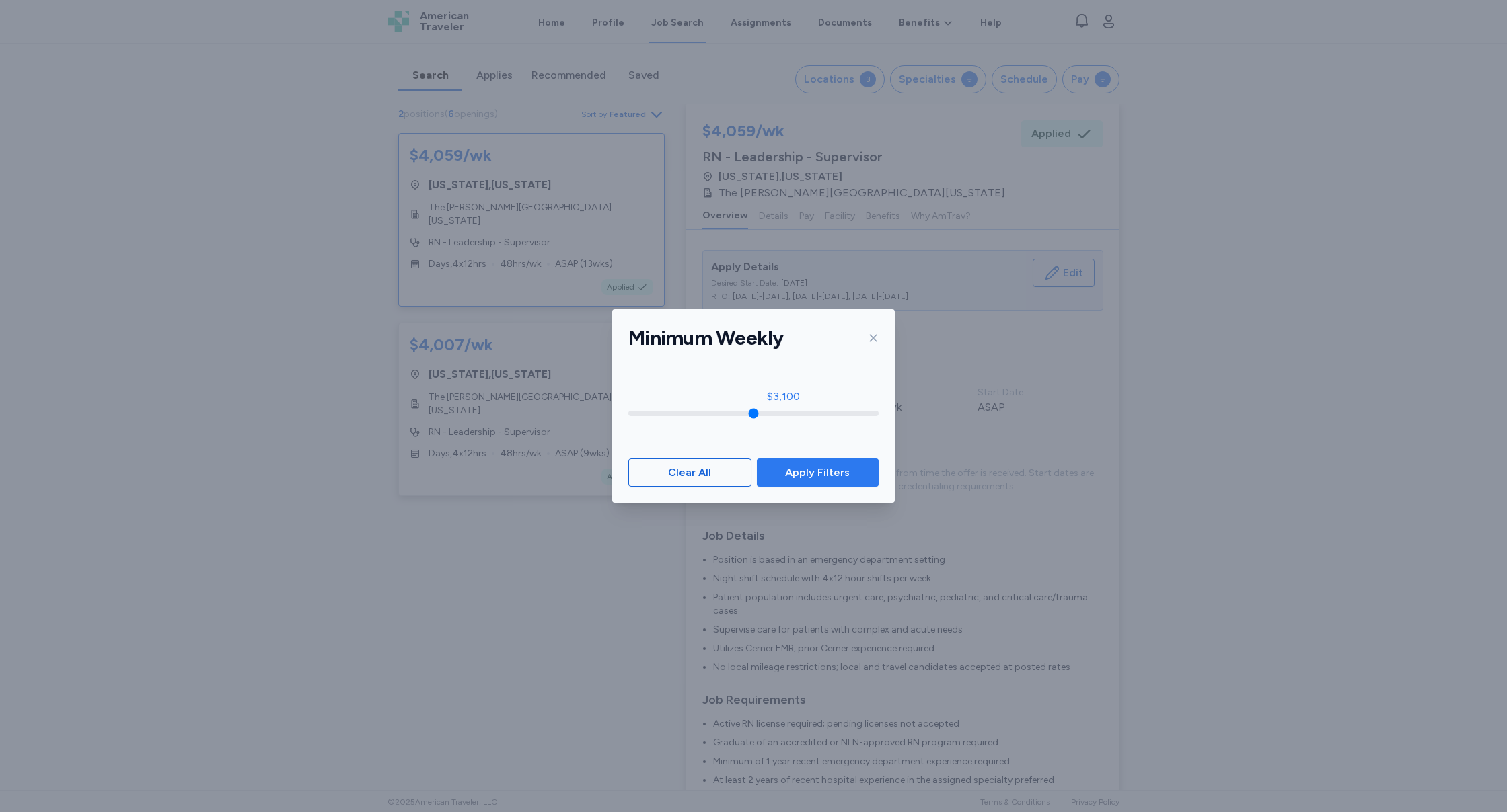
click at [847, 475] on span "Apply Filters" at bounding box center [817, 473] width 64 height 17
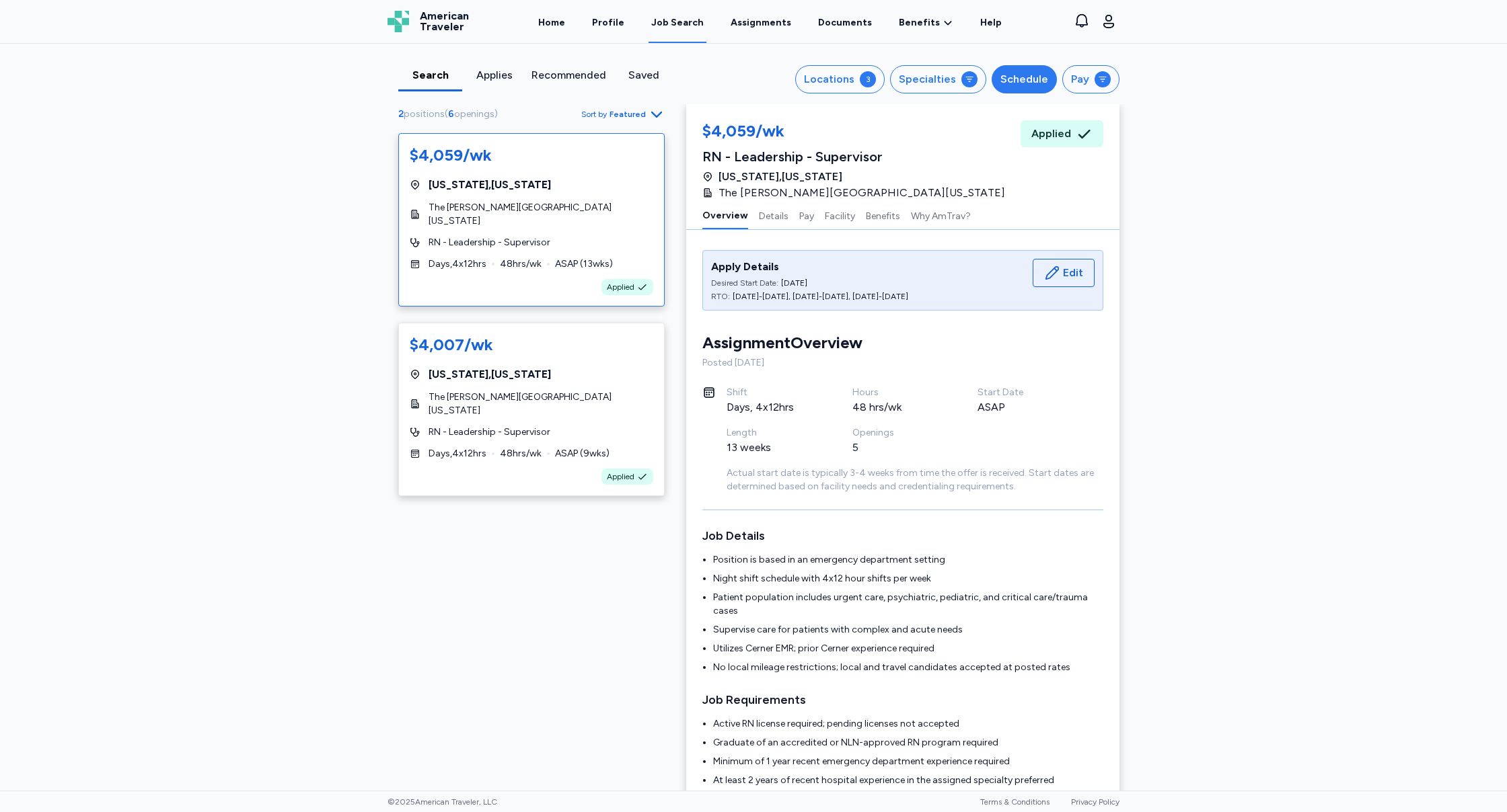
scroll to position [-1, 1]
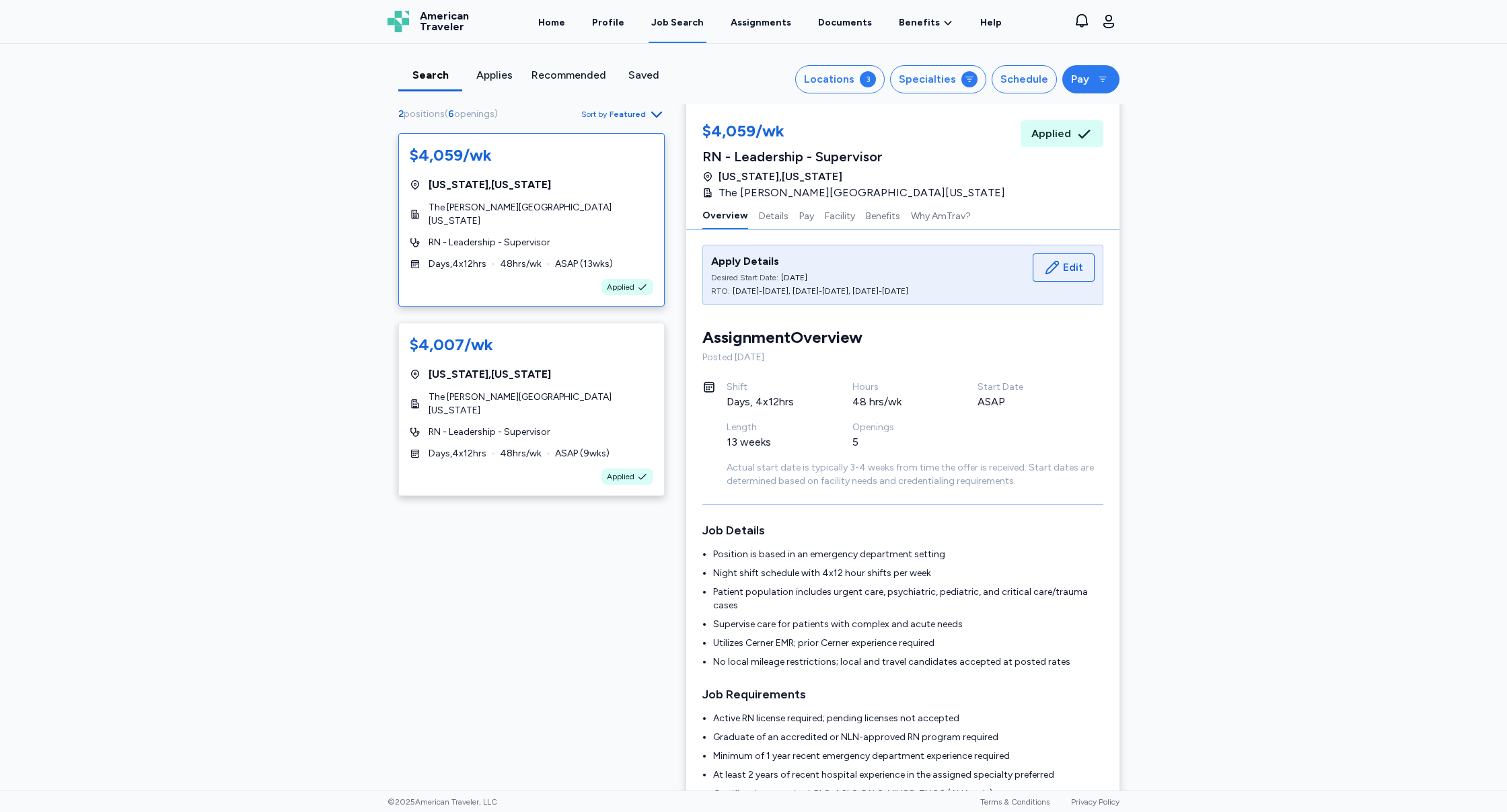
click at [1079, 76] on div "Pay" at bounding box center [1081, 79] width 18 height 17
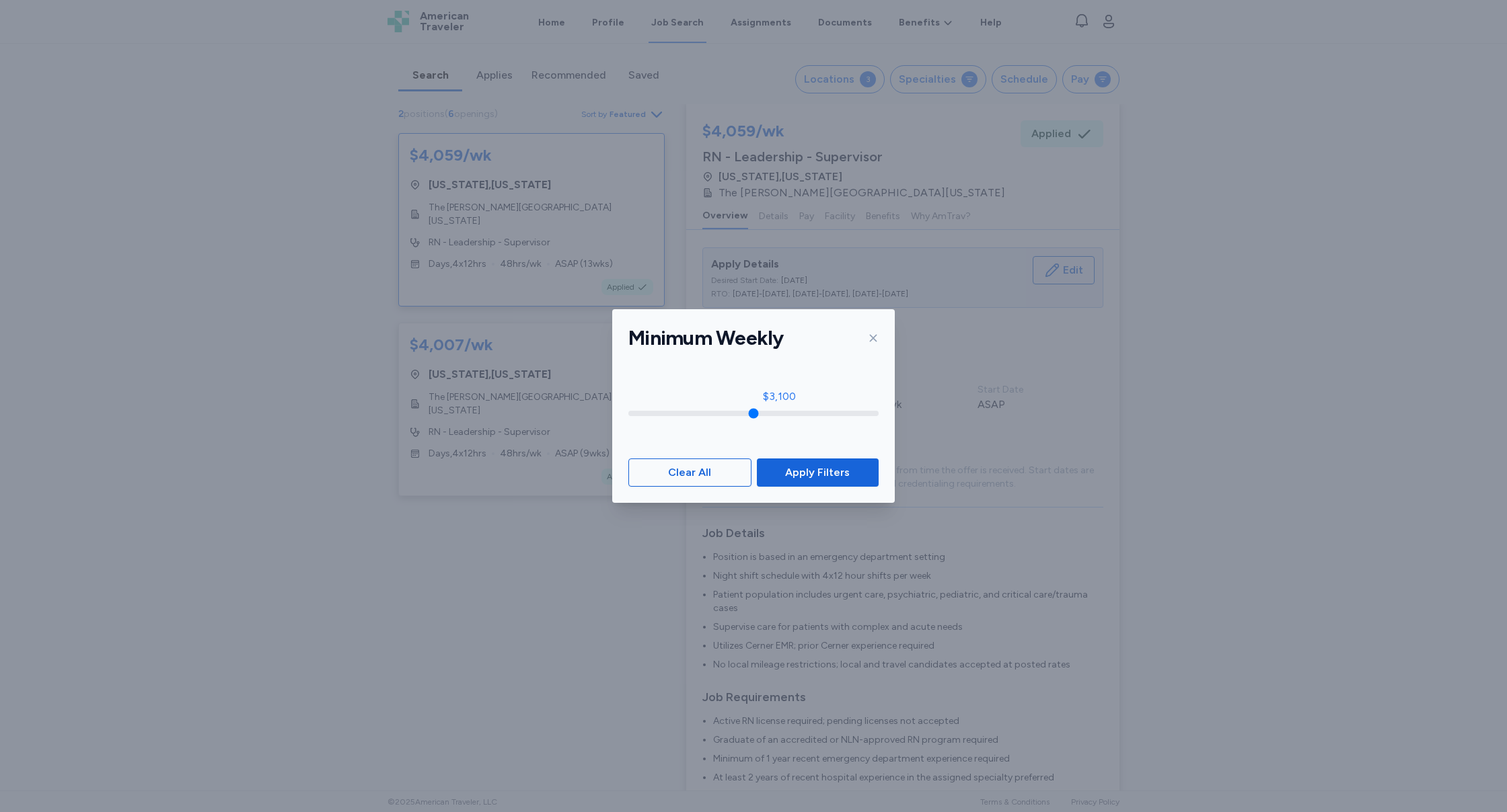
click at [872, 341] on icon at bounding box center [873, 339] width 11 height 11
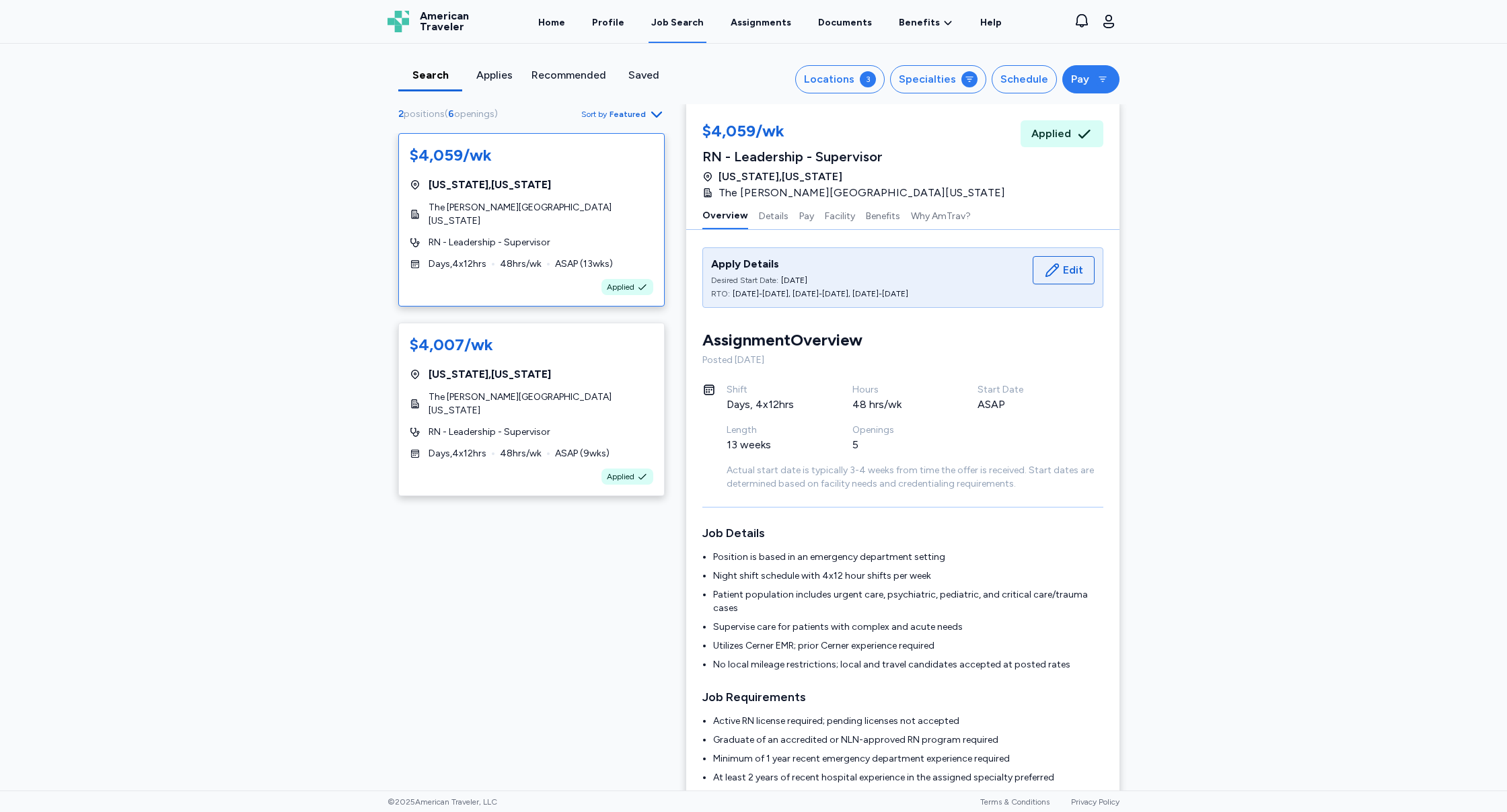
scroll to position [0, 0]
click at [1071, 88] on button "Pay" at bounding box center [1091, 79] width 57 height 29
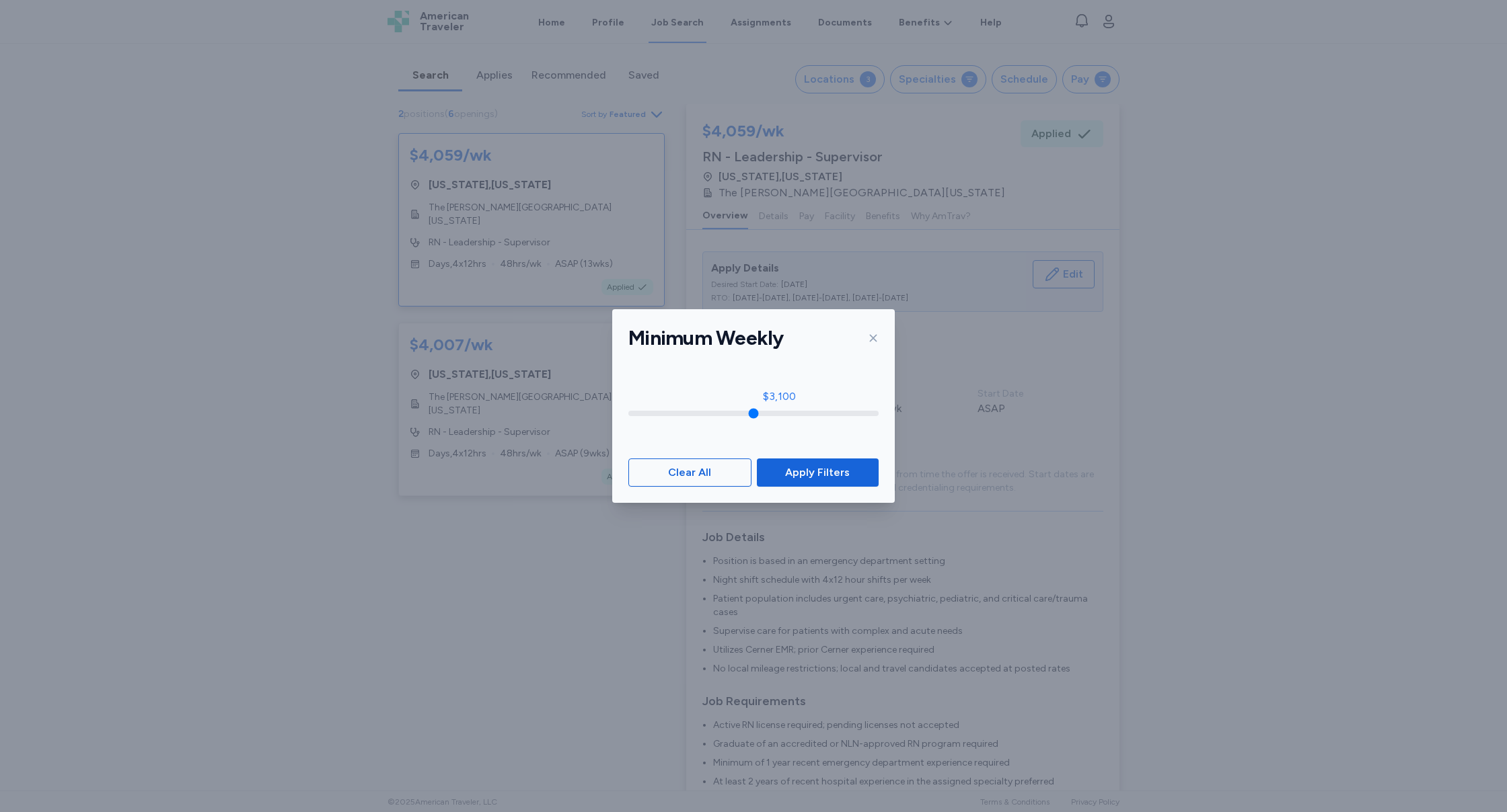
drag, startPoint x: 715, startPoint y: 477, endPoint x: 872, endPoint y: 395, distance: 177.1
click at [717, 476] on span "Clear All" at bounding box center [690, 473] width 100 height 17
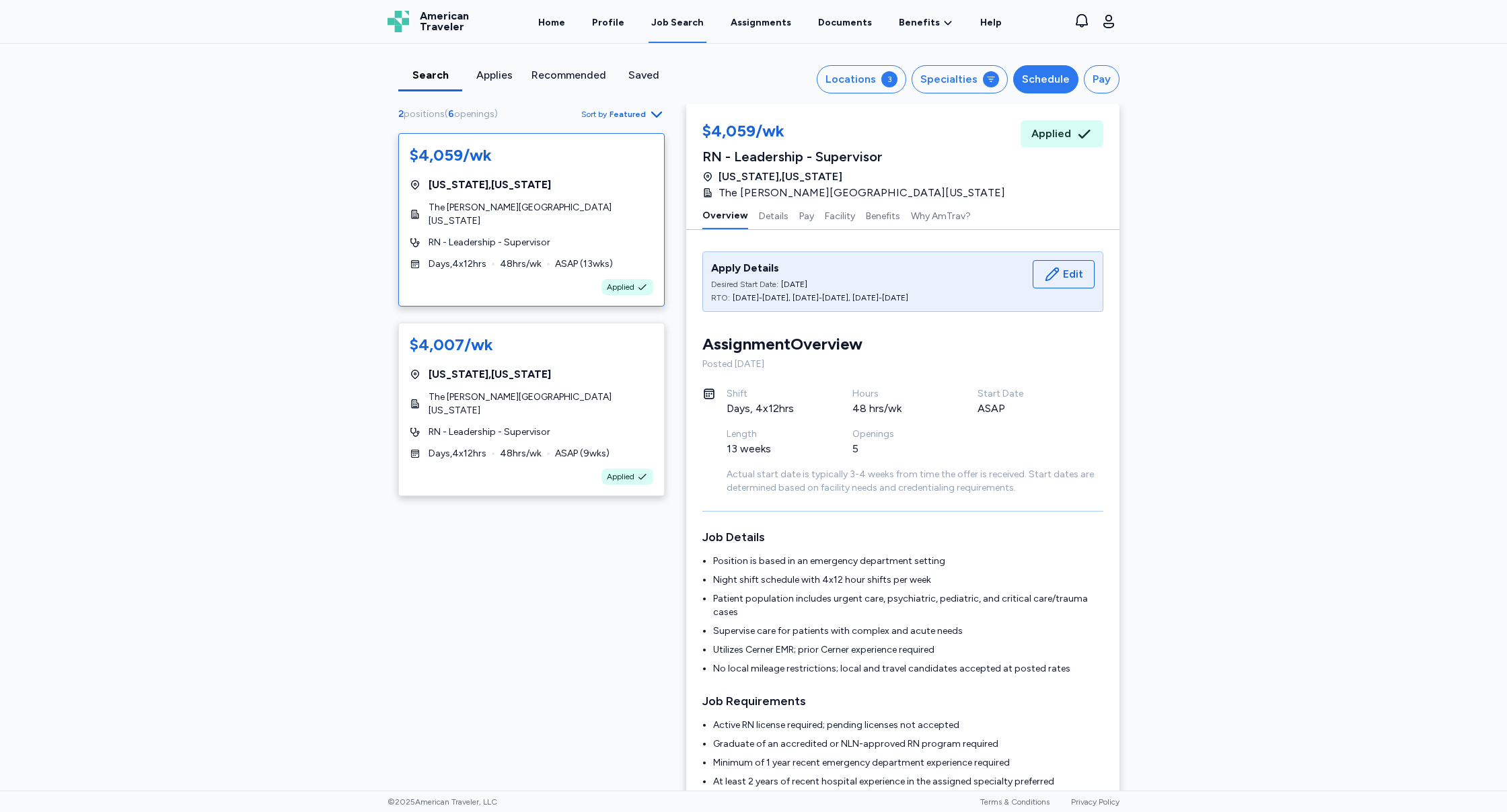
click at [1057, 84] on div "Schedule" at bounding box center [1046, 79] width 48 height 17
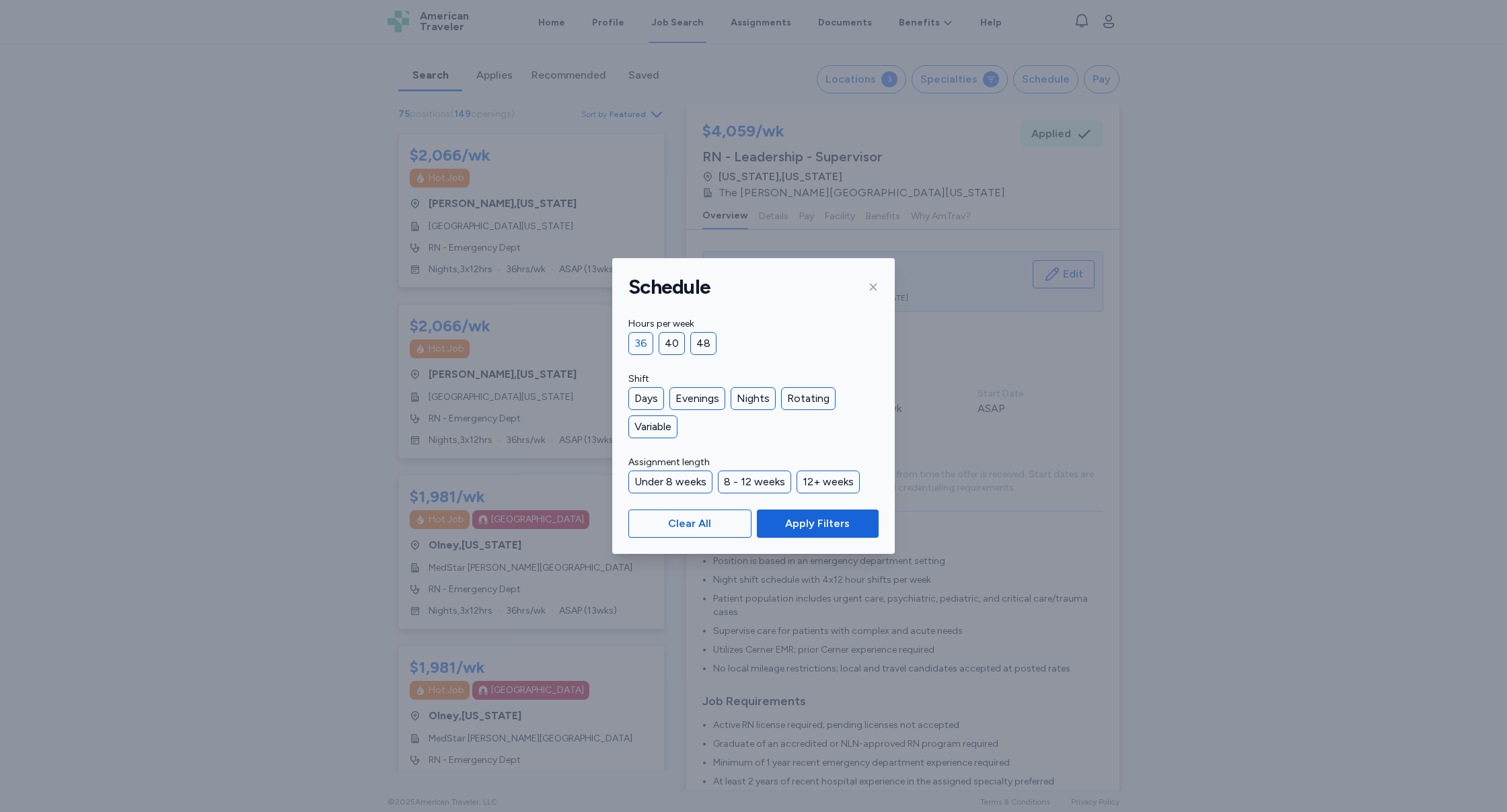
click at [634, 342] on div "36" at bounding box center [640, 343] width 25 height 23
drag, startPoint x: 696, startPoint y: 396, endPoint x: 720, endPoint y: 397, distance: 24.0
click at [697, 396] on div "Evenings" at bounding box center [697, 399] width 56 height 23
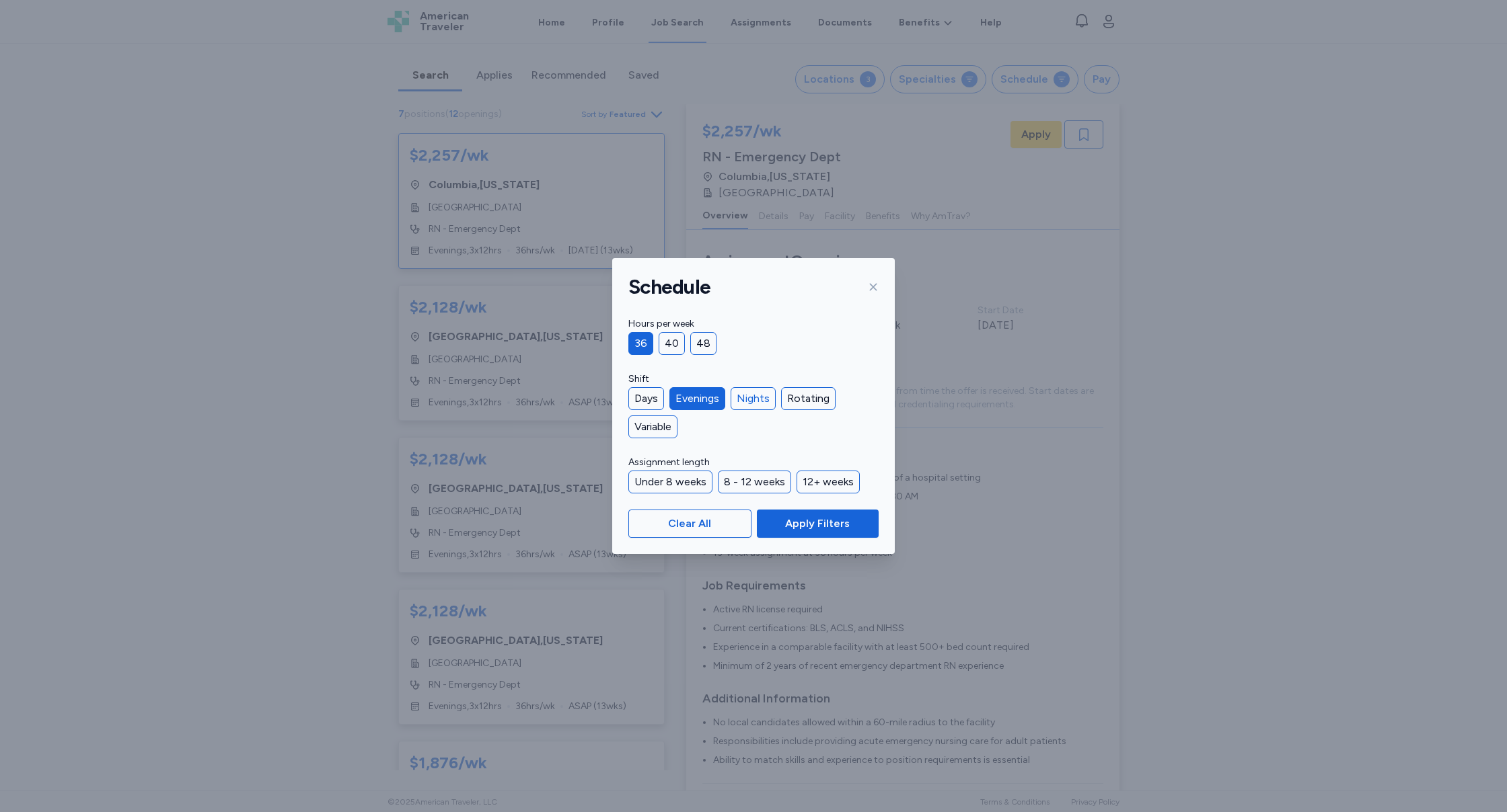
click at [750, 399] on div "Nights" at bounding box center [753, 399] width 45 height 23
click at [691, 481] on div "Under 8 weeks" at bounding box center [670, 481] width 84 height 23
click at [745, 482] on div "8 - 12 weeks" at bounding box center [754, 481] width 74 height 23
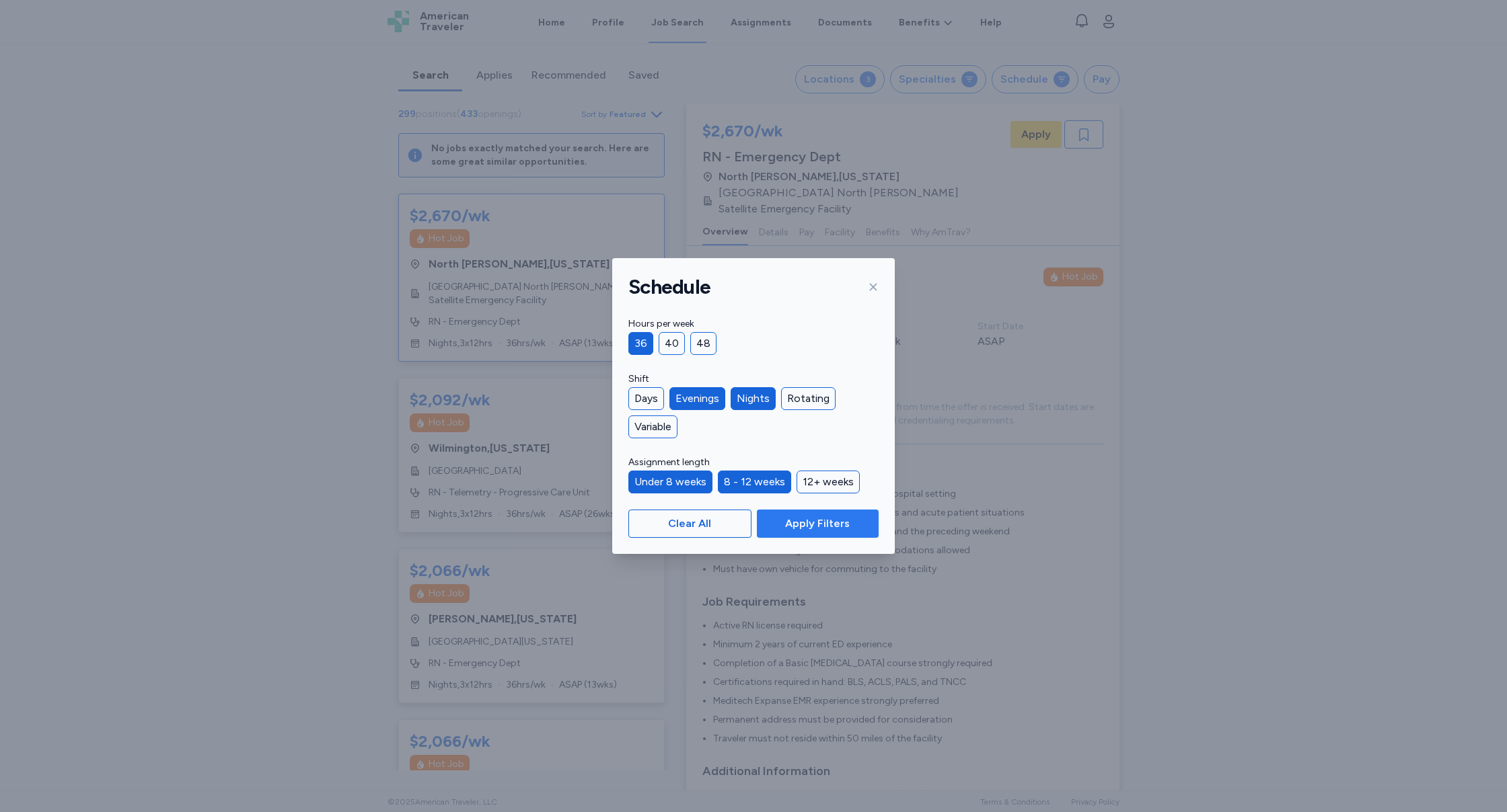
scroll to position [17, 0]
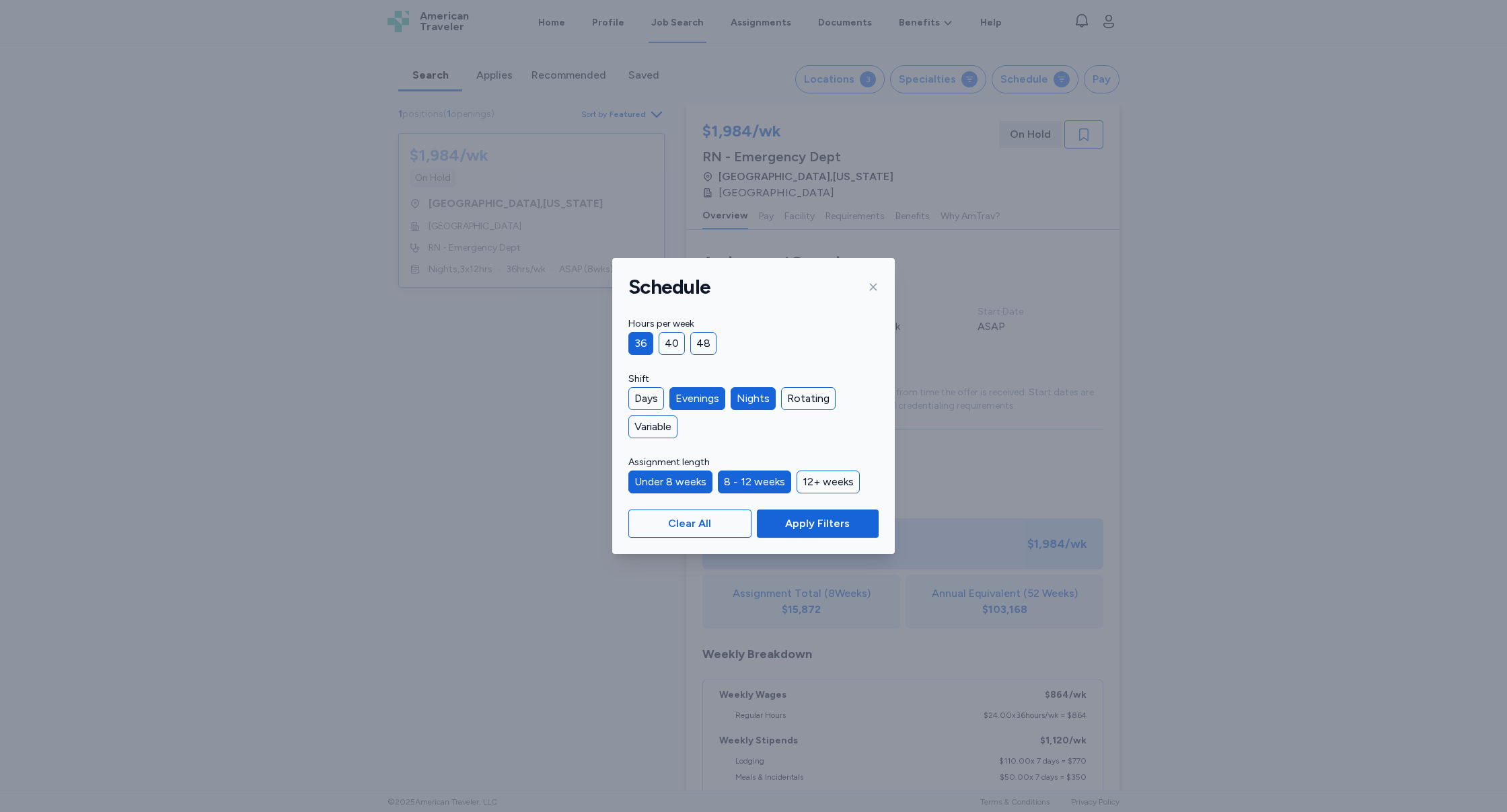
click at [642, 341] on div "36" at bounding box center [640, 343] width 25 height 23
click at [642, 392] on div "Days" at bounding box center [646, 399] width 36 height 23
click at [816, 528] on span "Apply Filters" at bounding box center [817, 524] width 64 height 17
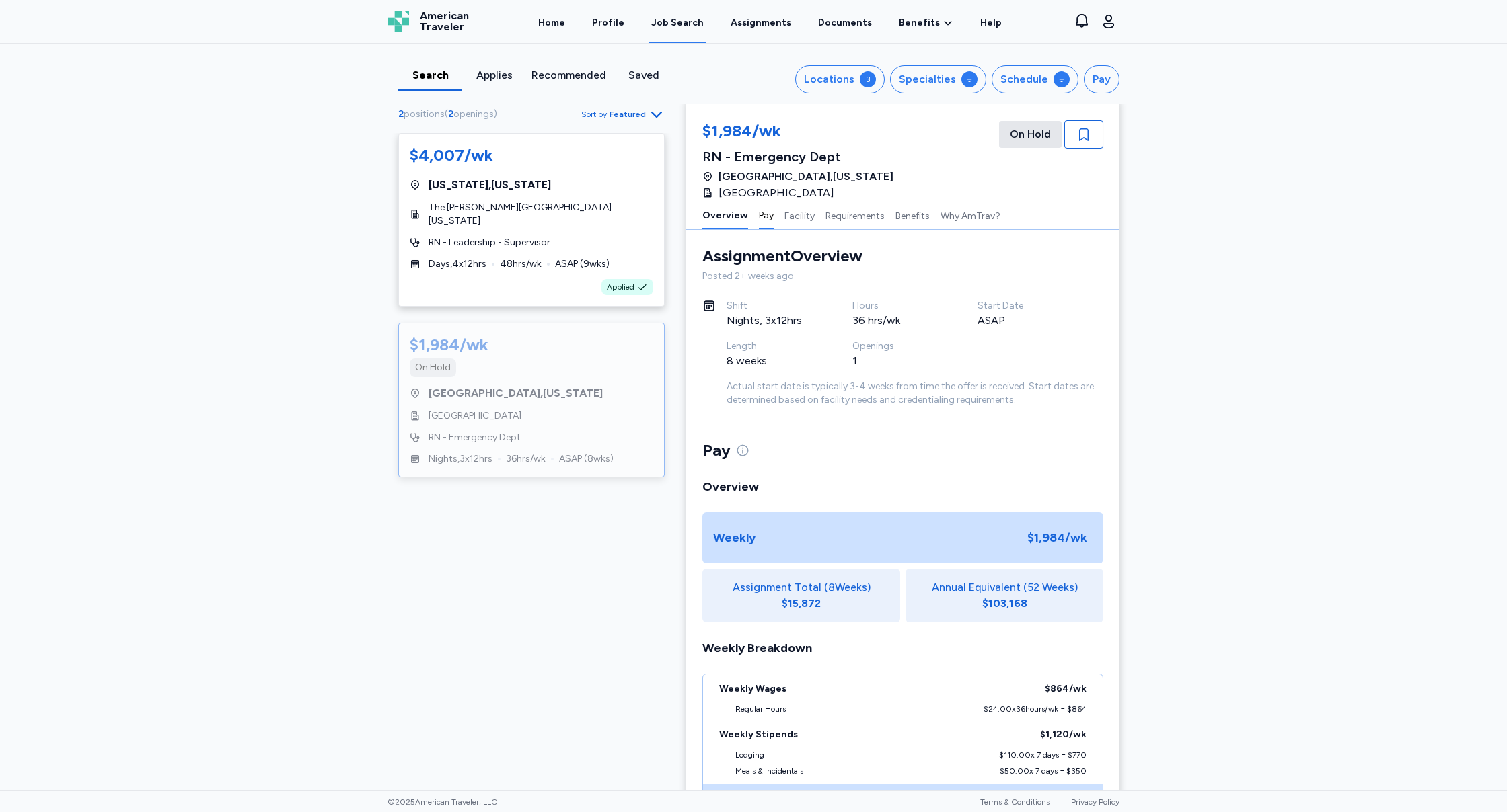
click at [762, 219] on button "Pay" at bounding box center [766, 215] width 15 height 29
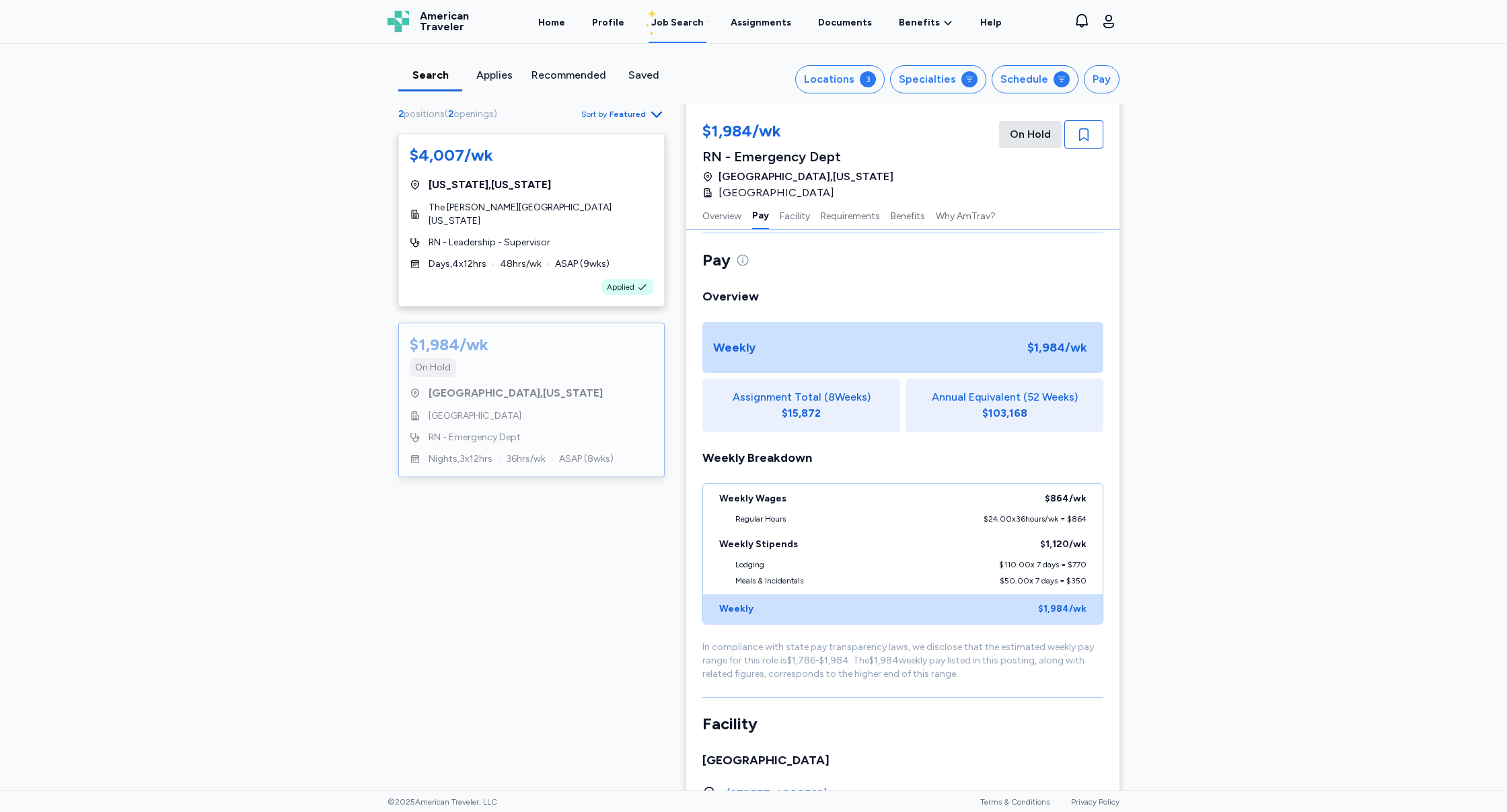
scroll to position [197, 0]
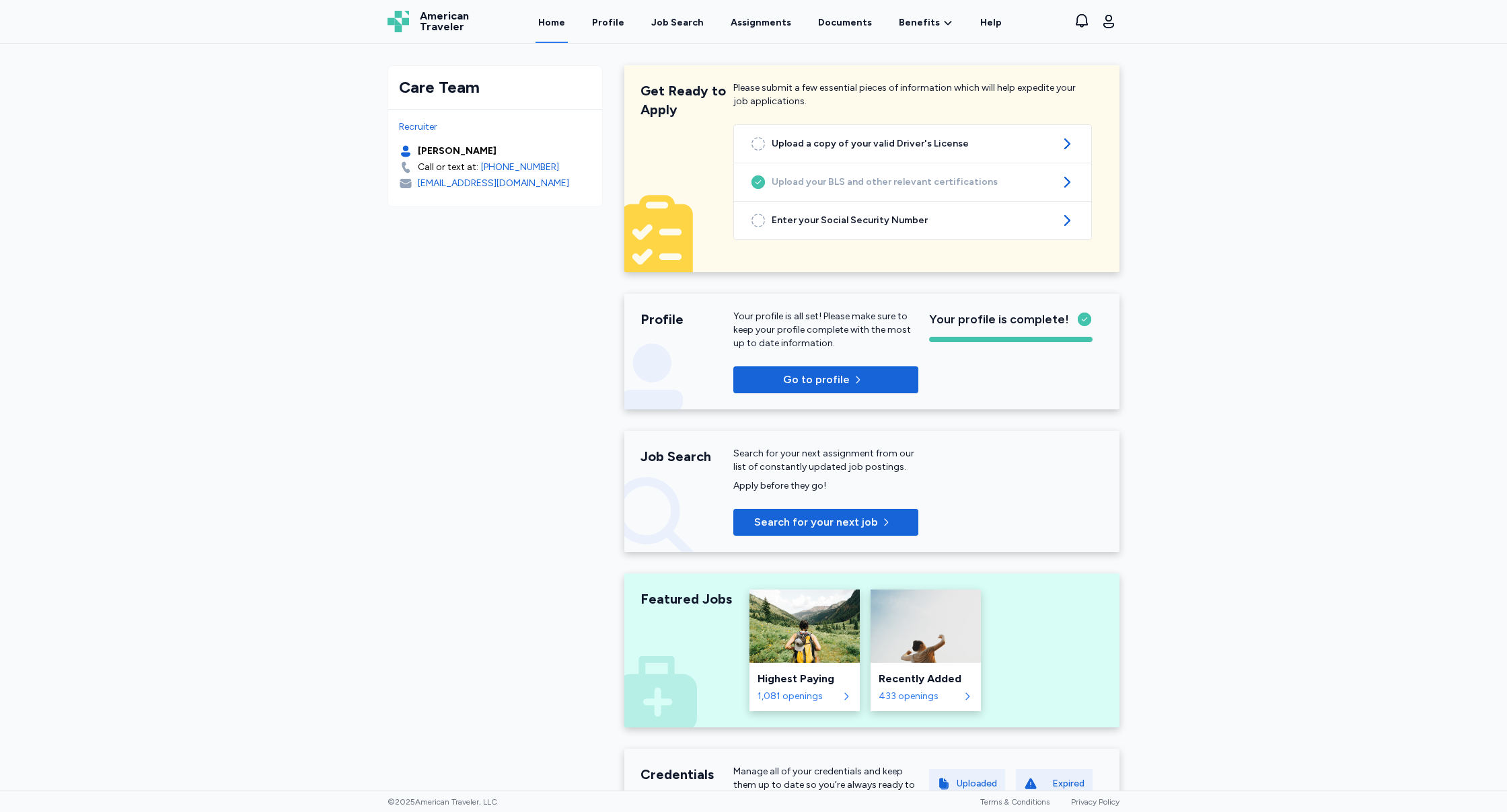
click at [8, 0] on html "Open sidebar Home American Traveler American Traveler Home Profile Job Search A…" at bounding box center [754, 406] width 1507 height 812
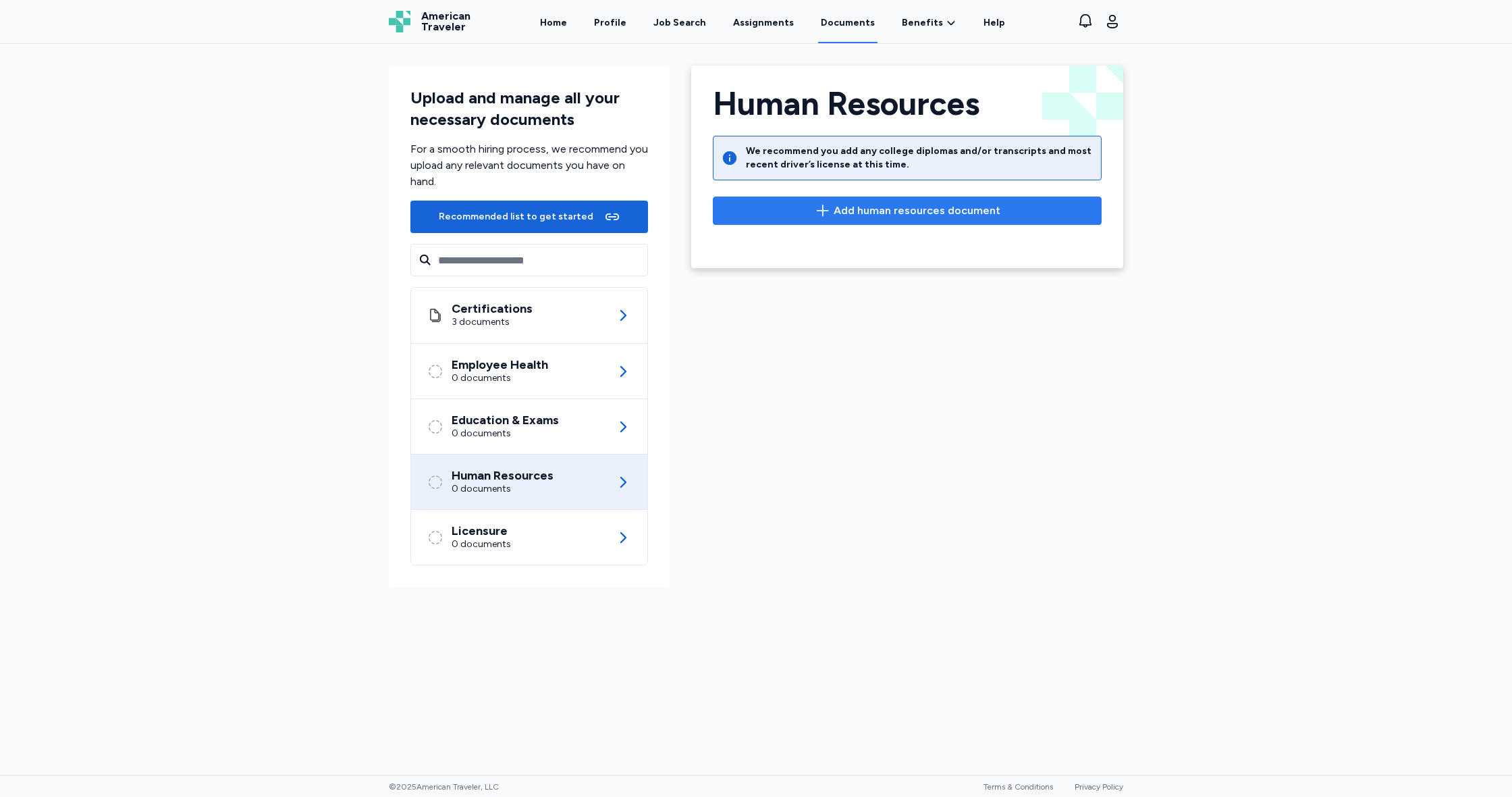
click at [948, 209] on span "Add human resources document" at bounding box center [917, 211] width 166 height 17
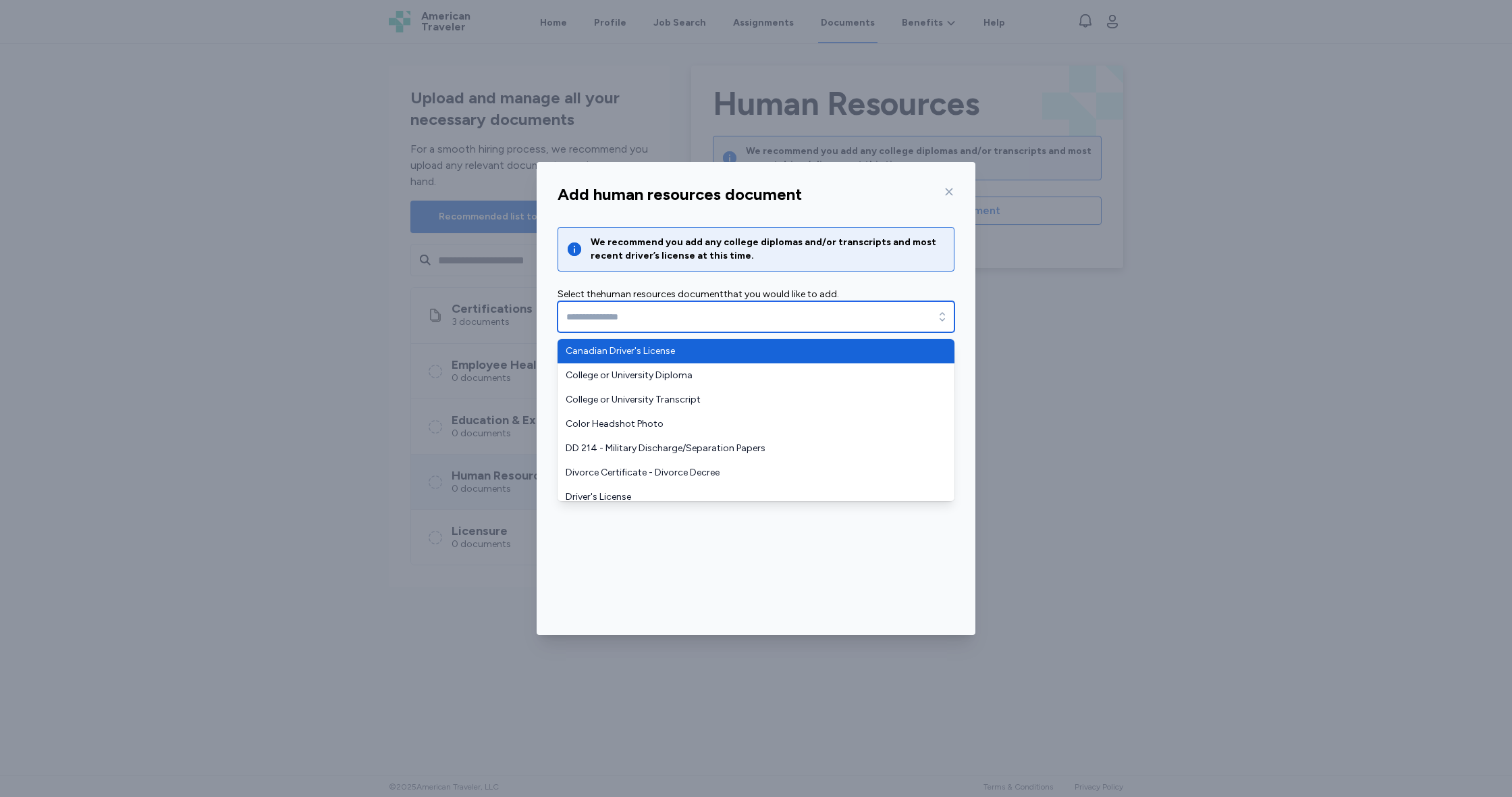
click at [677, 314] on input "text" at bounding box center [755, 317] width 396 height 31
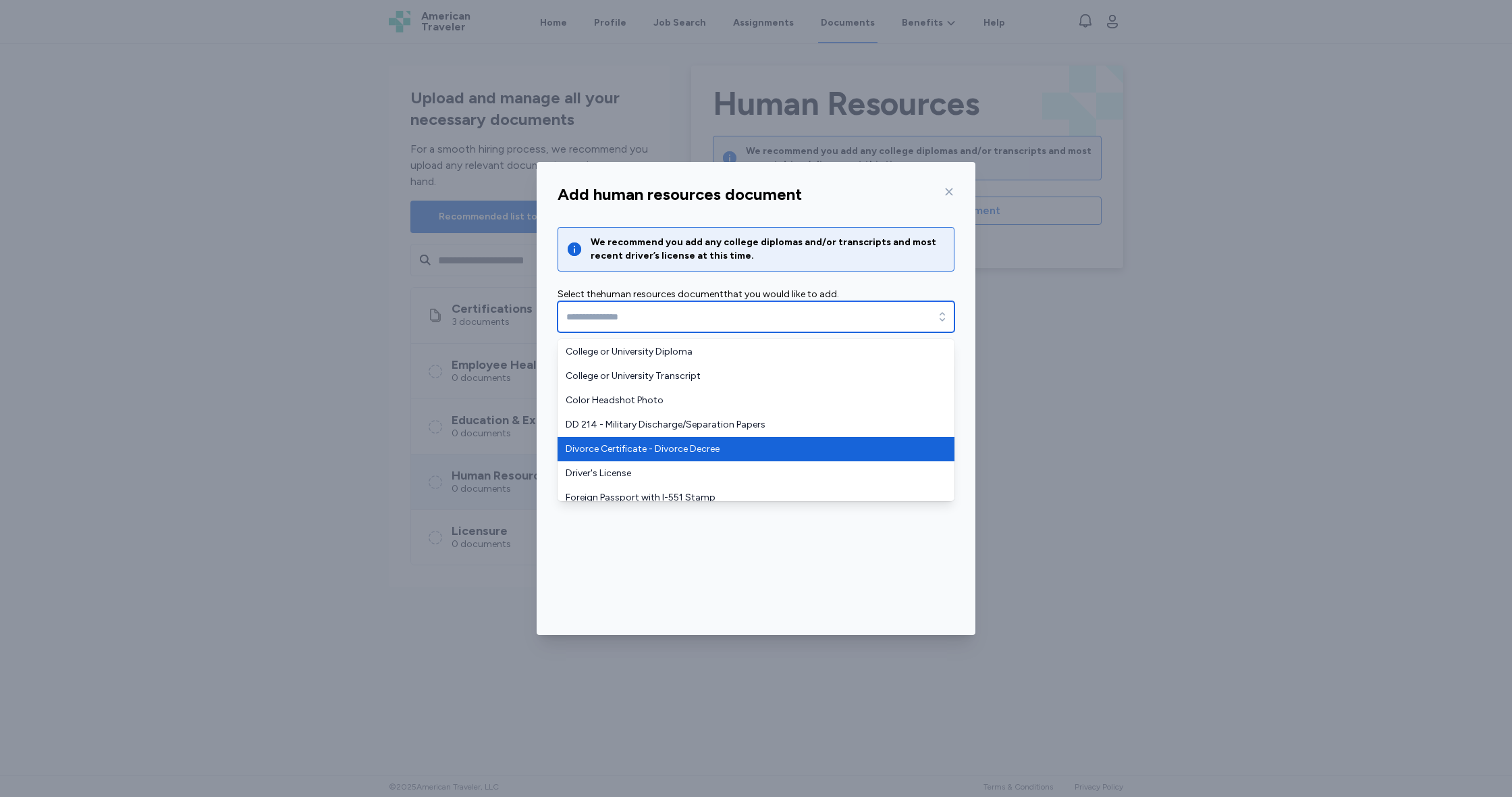
scroll to position [37, 0]
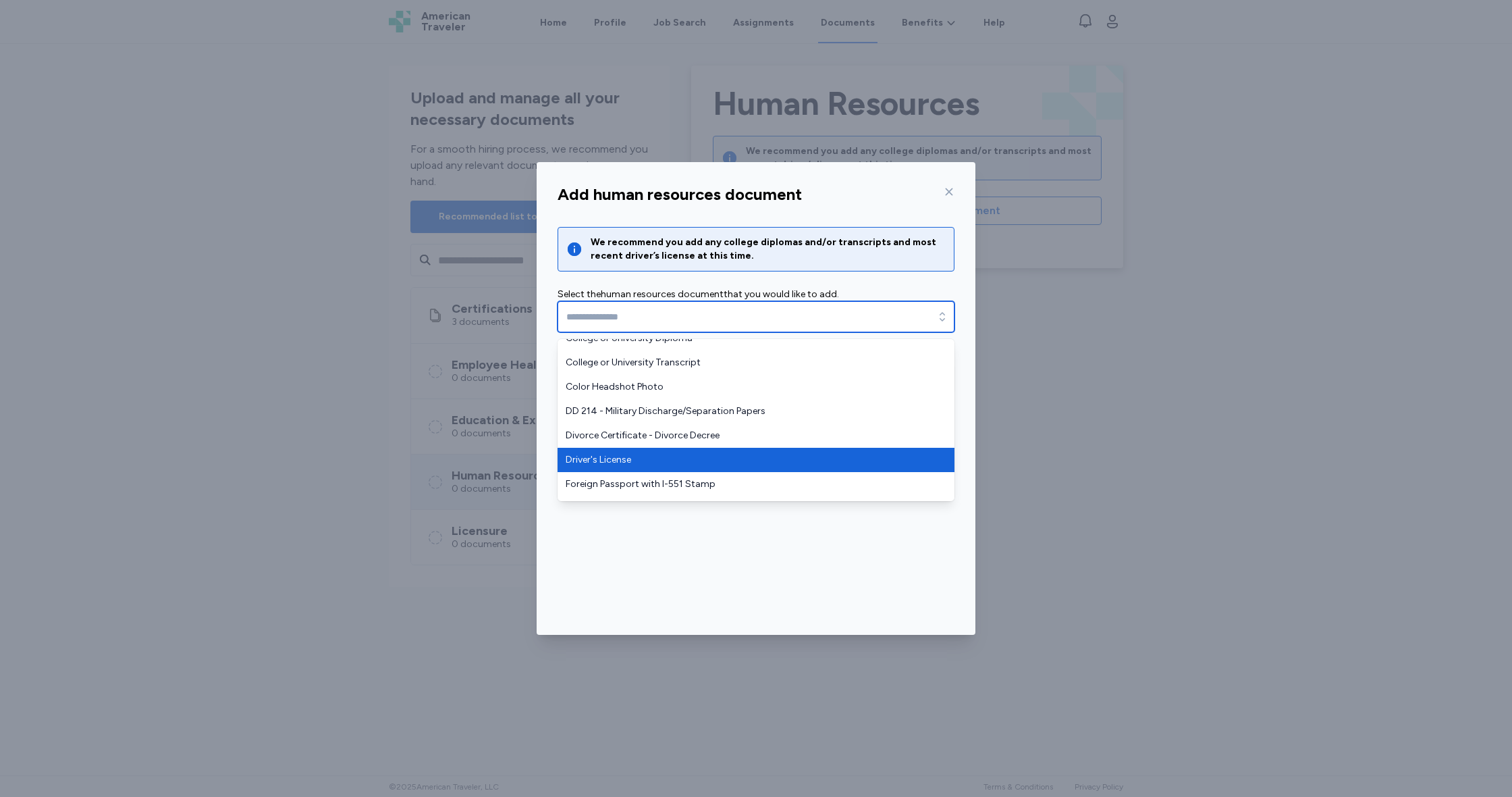
type input "**********"
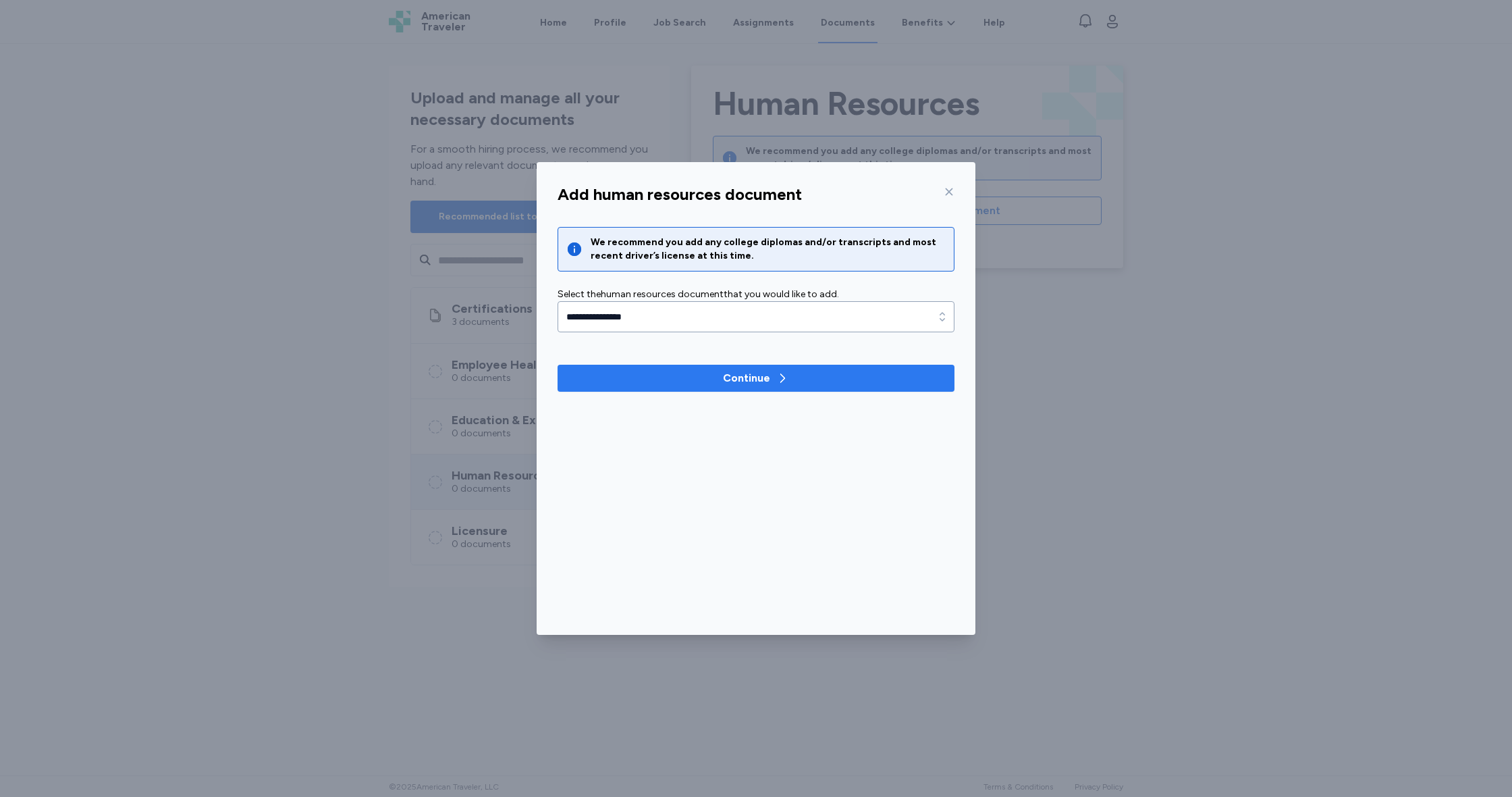
click at [783, 380] on icon "button" at bounding box center [782, 377] width 5 height 8
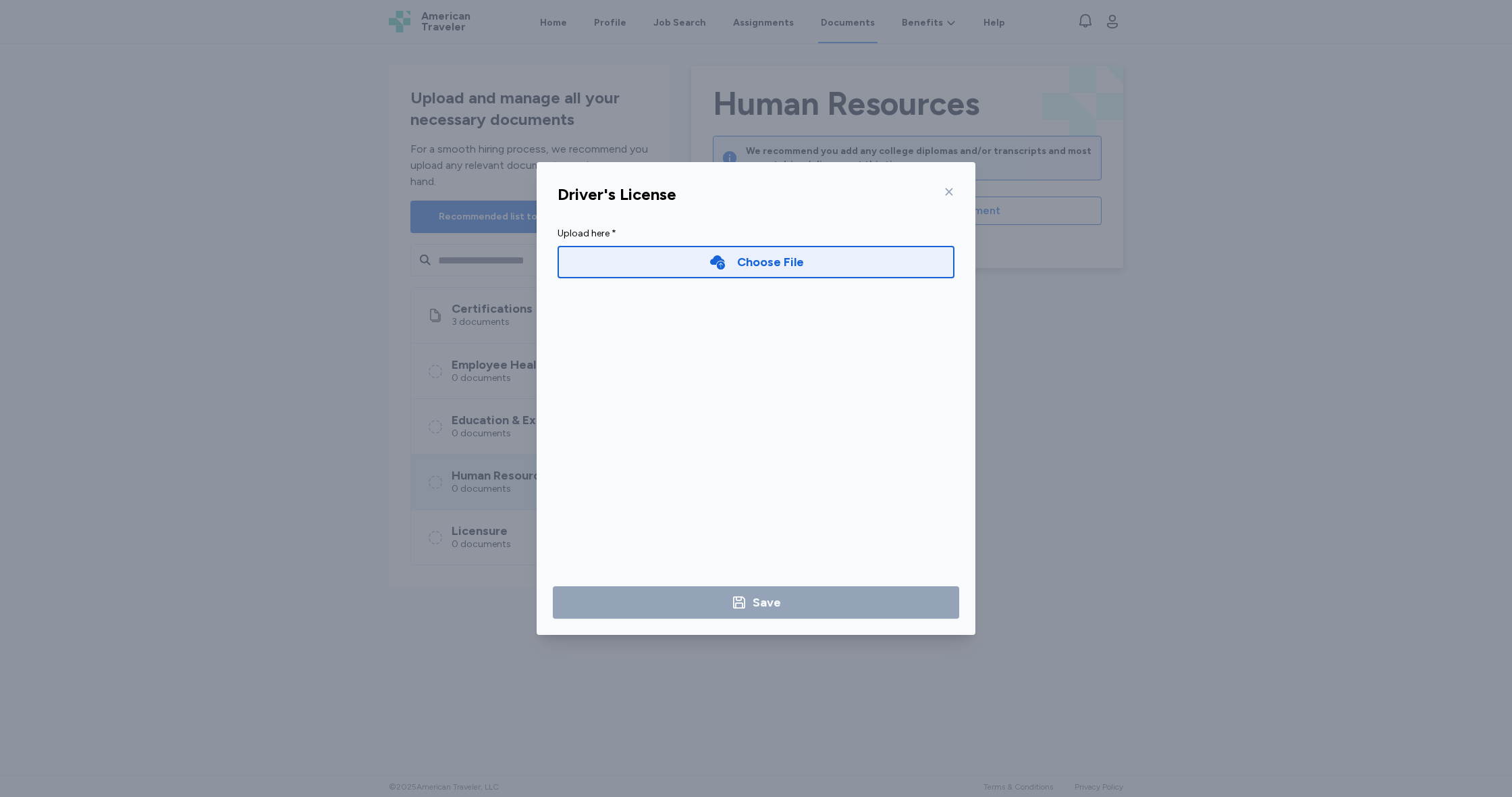
click at [755, 276] on div "Choose File" at bounding box center [755, 262] width 396 height 32
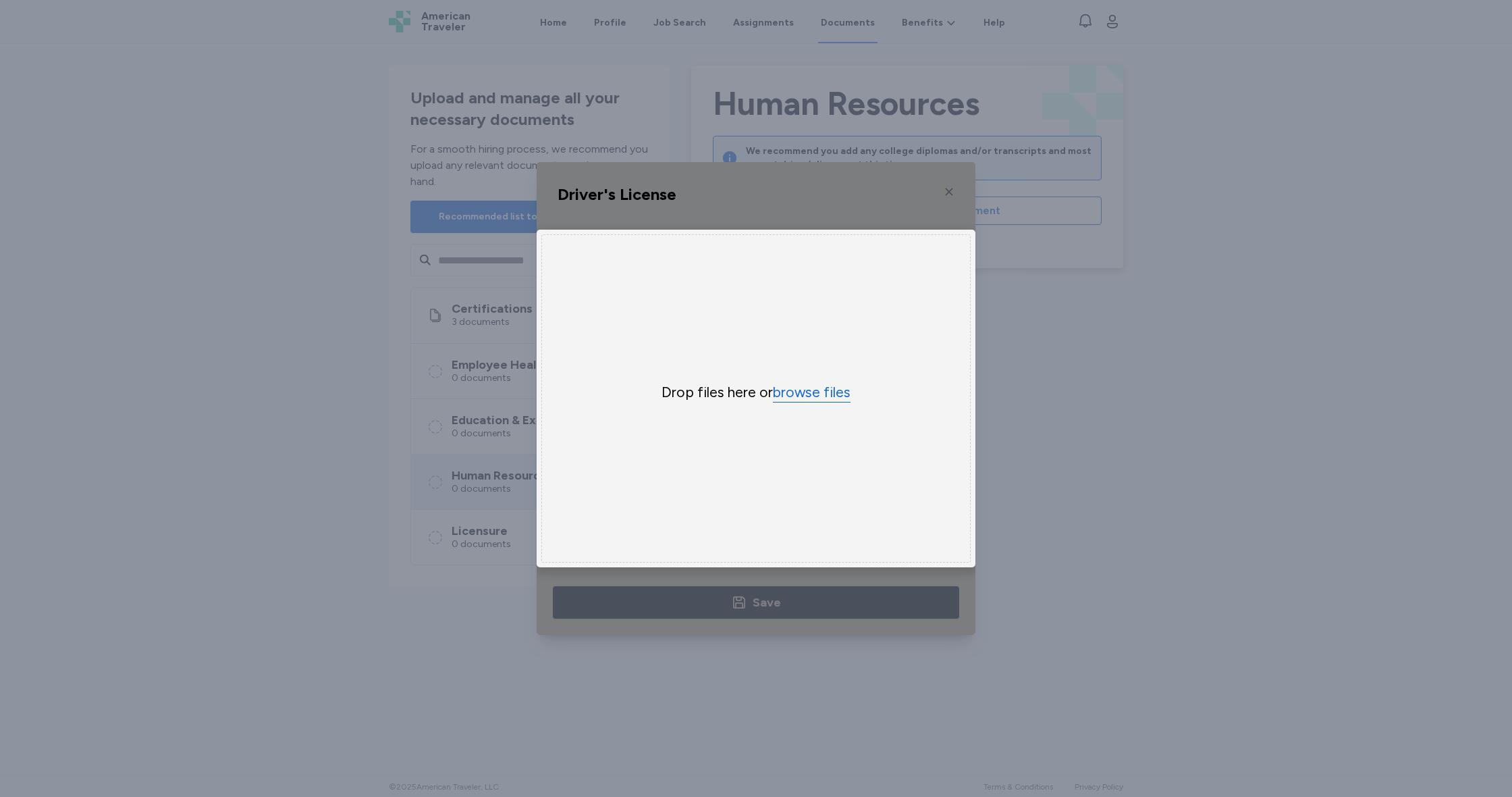
click at [822, 389] on button "browse files" at bounding box center [811, 392] width 78 height 19
click at [950, 190] on div "Uppy Dashboard Window (Press escape to close)" at bounding box center [756, 398] width 439 height 472
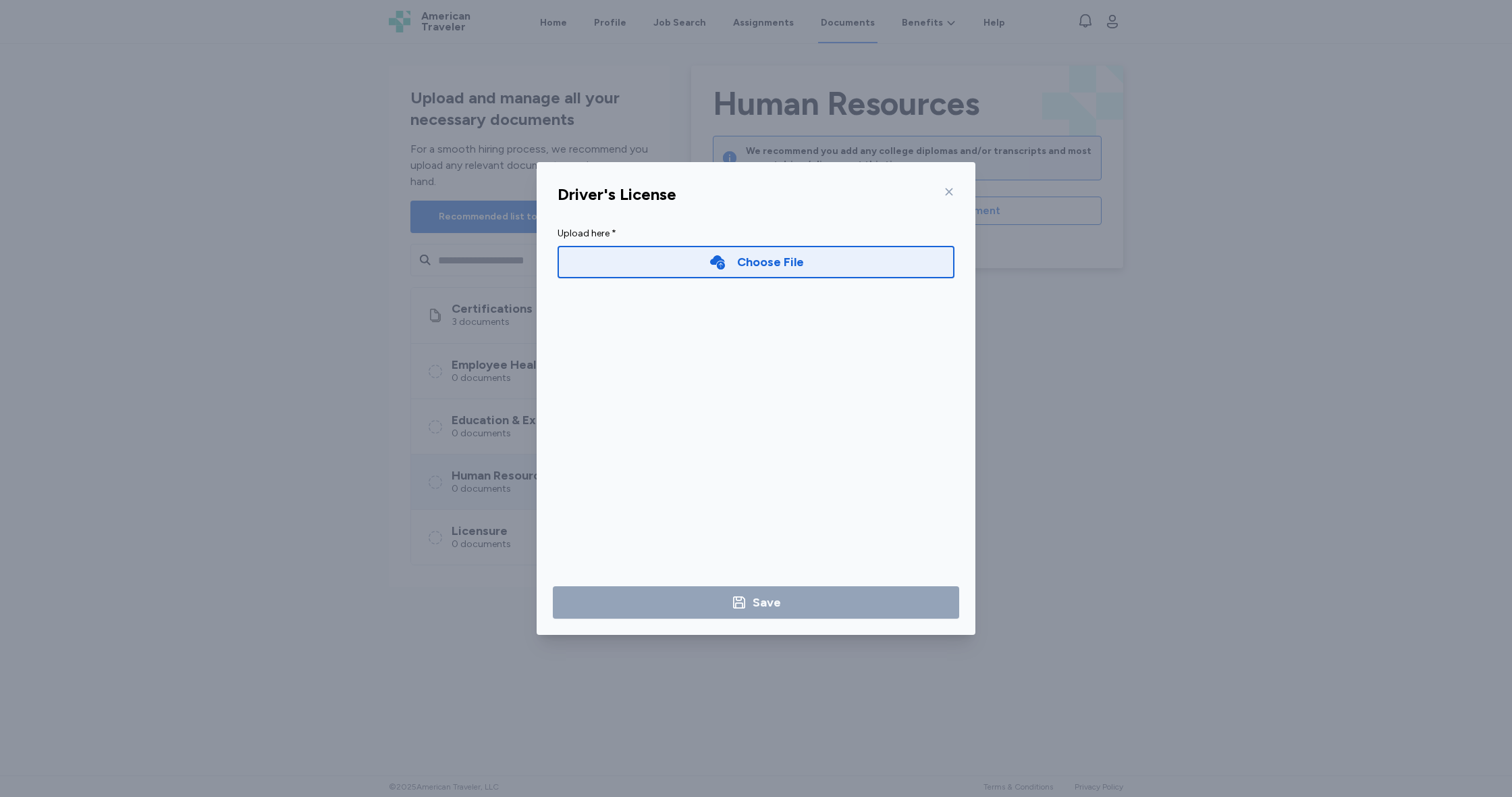
drag, startPoint x: 945, startPoint y: 179, endPoint x: 950, endPoint y: 190, distance: 12.1
click at [948, 187] on div "Driver's License" at bounding box center [756, 194] width 419 height 32
click at [950, 190] on icon at bounding box center [949, 192] width 11 height 11
